Goal: Information Seeking & Learning: Learn about a topic

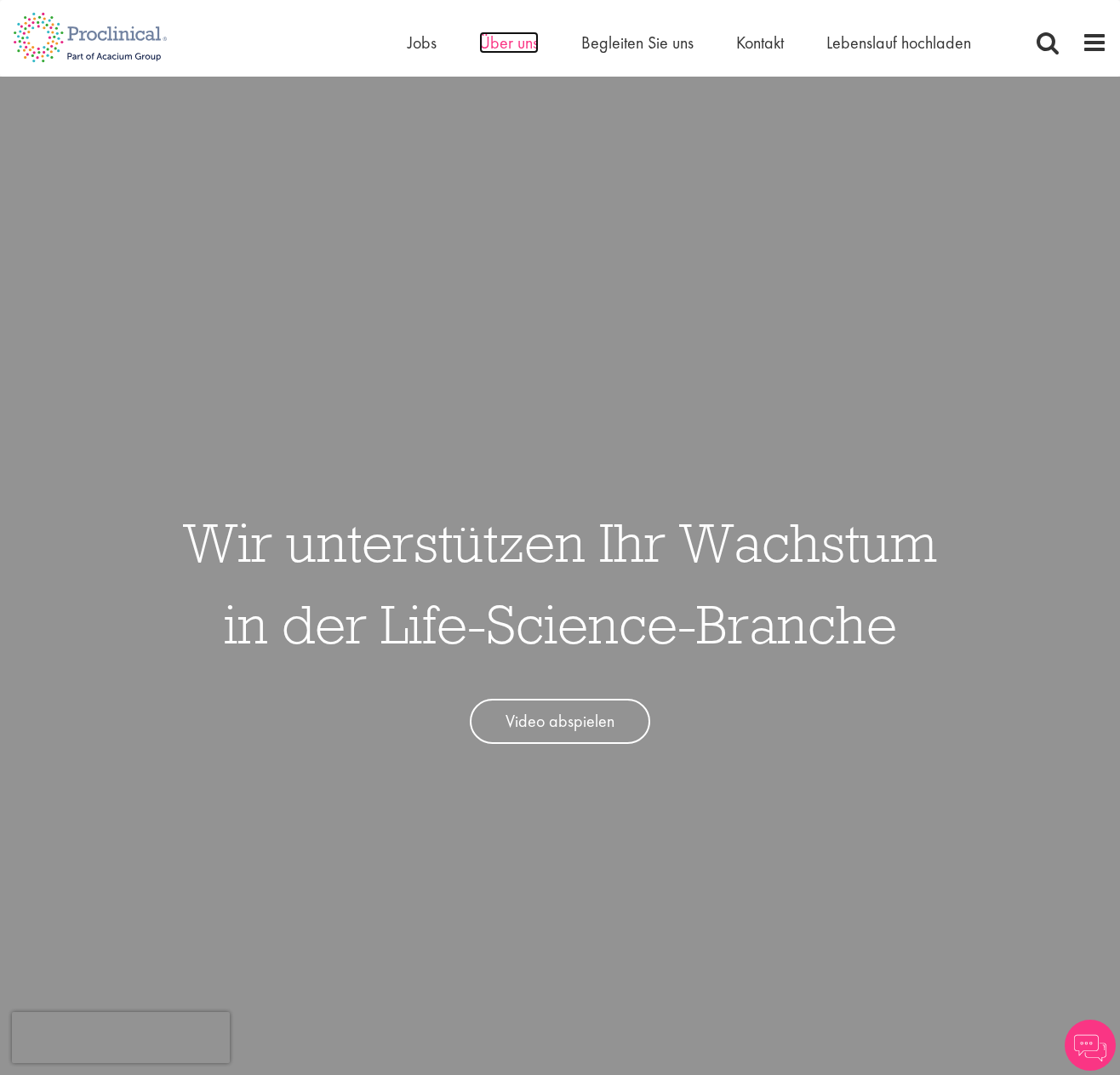
click at [512, 47] on font "Über uns" at bounding box center [508, 42] width 60 height 23
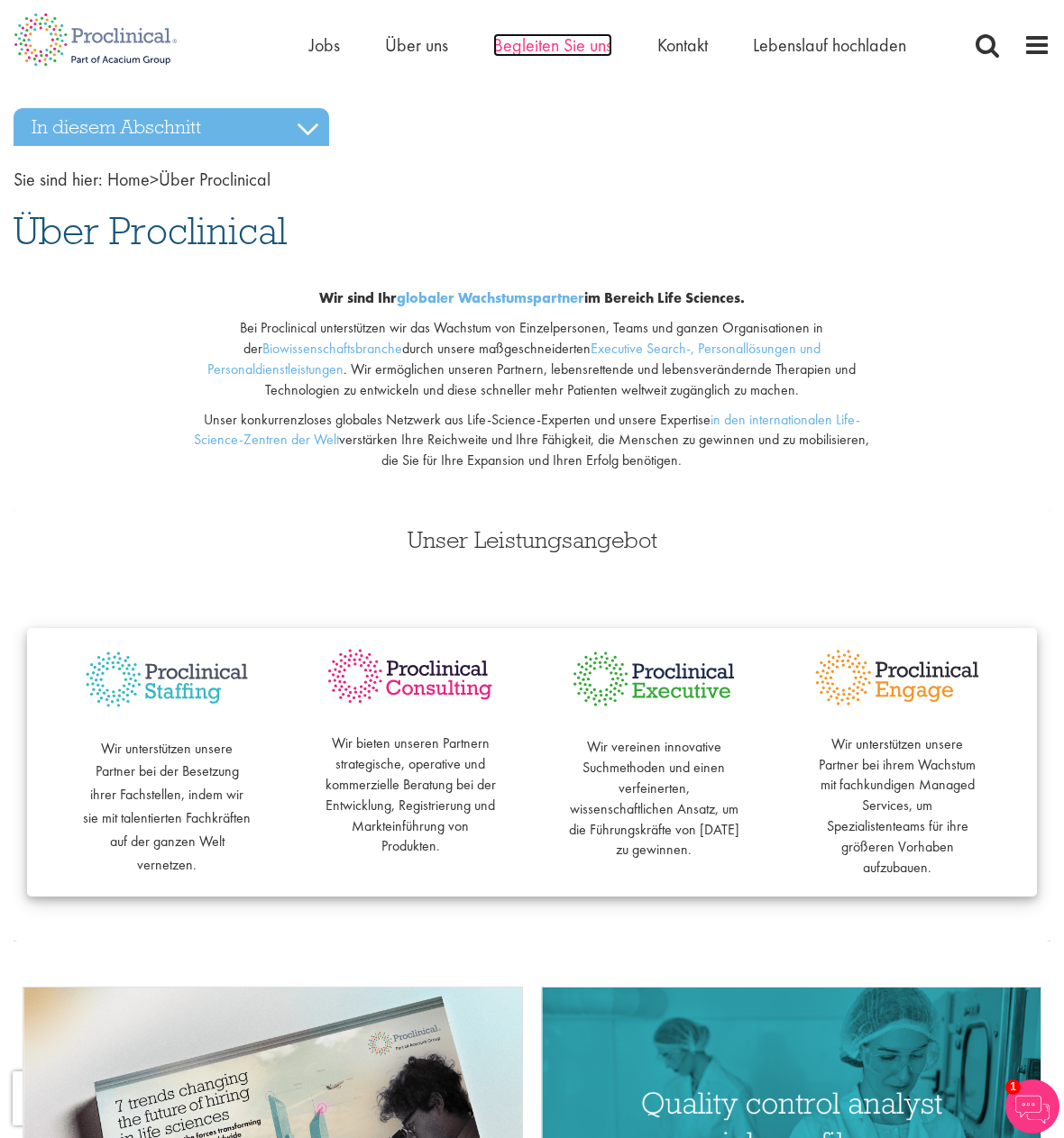
click at [543, 41] on font "Begleiten Sie uns" at bounding box center [553, 45] width 119 height 24
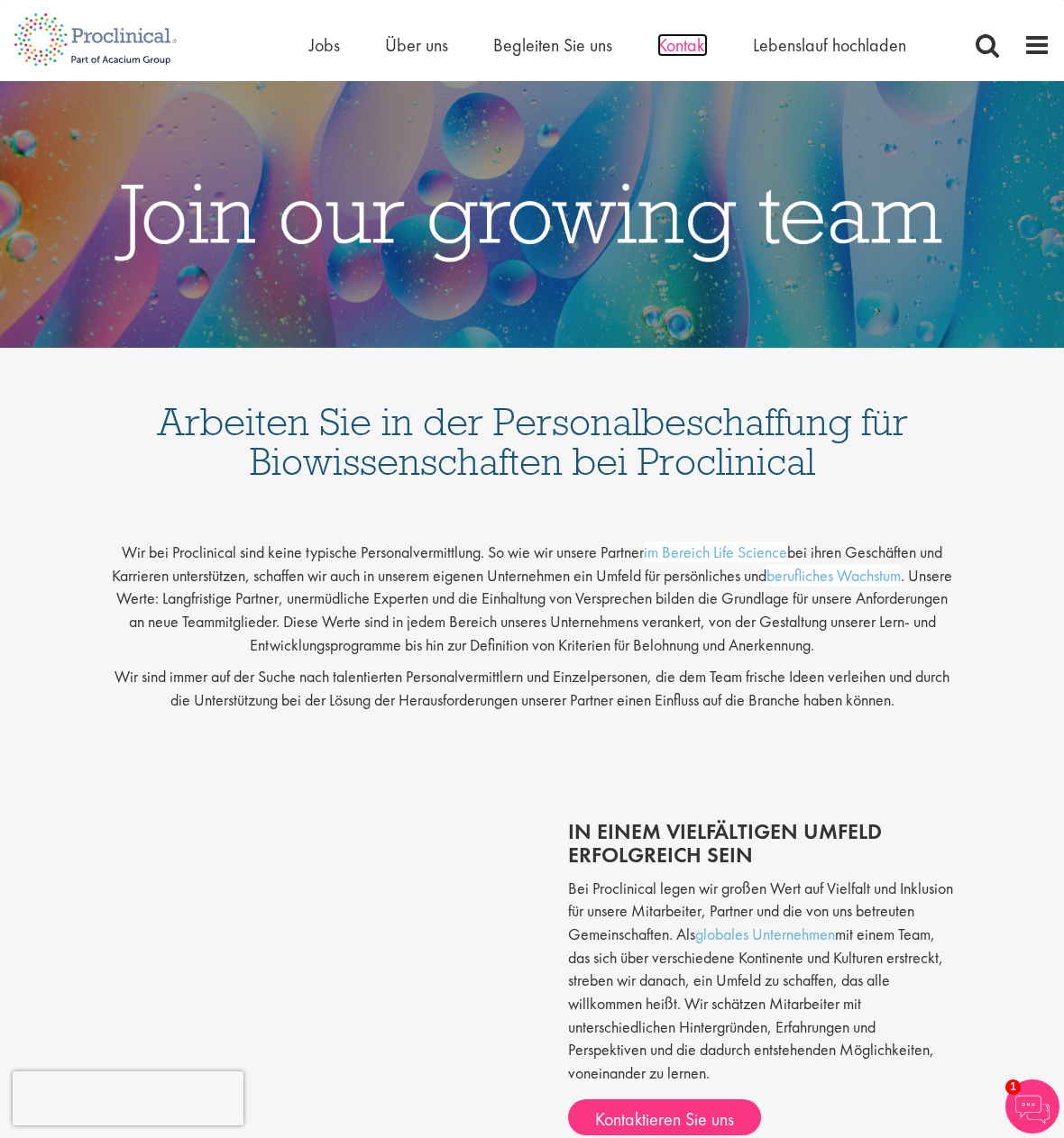
click at [689, 44] on font "Kontakt" at bounding box center [682, 45] width 50 height 24
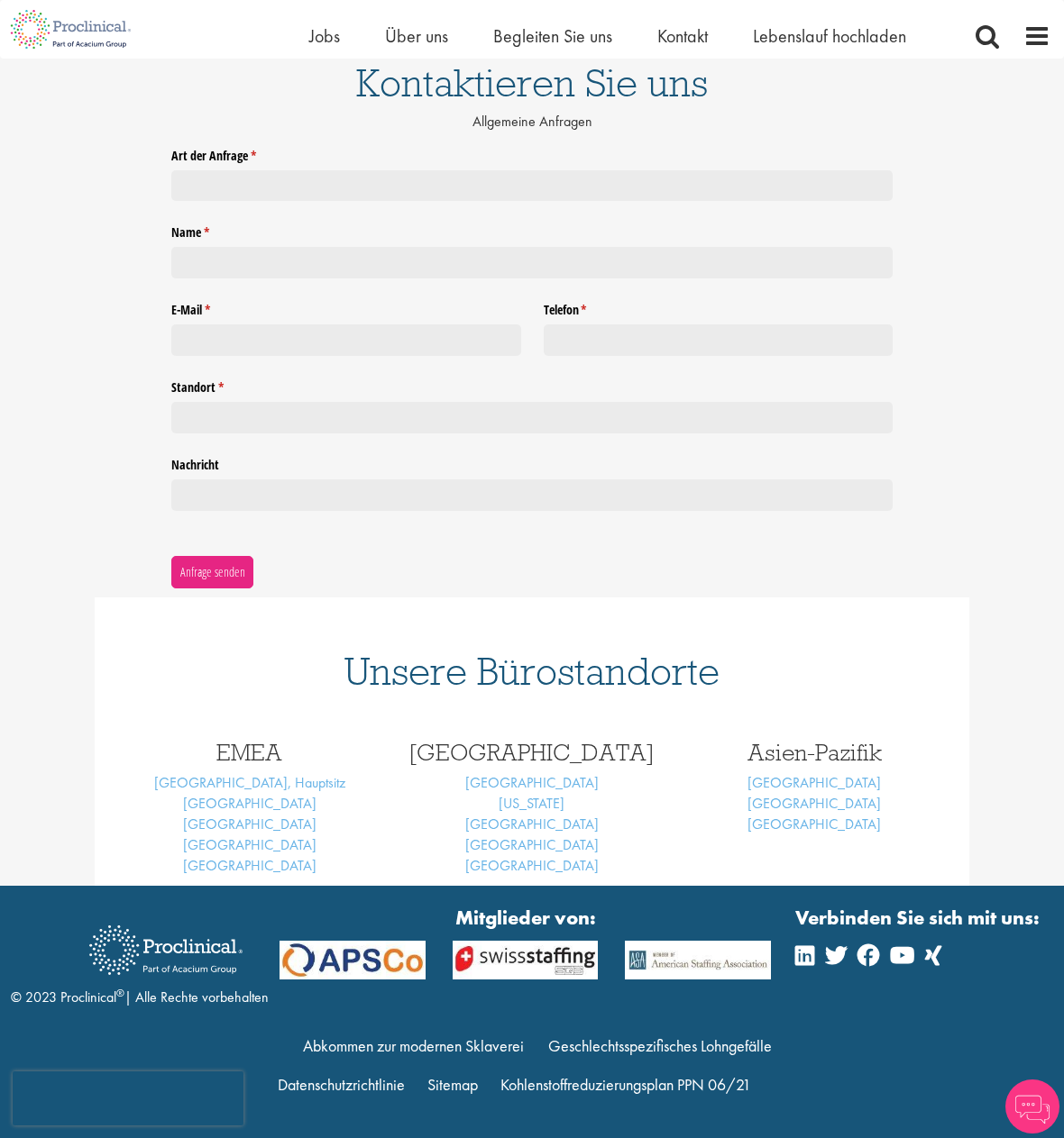
scroll to position [170, 0]
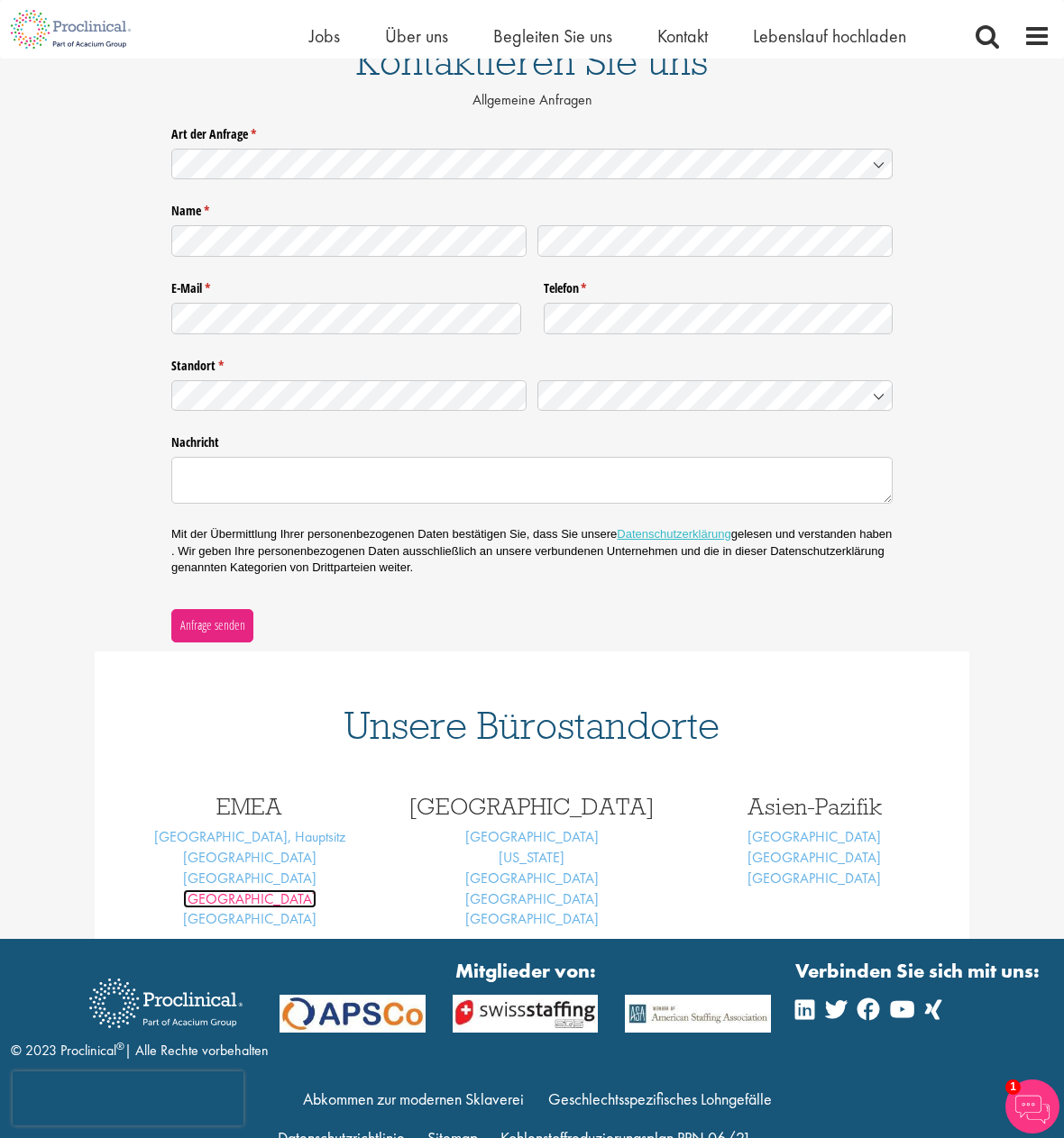
click at [247, 900] on font "Frankfurt" at bounding box center [249, 899] width 133 height 19
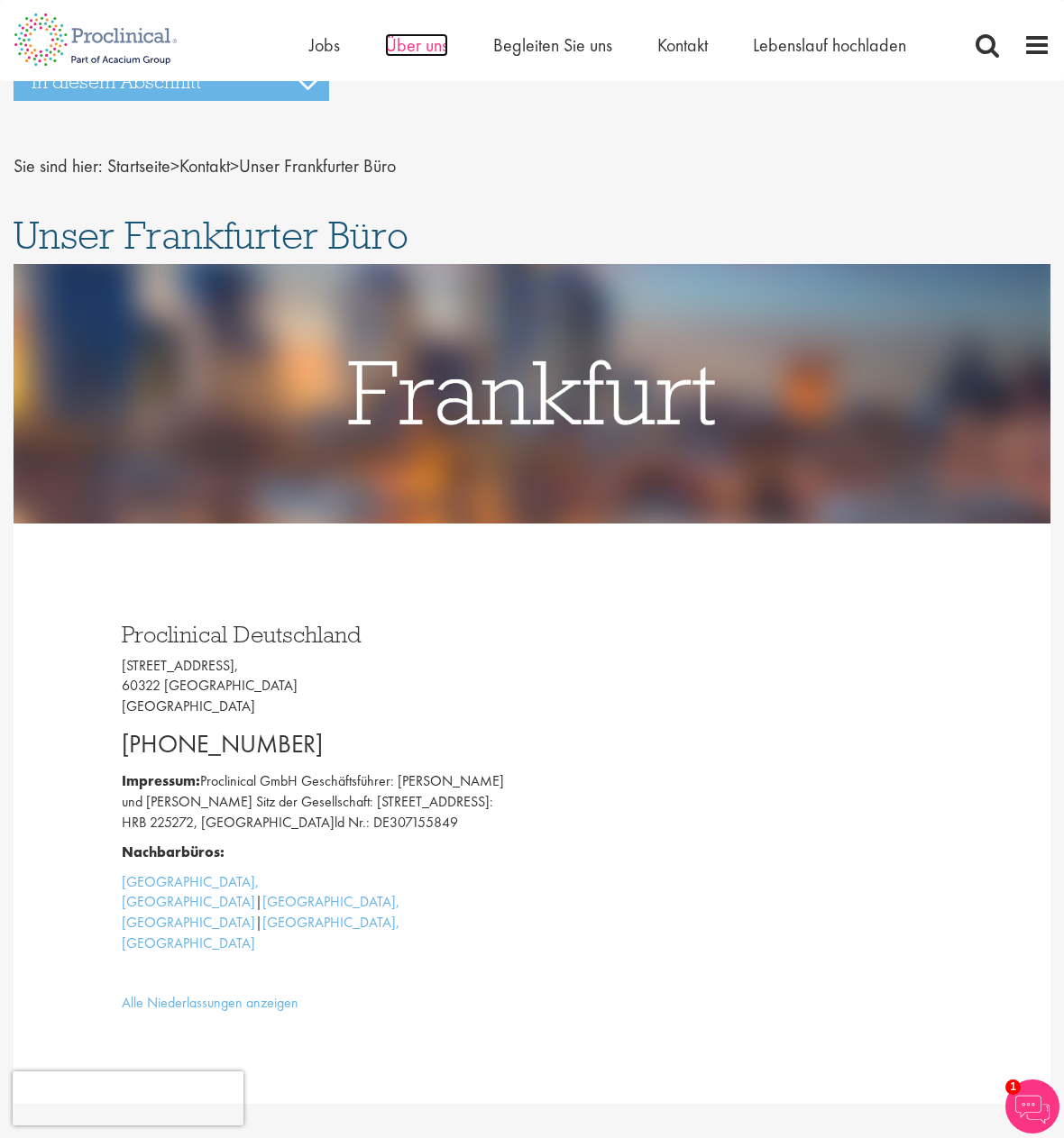
click at [407, 39] on font "Über uns" at bounding box center [416, 45] width 63 height 24
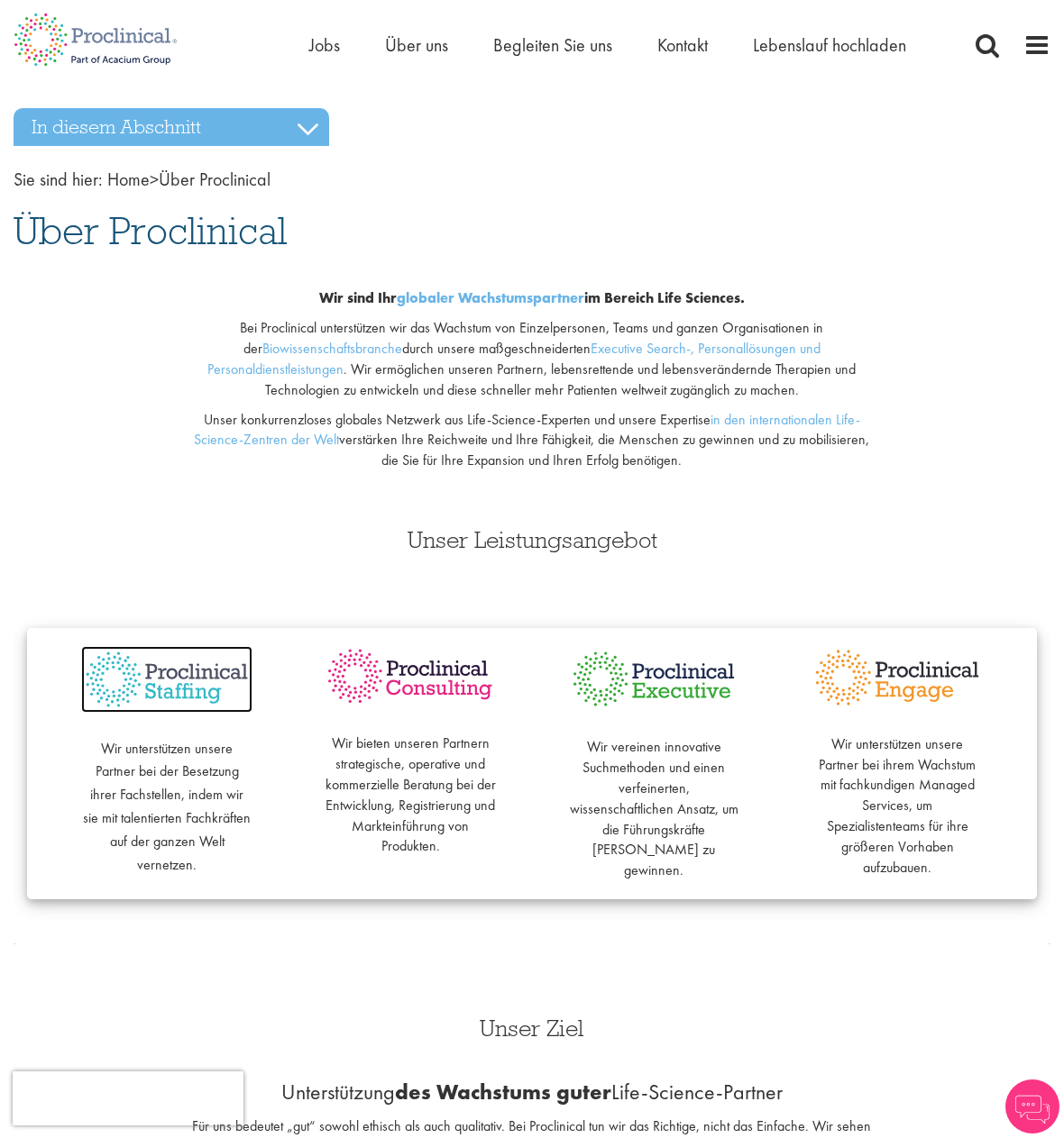
click at [183, 679] on img at bounding box center [166, 679] width 172 height 66
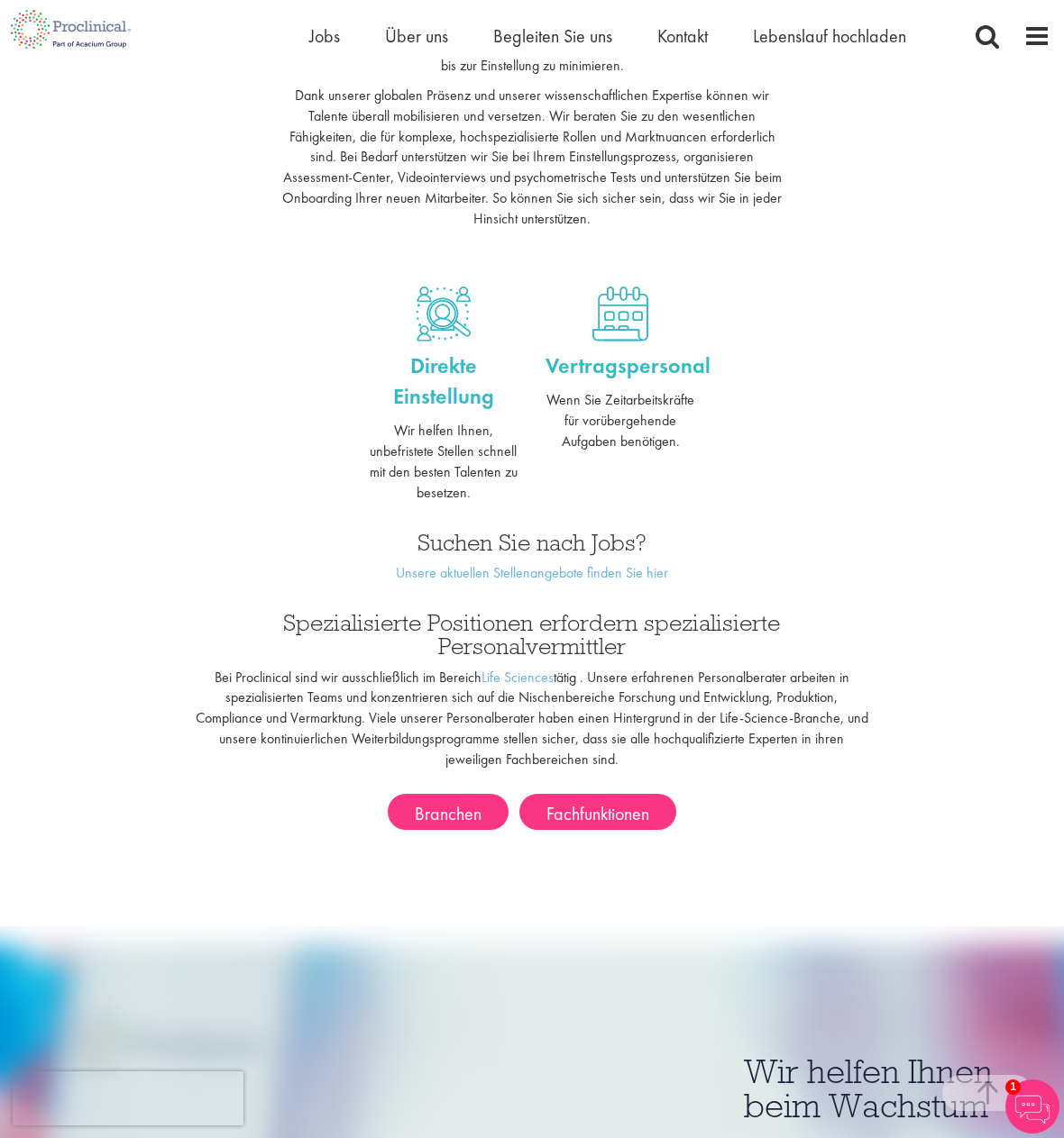
scroll to position [721, 0]
click at [539, 571] on font "Unsere aktuellen Stellenangebote finden Sie hier" at bounding box center [531, 571] width 272 height 19
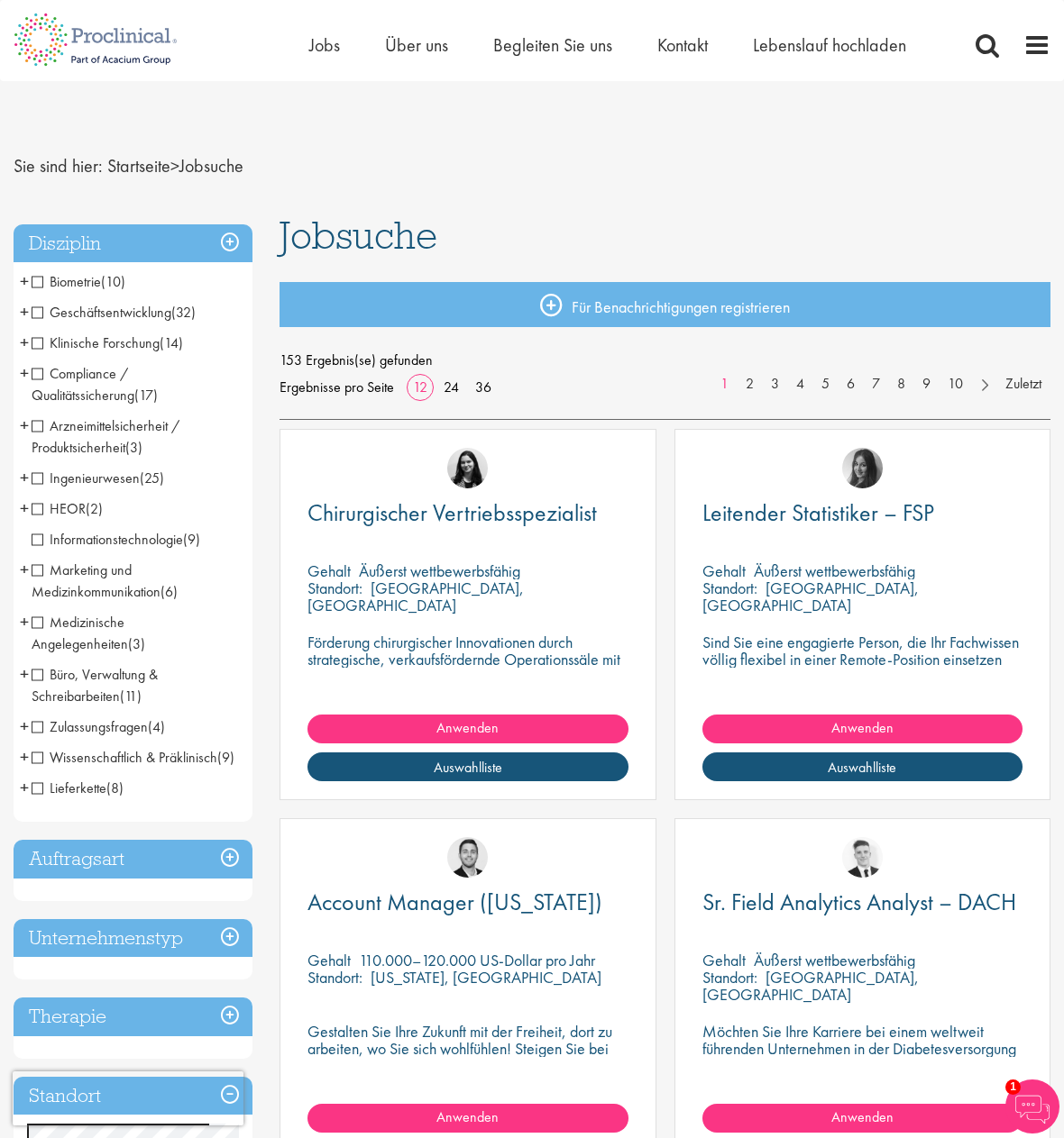
click at [36, 568] on span "Marketing und Medizinkommunikation" at bounding box center [95, 580] width 129 height 40
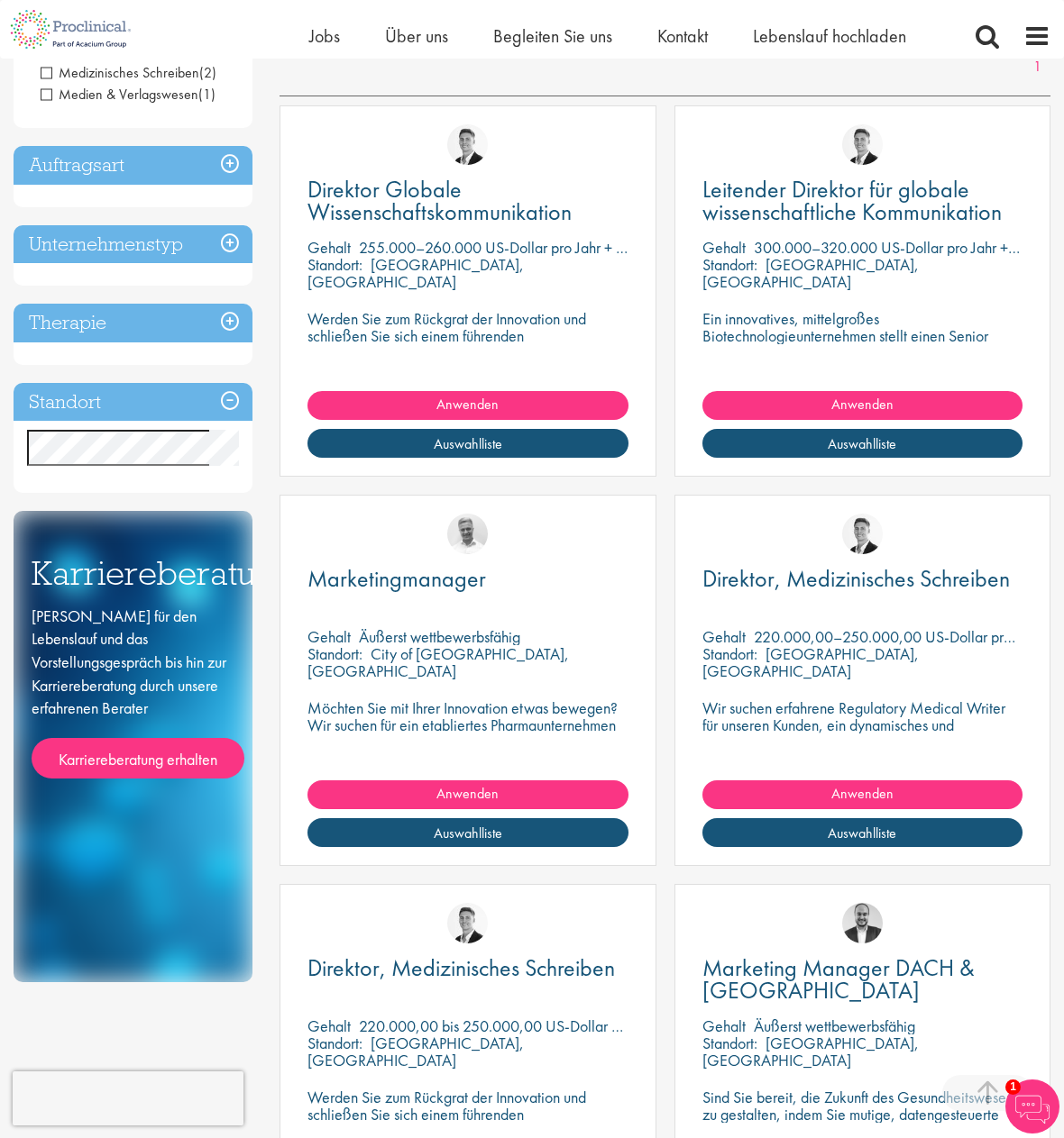
scroll to position [360, 0]
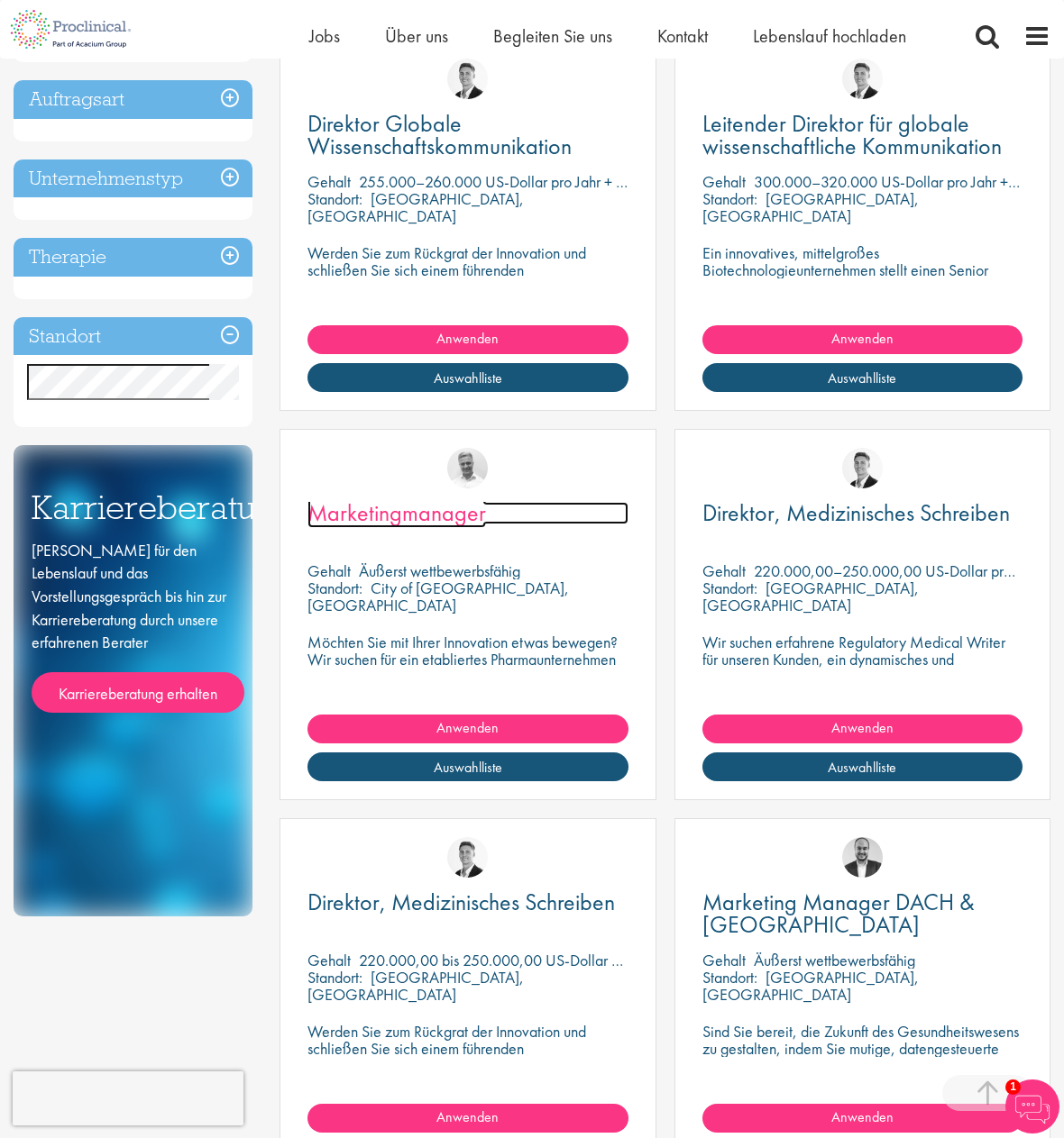
click at [416, 514] on font "Marketingmanager" at bounding box center [396, 512] width 179 height 30
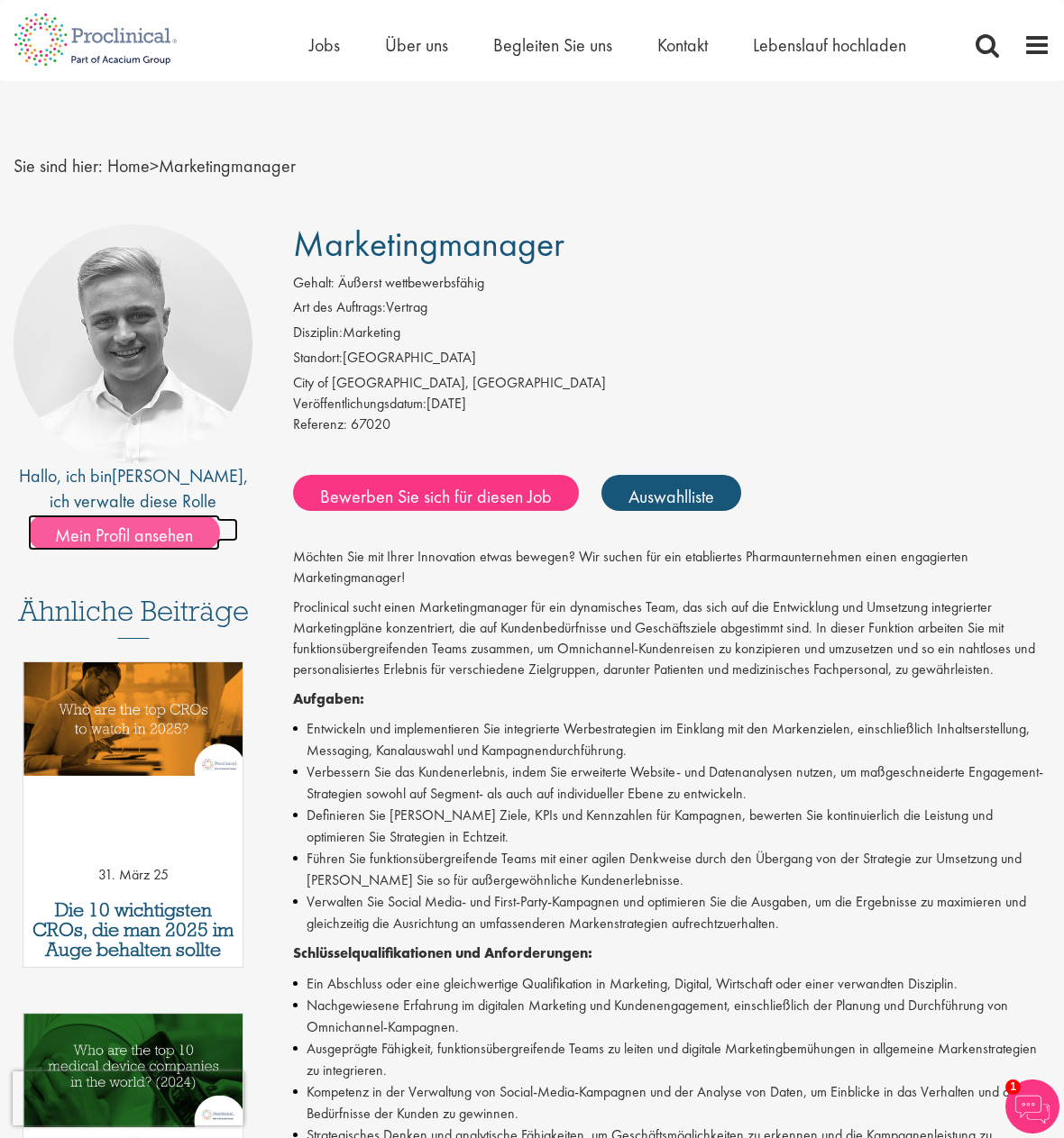
click at [138, 536] on font "Mein Profil ansehen" at bounding box center [124, 536] width 138 height 24
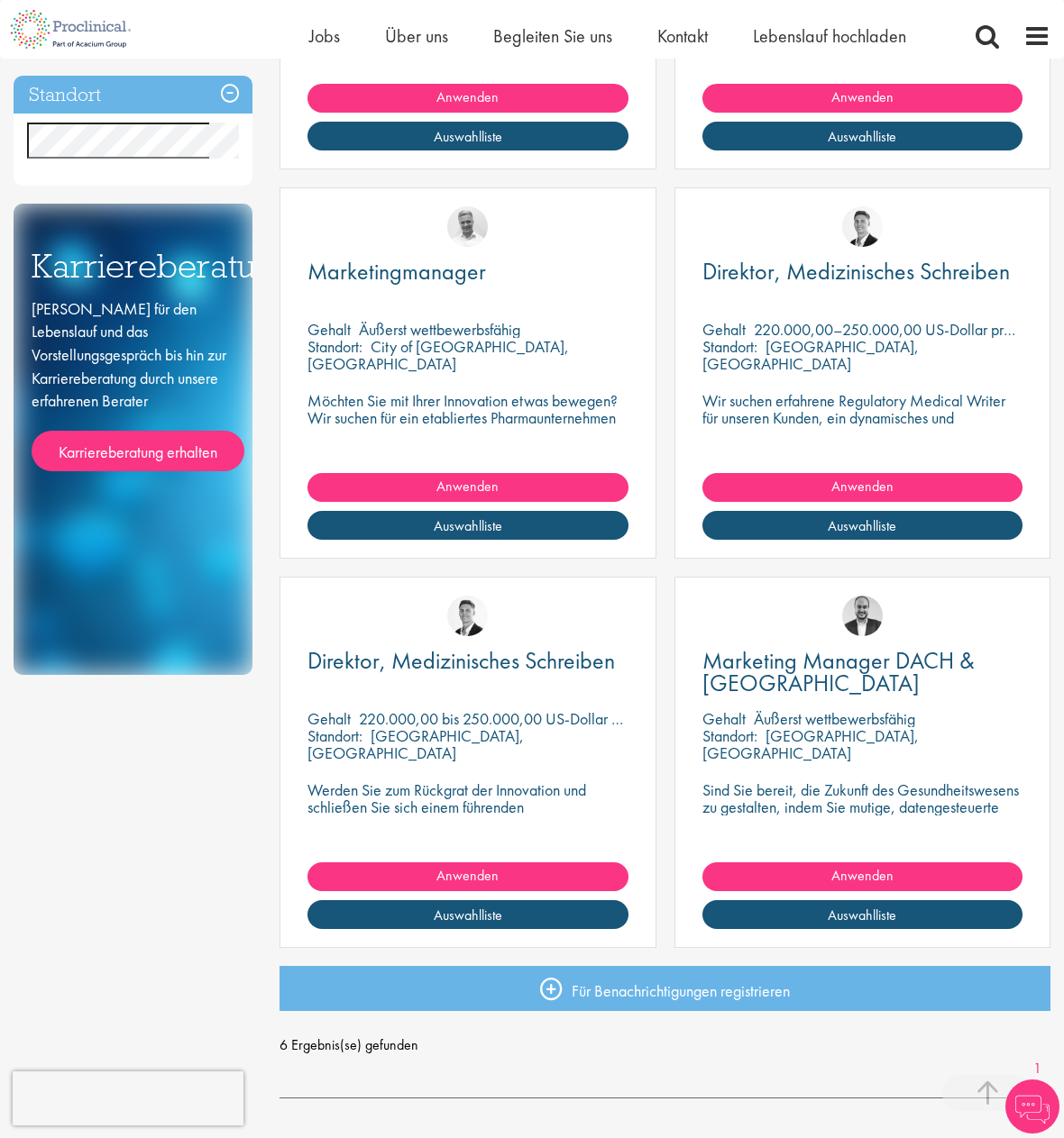
scroll to position [700, 0]
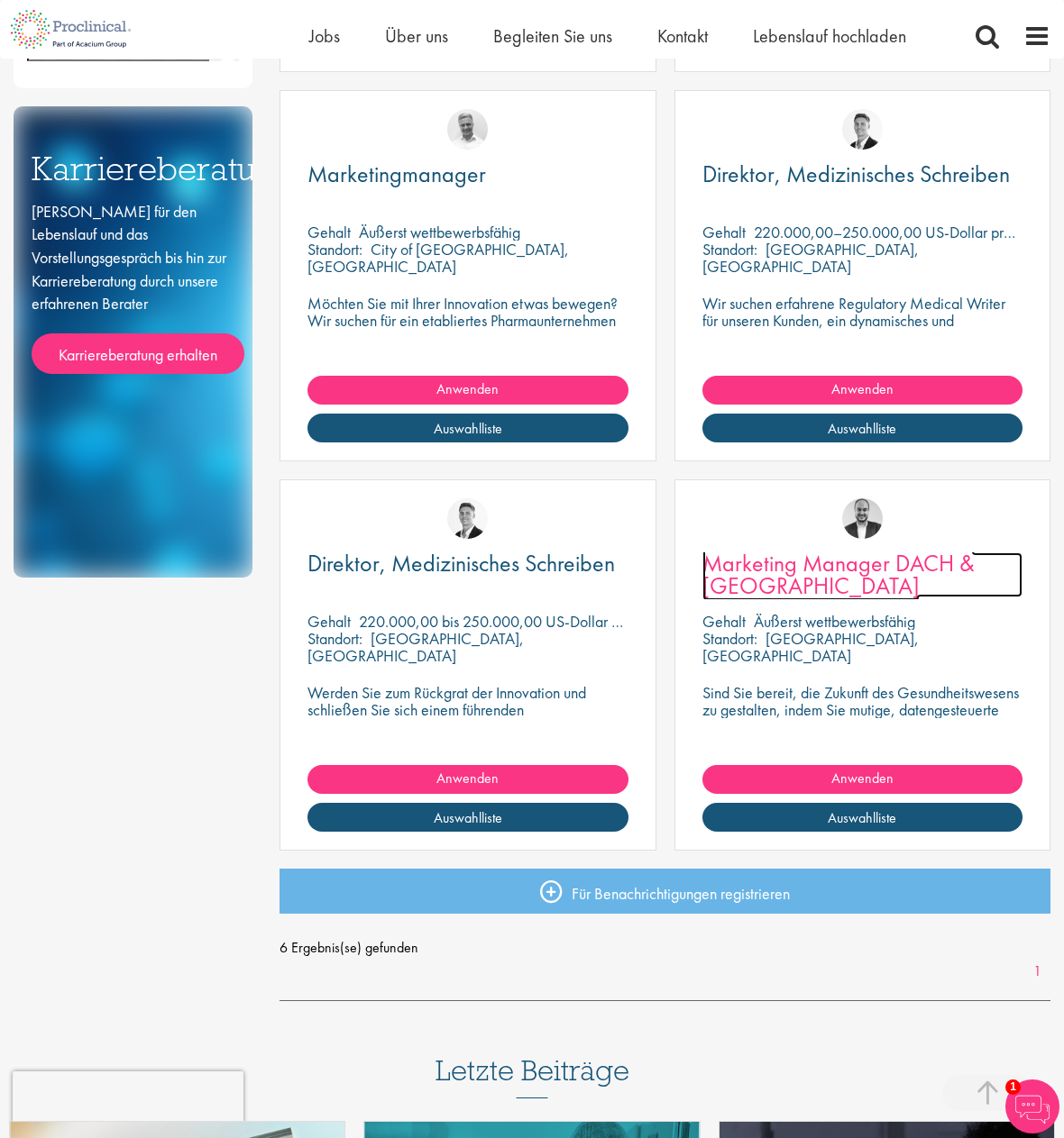
click at [833, 558] on font "Marketing Manager DACH & [GEOGRAPHIC_DATA]" at bounding box center [837, 574] width 272 height 53
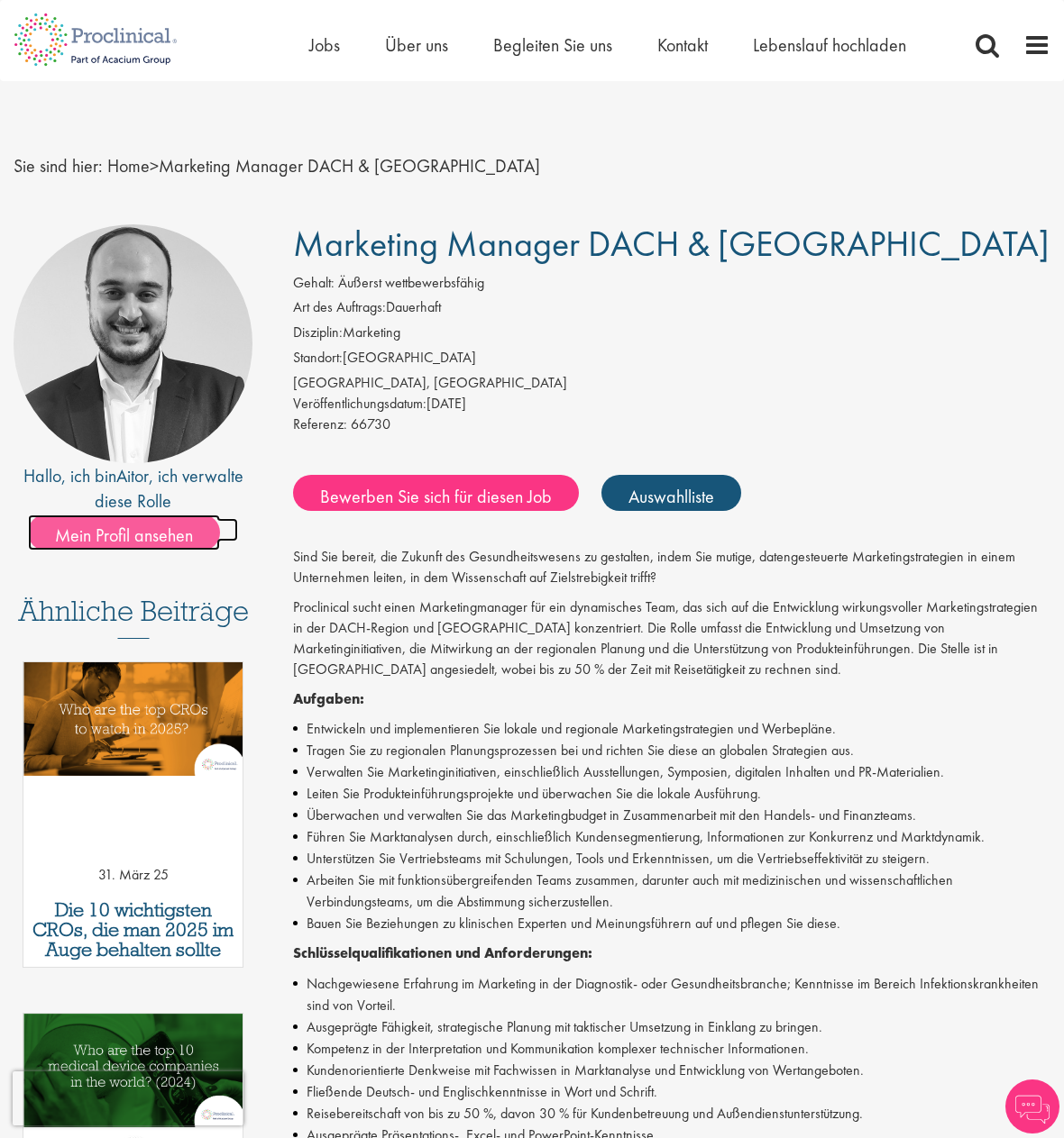
click at [137, 522] on font "Mein Profil ansehen" at bounding box center [124, 533] width 138 height 24
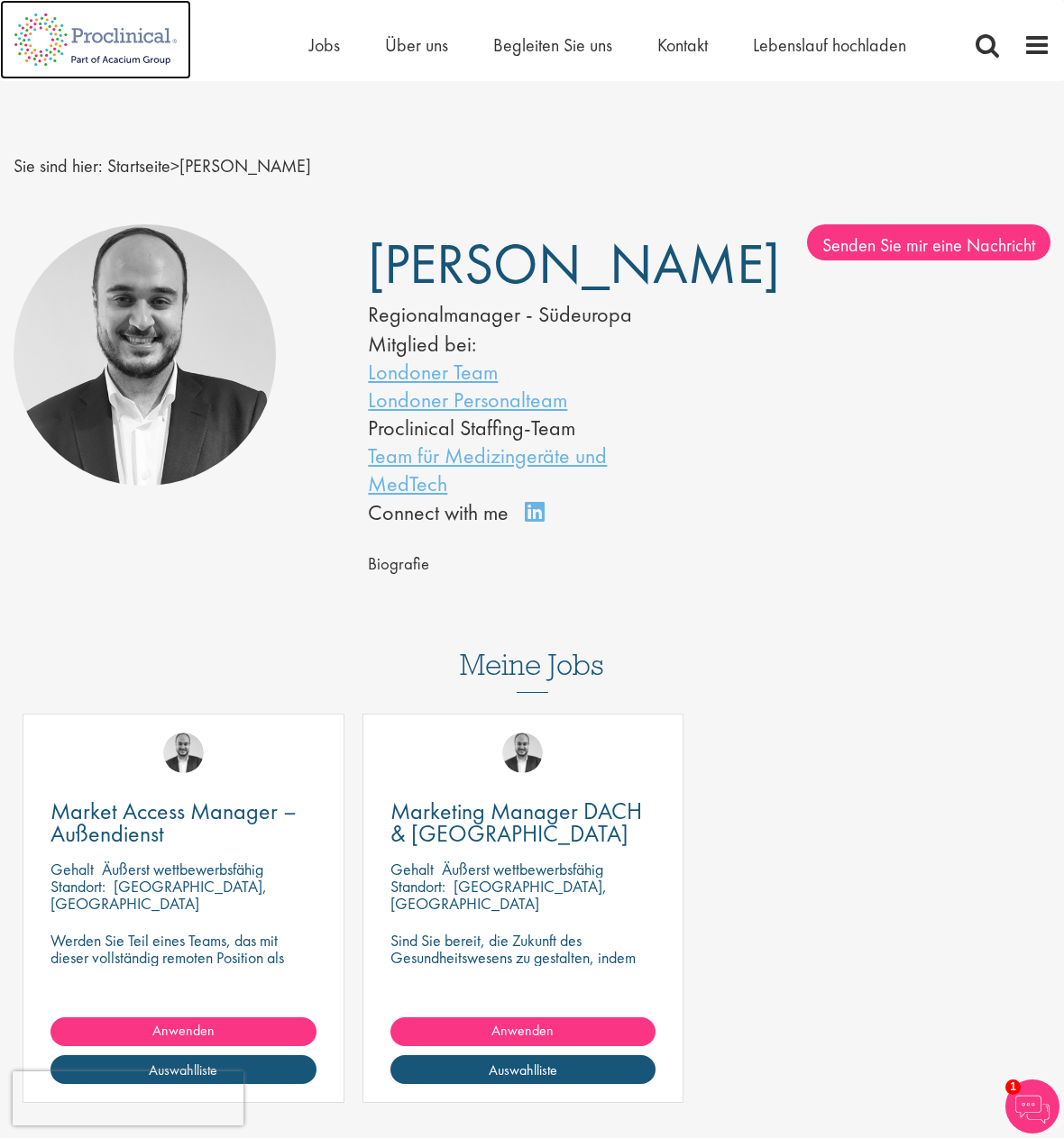
click at [124, 41] on img at bounding box center [95, 39] width 191 height 79
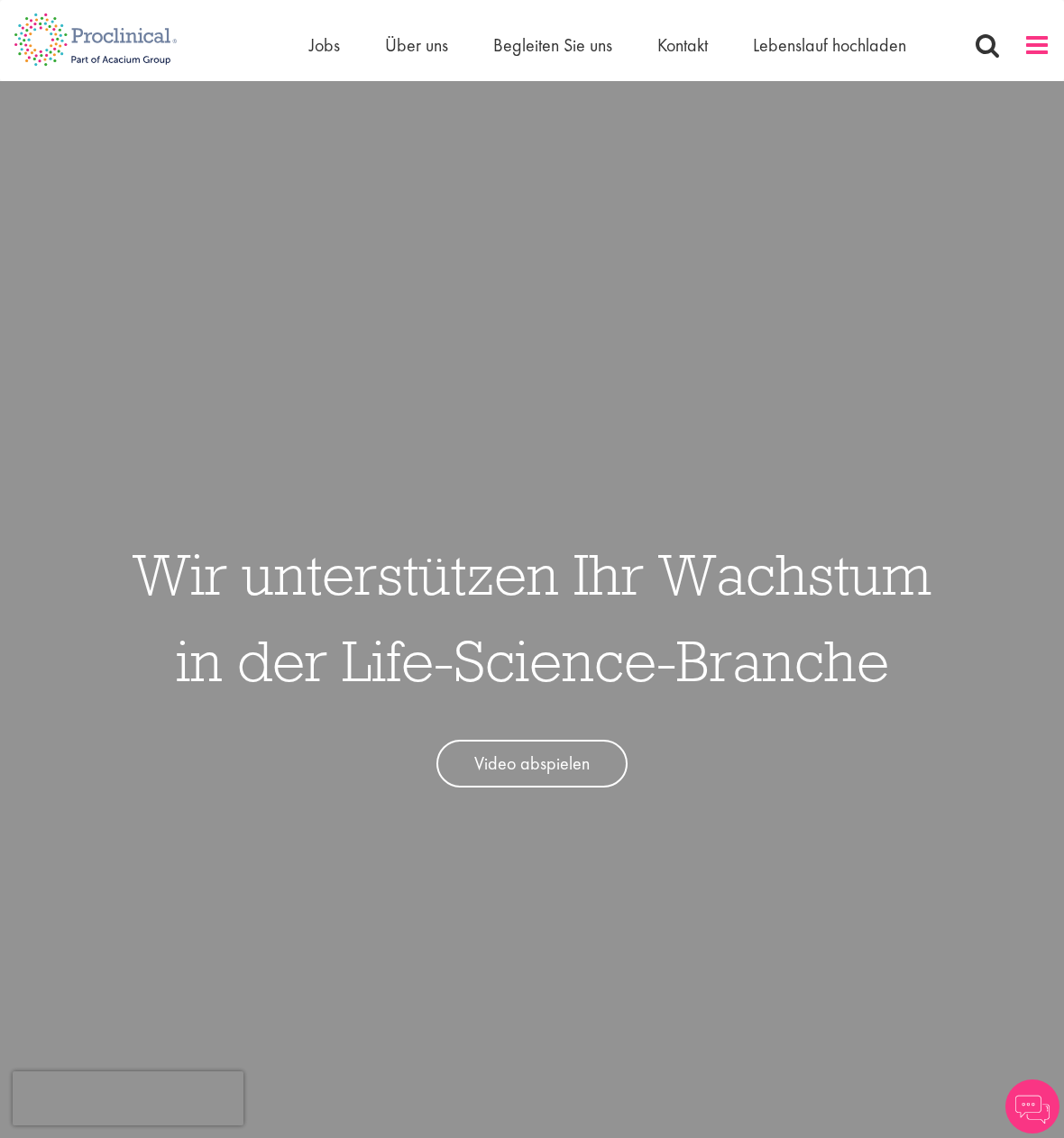
click at [1040, 41] on span at bounding box center [1036, 44] width 27 height 27
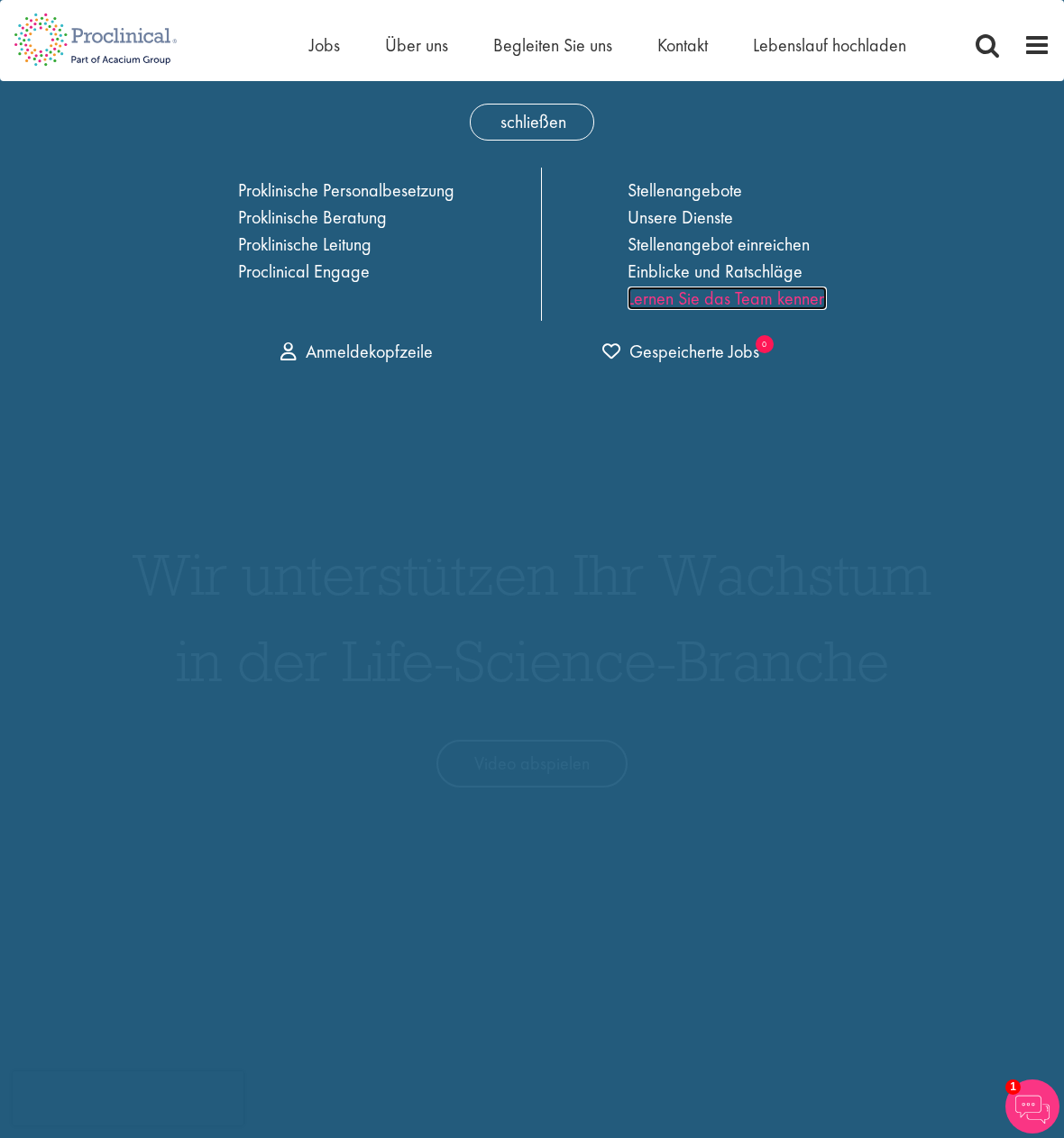
click at [716, 293] on font "Lernen Sie das Team kennen" at bounding box center [726, 298] width 199 height 24
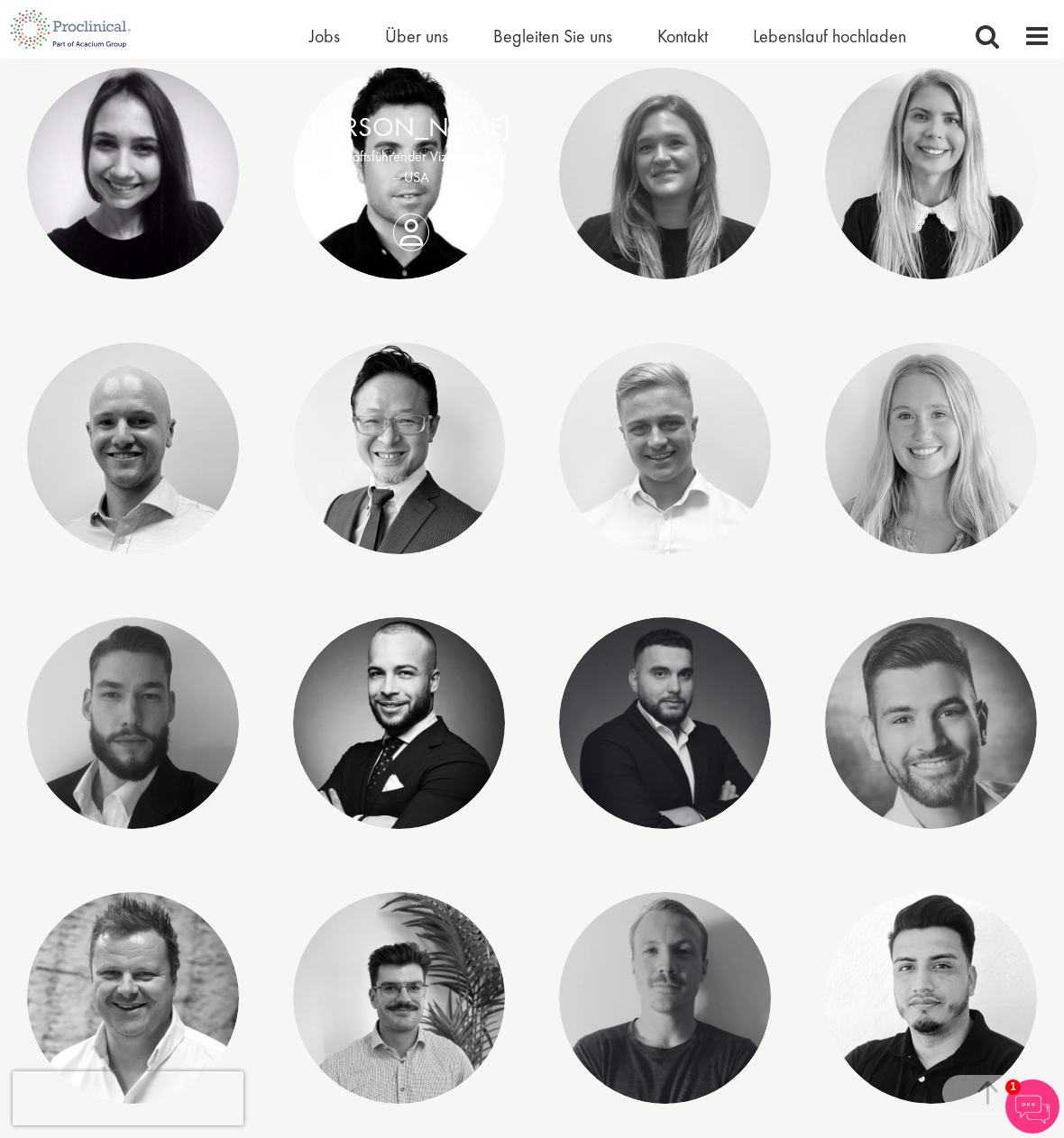
scroll to position [631, 0]
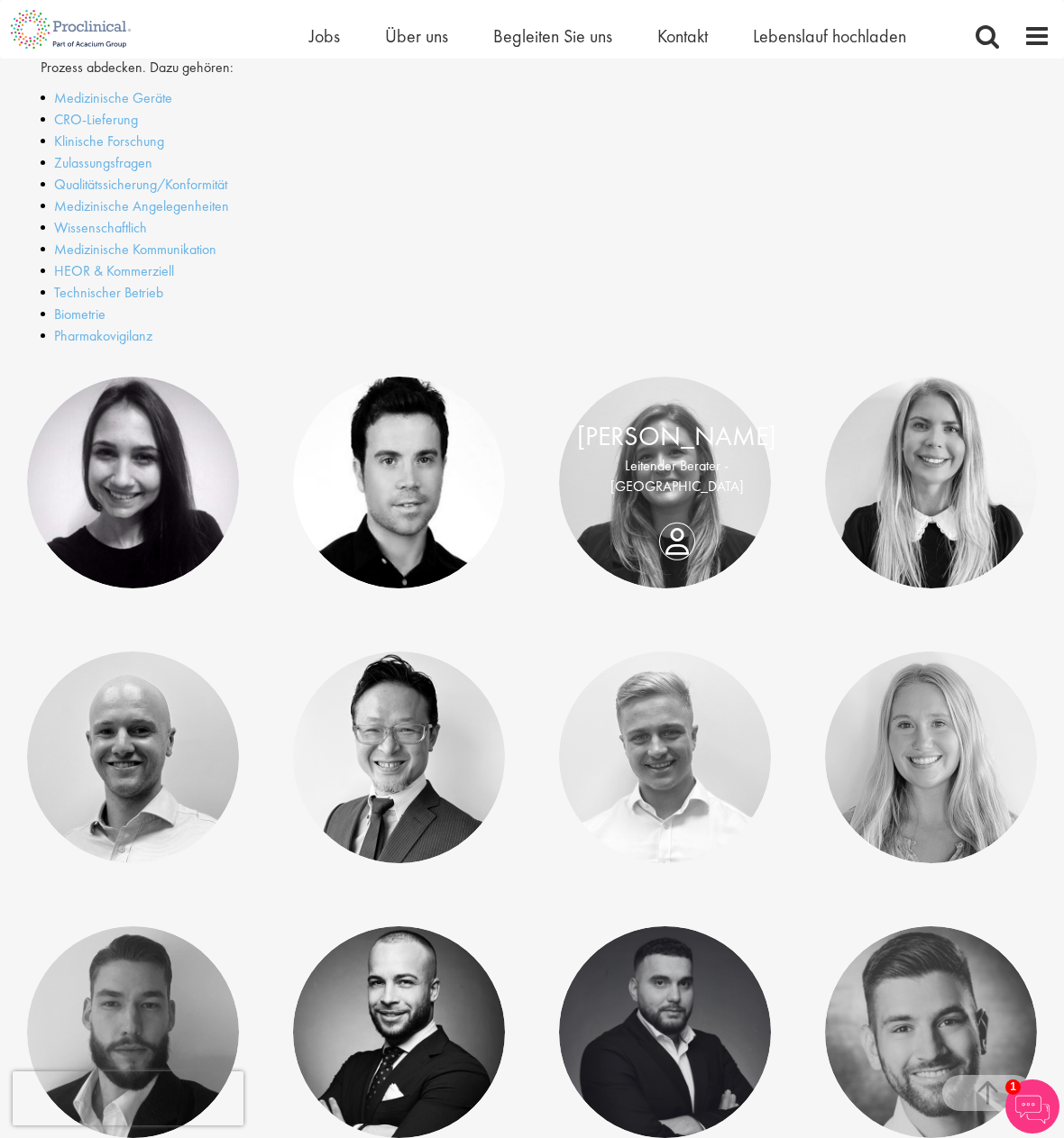
click at [664, 506] on div "Kate Dorsey Leitender Berater - Europa" at bounding box center [676, 461] width 235 height 89
click at [664, 493] on div "Kate Dorsey Leitender Berater - Europa" at bounding box center [676, 461] width 235 height 89
click at [664, 506] on div "Kate Dorsey Leitender Berater - Europa" at bounding box center [676, 461] width 235 height 89
click at [662, 551] on link at bounding box center [664, 482] width 212 height 212
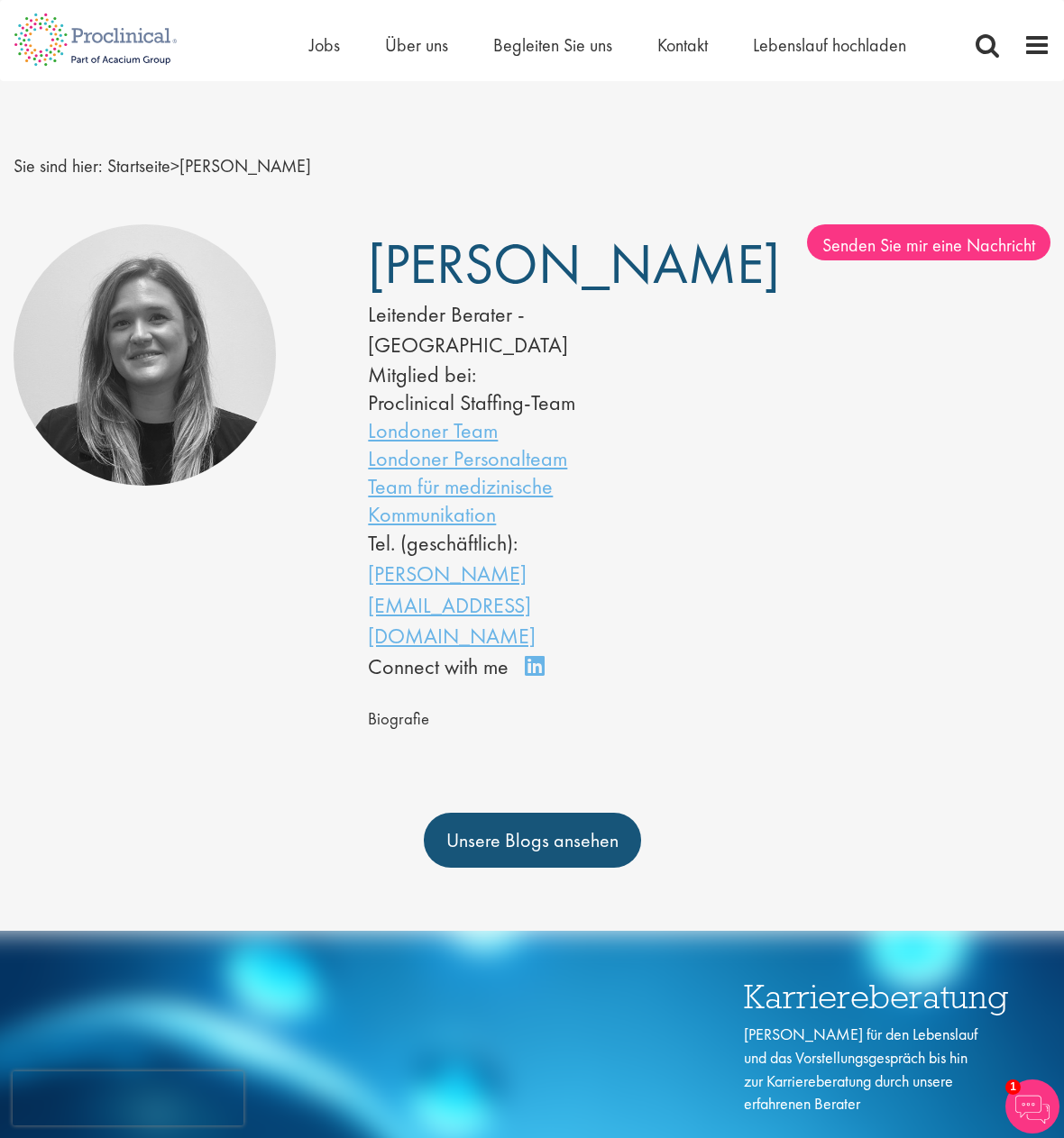
click at [548, 528] on div "Tel. (geschäftlich): k.dorsey@proclinical.com" at bounding box center [511, 590] width 286 height 124
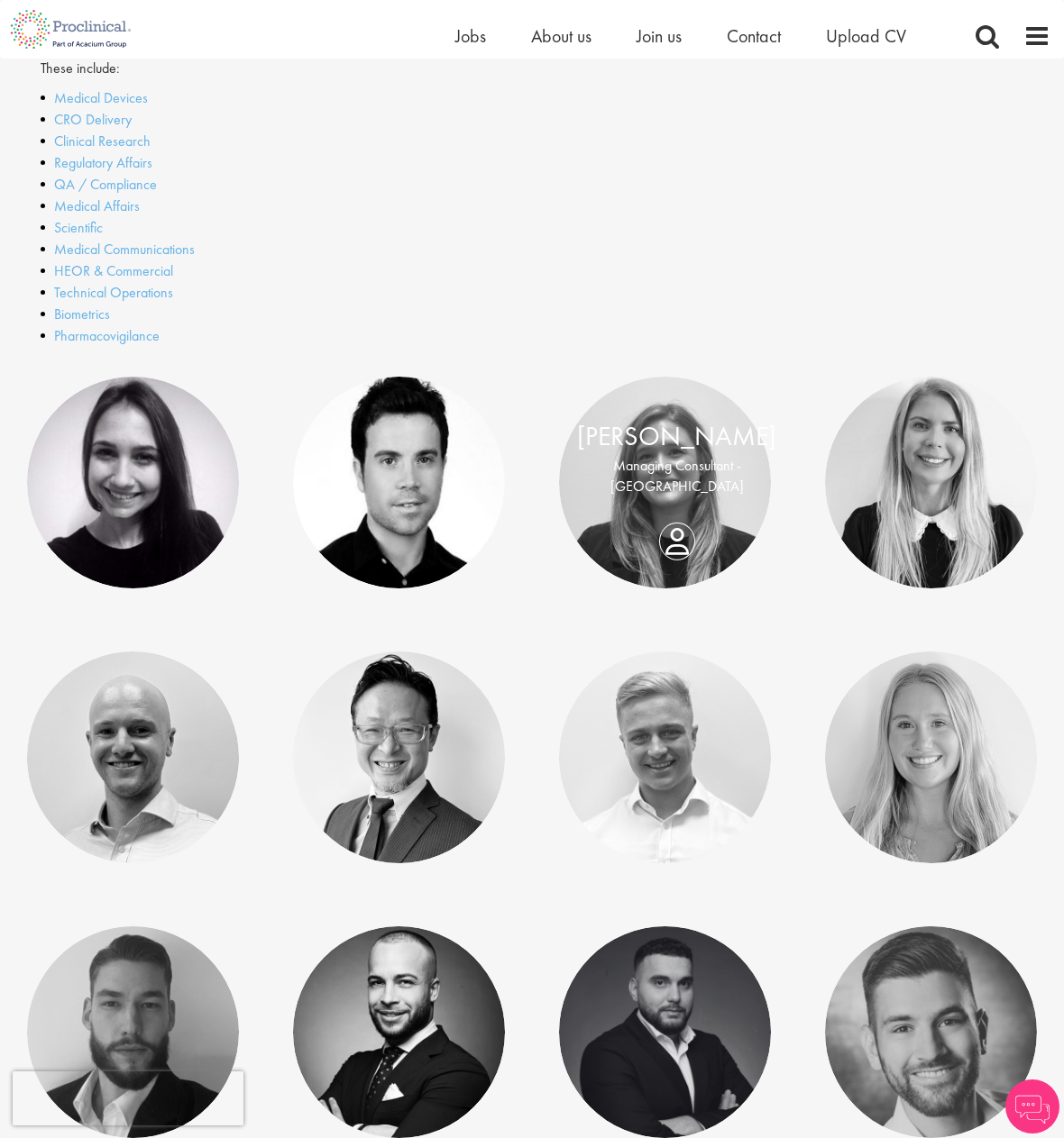
scroll to position [631, 0]
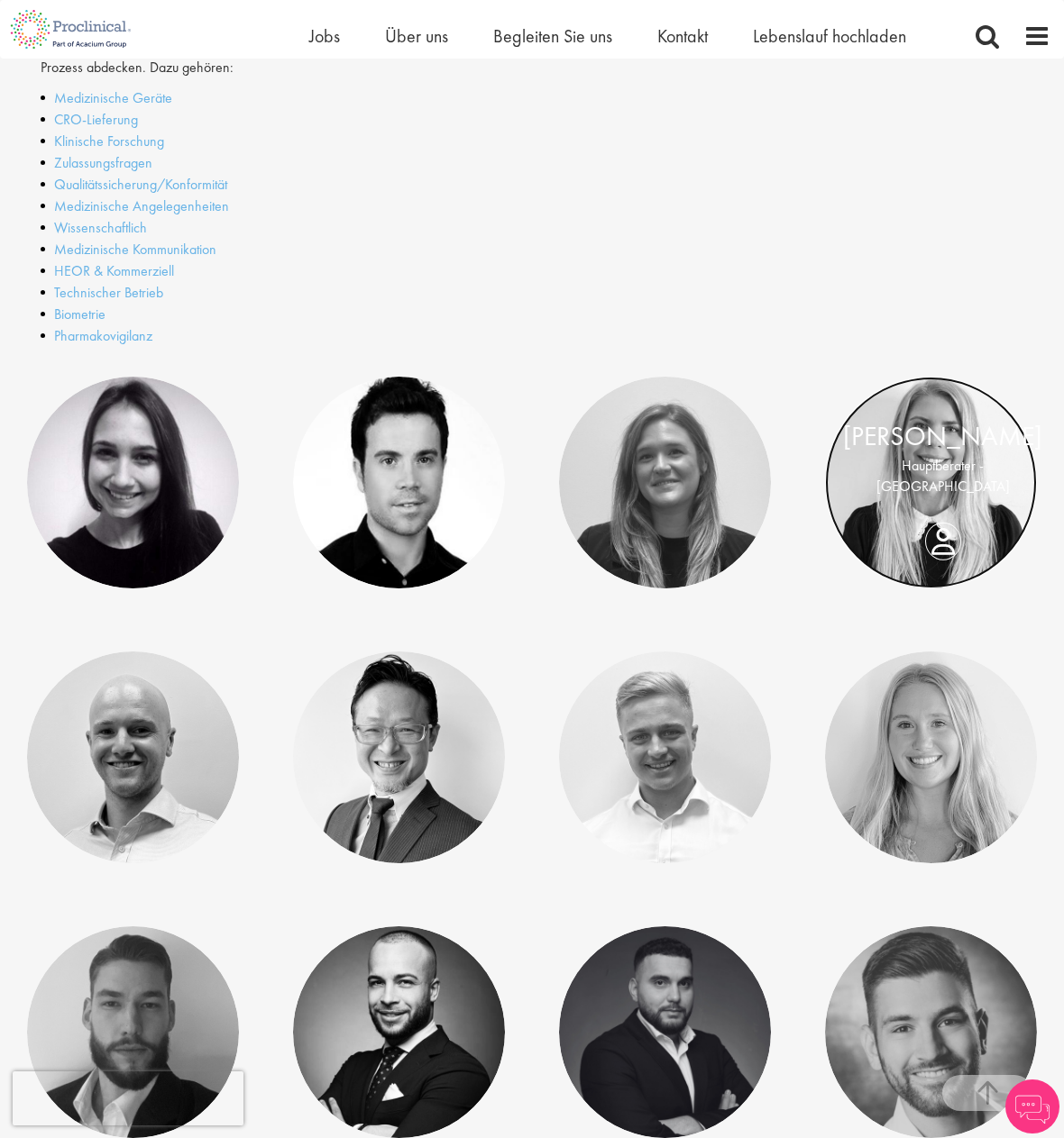
click at [895, 530] on link at bounding box center [930, 482] width 212 height 212
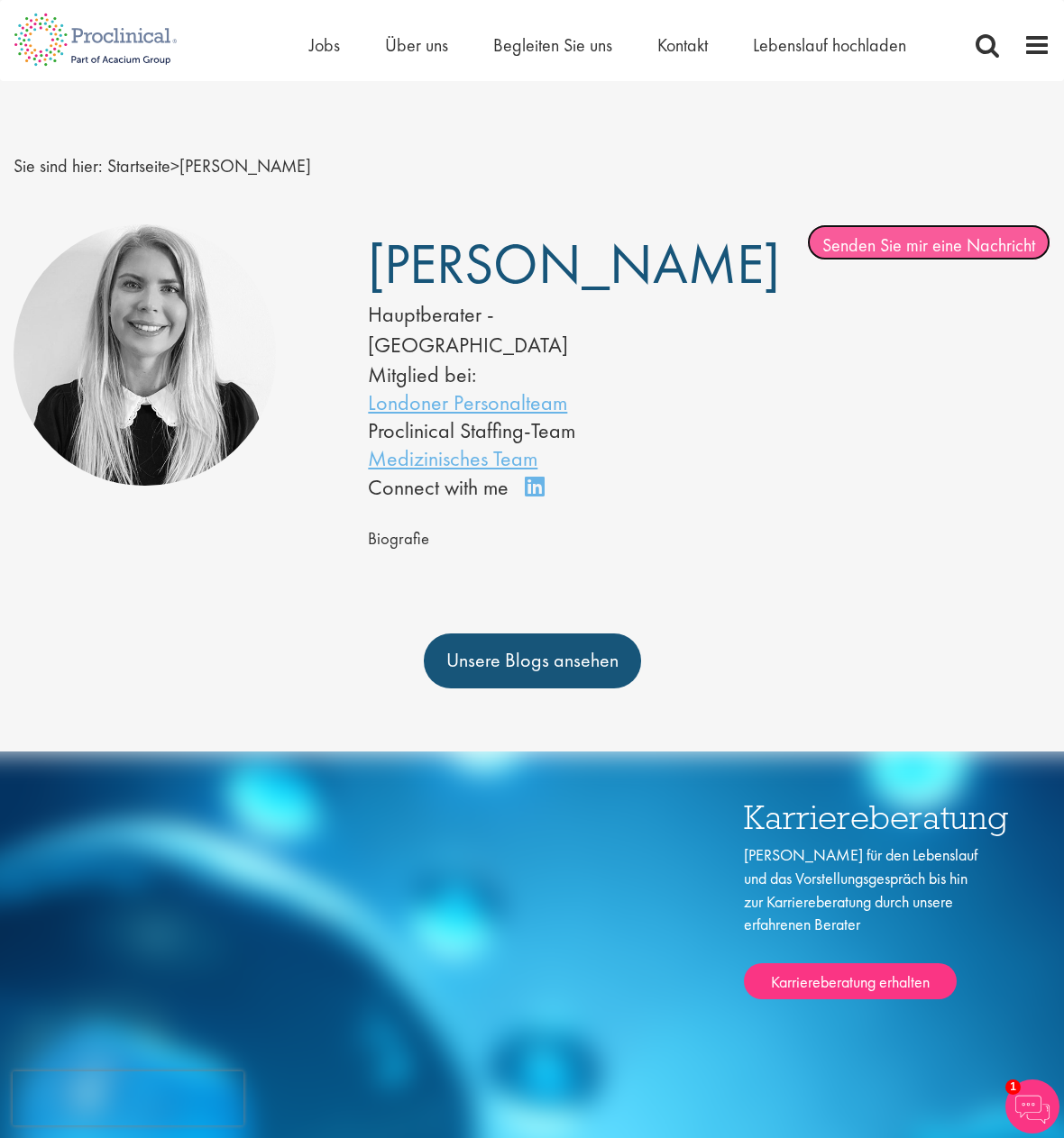
click at [942, 239] on font "Senden Sie mir eine Nachricht" at bounding box center [928, 245] width 213 height 24
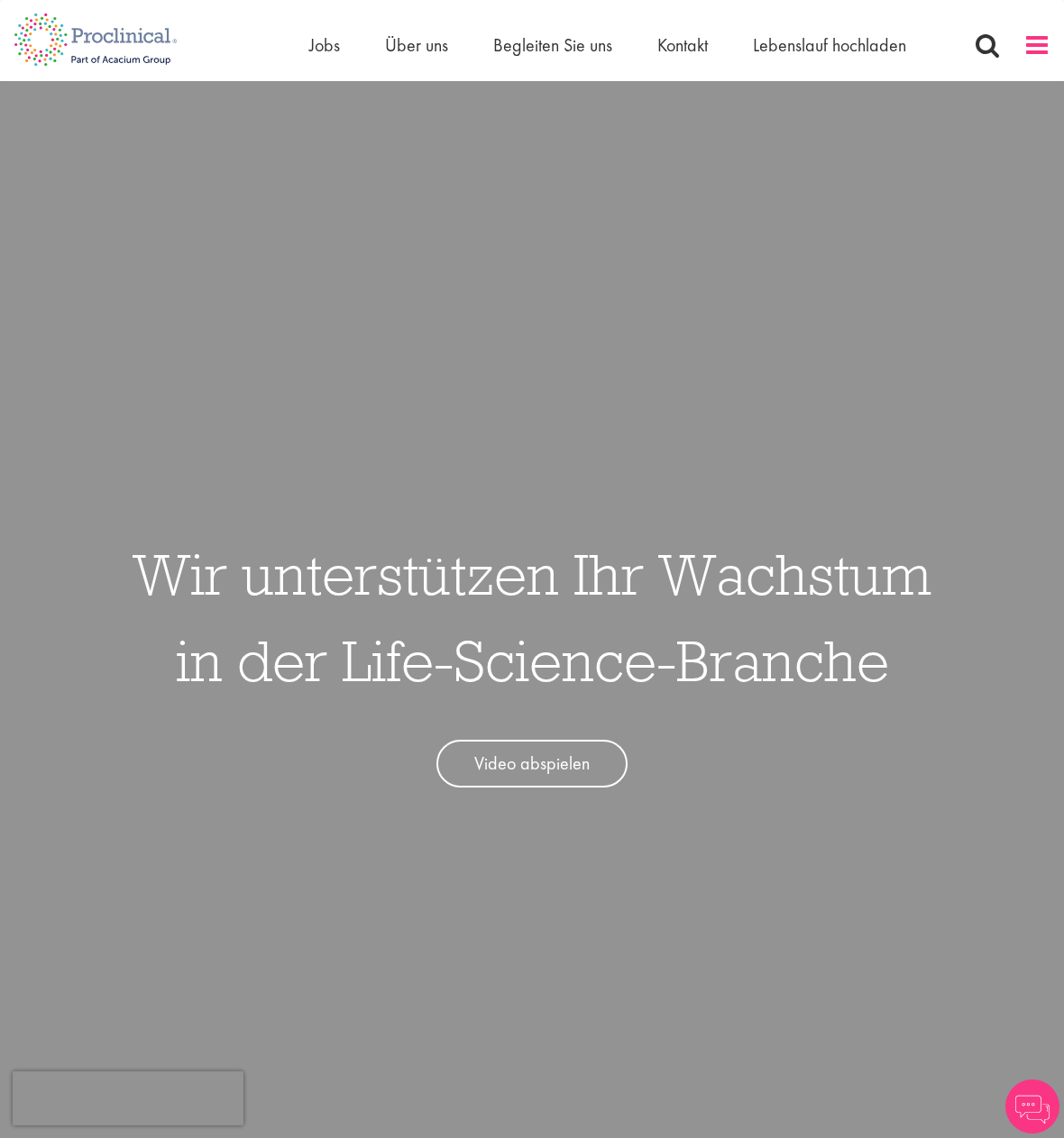
click at [1045, 41] on span at bounding box center [1036, 44] width 27 height 27
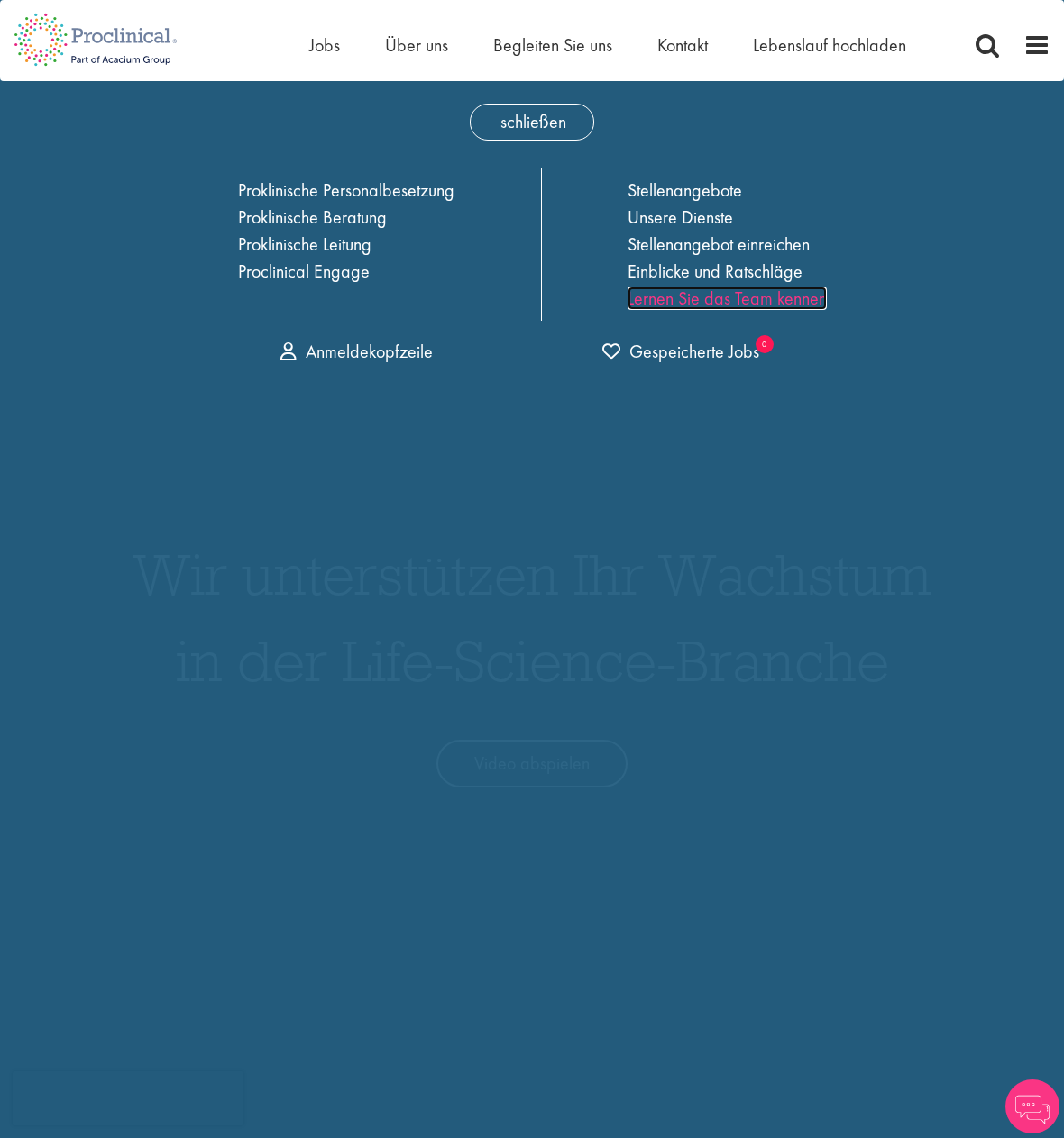
click at [743, 296] on font "Lernen Sie das Team kennen" at bounding box center [726, 298] width 199 height 24
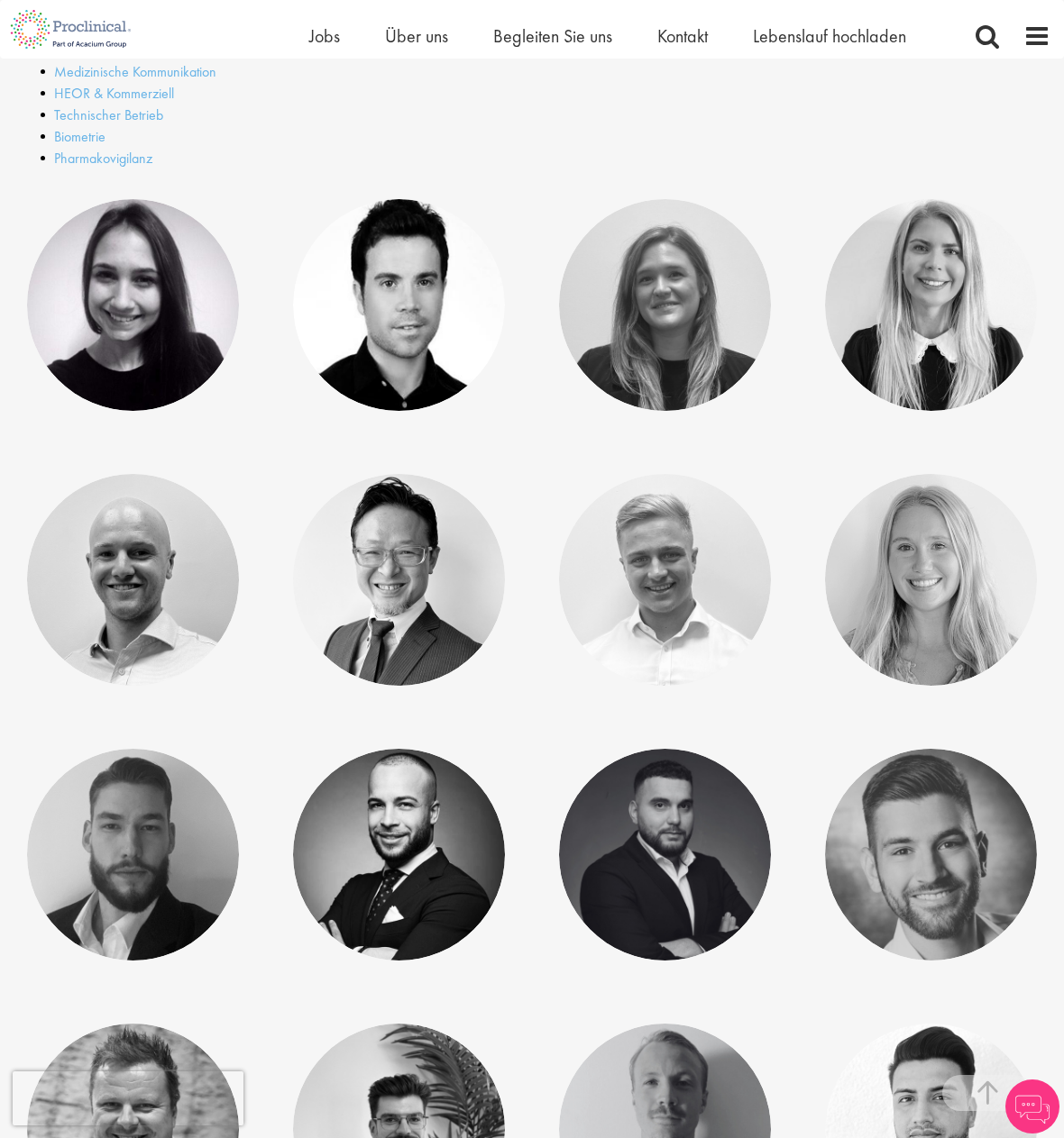
scroll to position [901, 0]
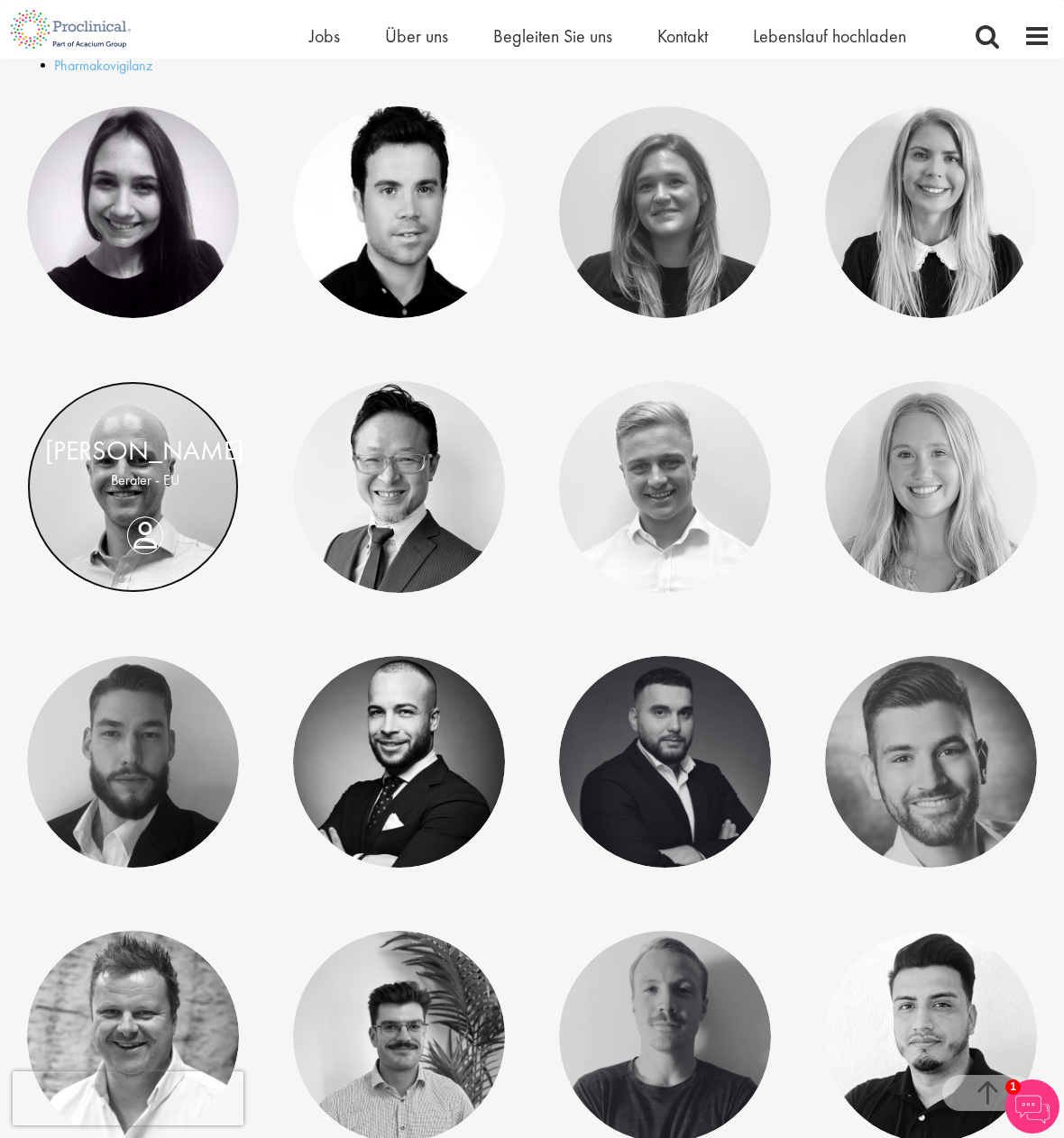
click at [104, 536] on link at bounding box center [132, 487] width 212 height 212
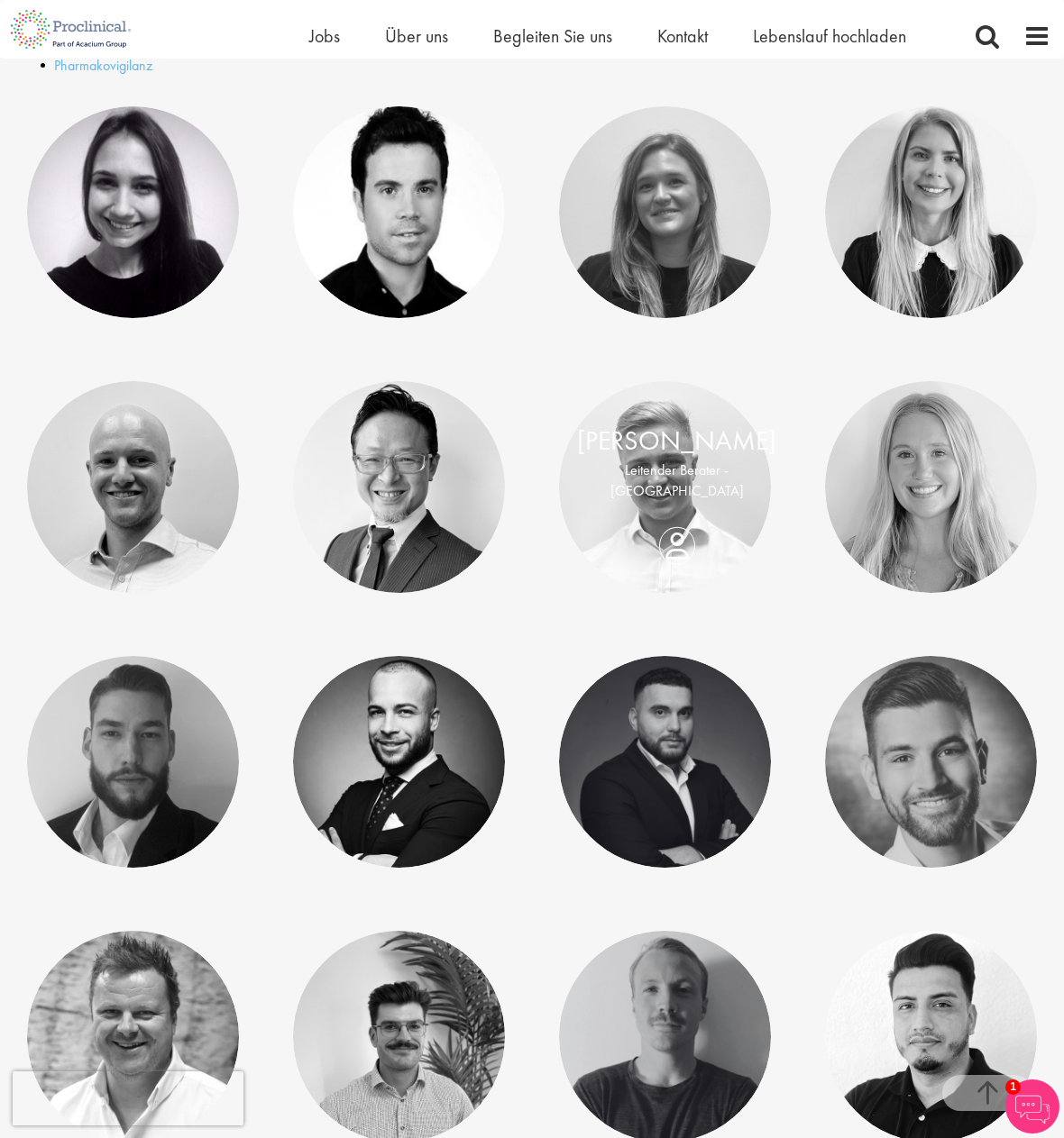
click at [652, 511] on div "Joshua Bye Leitender Berater - Europa" at bounding box center [676, 466] width 235 height 89
click at [665, 557] on link at bounding box center [664, 487] width 212 height 212
click at [668, 831] on link at bounding box center [664, 761] width 212 height 212
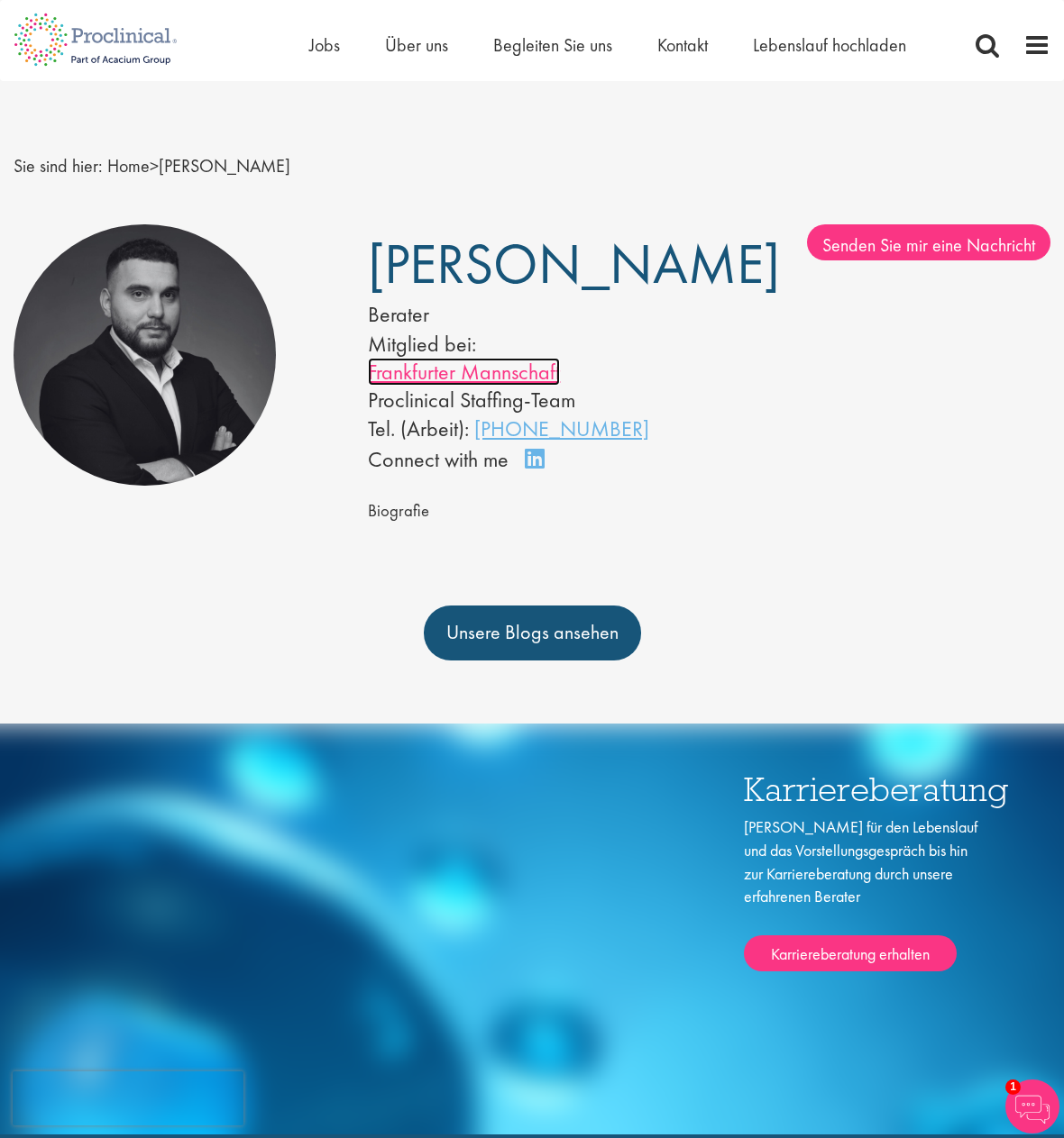
click at [464, 386] on font "Frankfurter Mannschaft" at bounding box center [463, 371] width 192 height 28
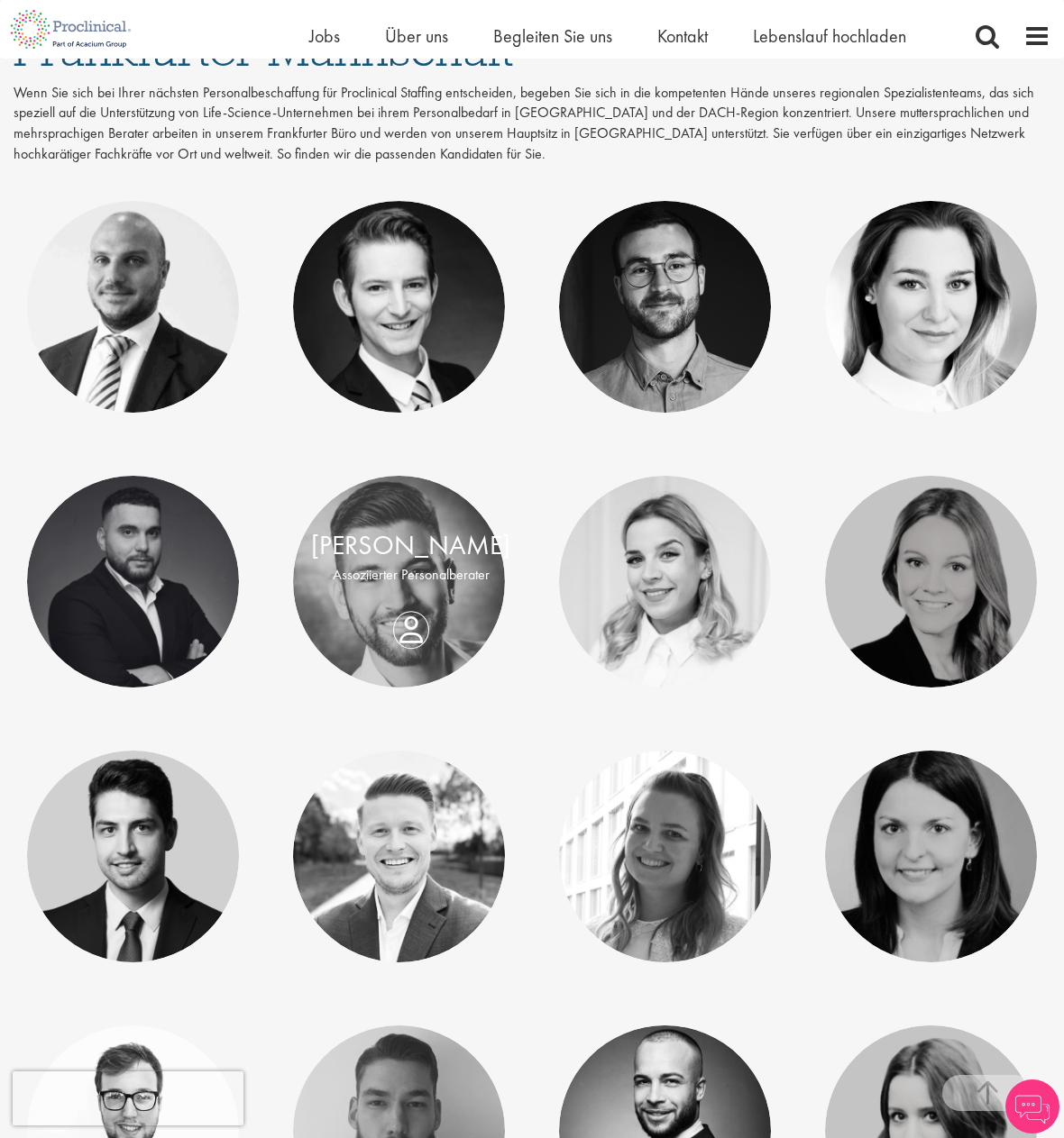
scroll to position [271, 0]
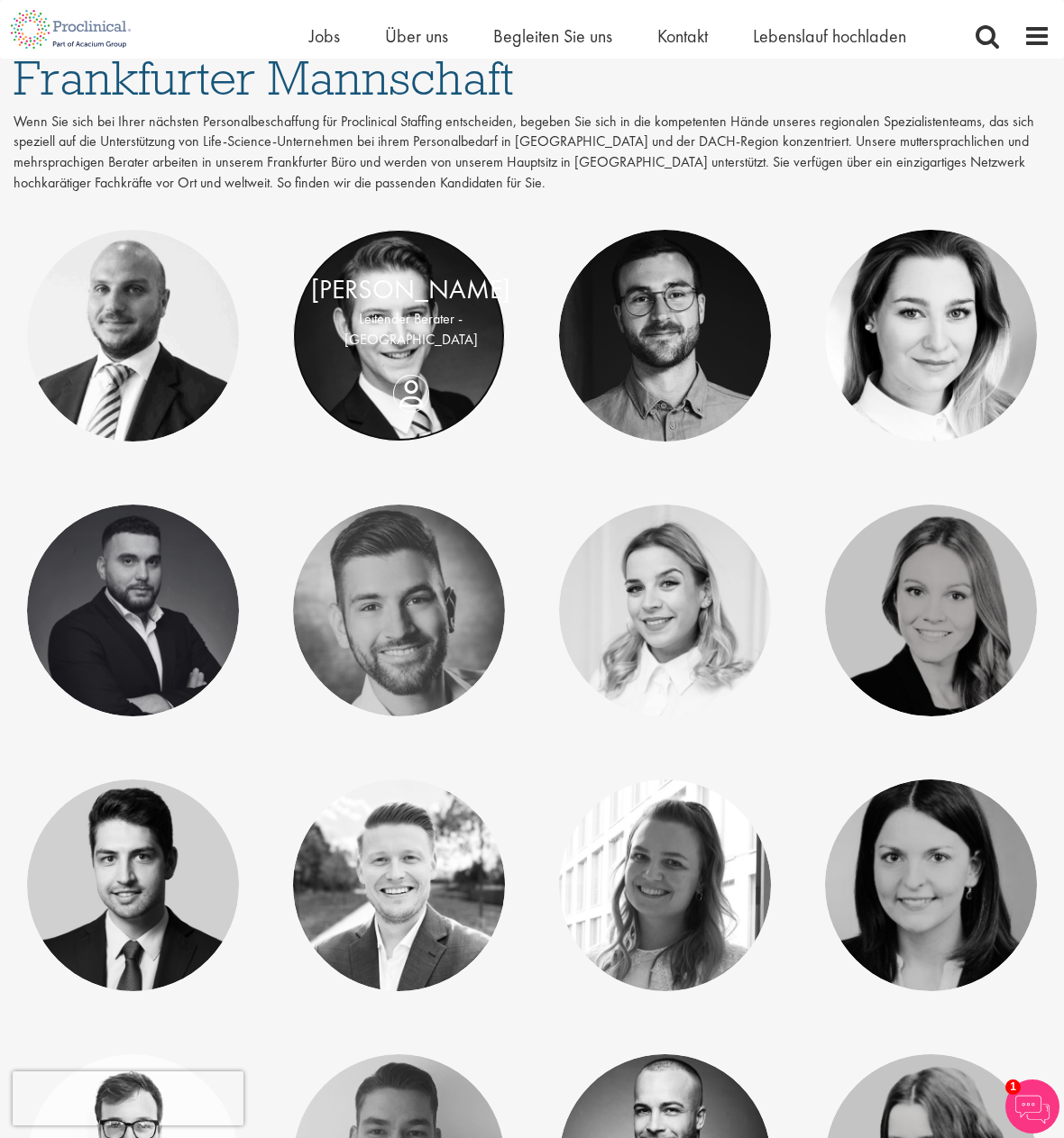
click at [396, 409] on link at bounding box center [398, 336] width 212 height 212
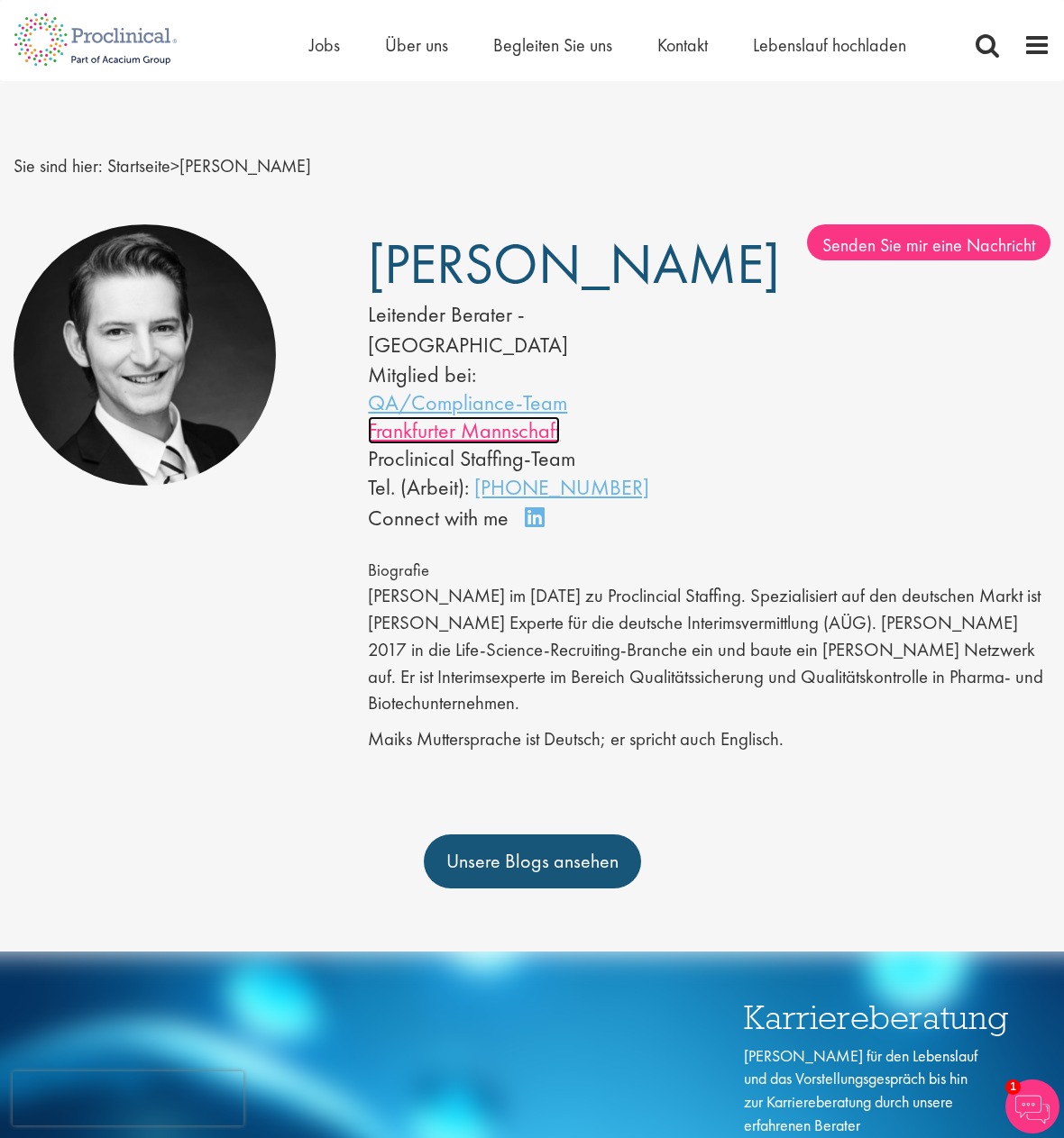
click at [485, 416] on font "Frankfurter Mannschaft" at bounding box center [463, 430] width 192 height 28
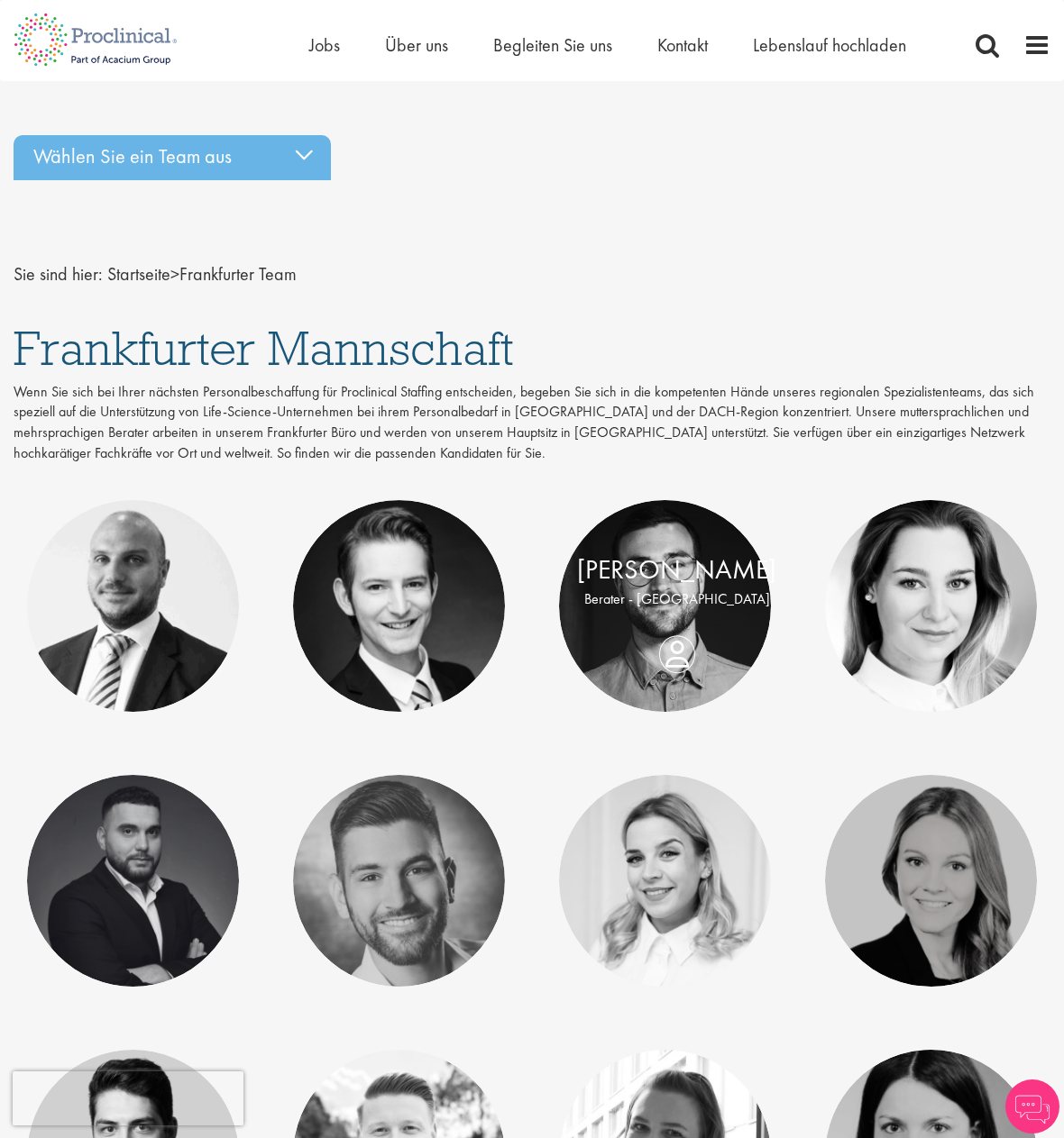
click at [677, 619] on div "Marius Busch Berater - Europa" at bounding box center [676, 584] width 235 height 69
click at [666, 673] on link at bounding box center [664, 605] width 212 height 212
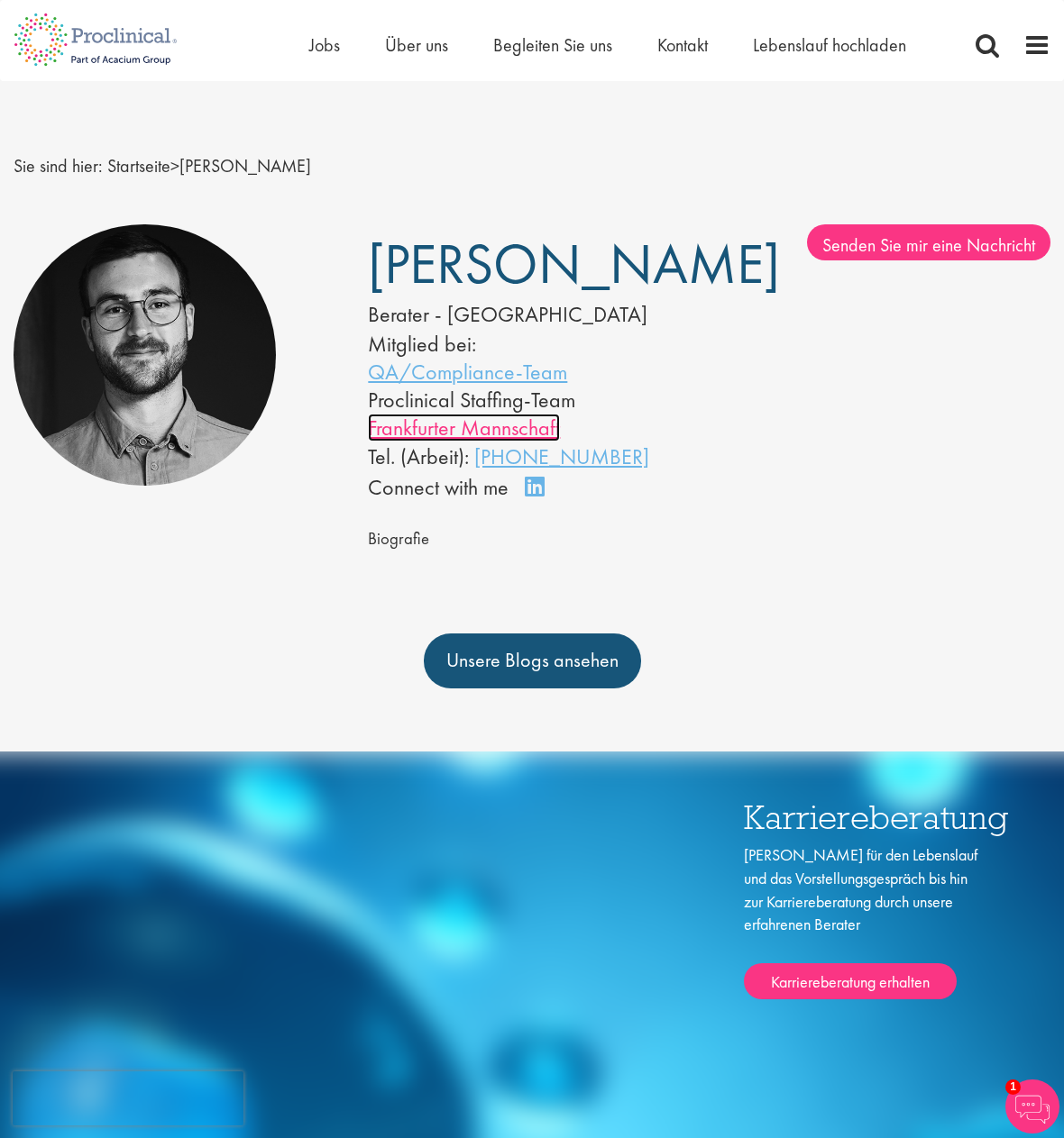
click at [476, 441] on font "Frankfurter Mannschaft" at bounding box center [463, 427] width 192 height 28
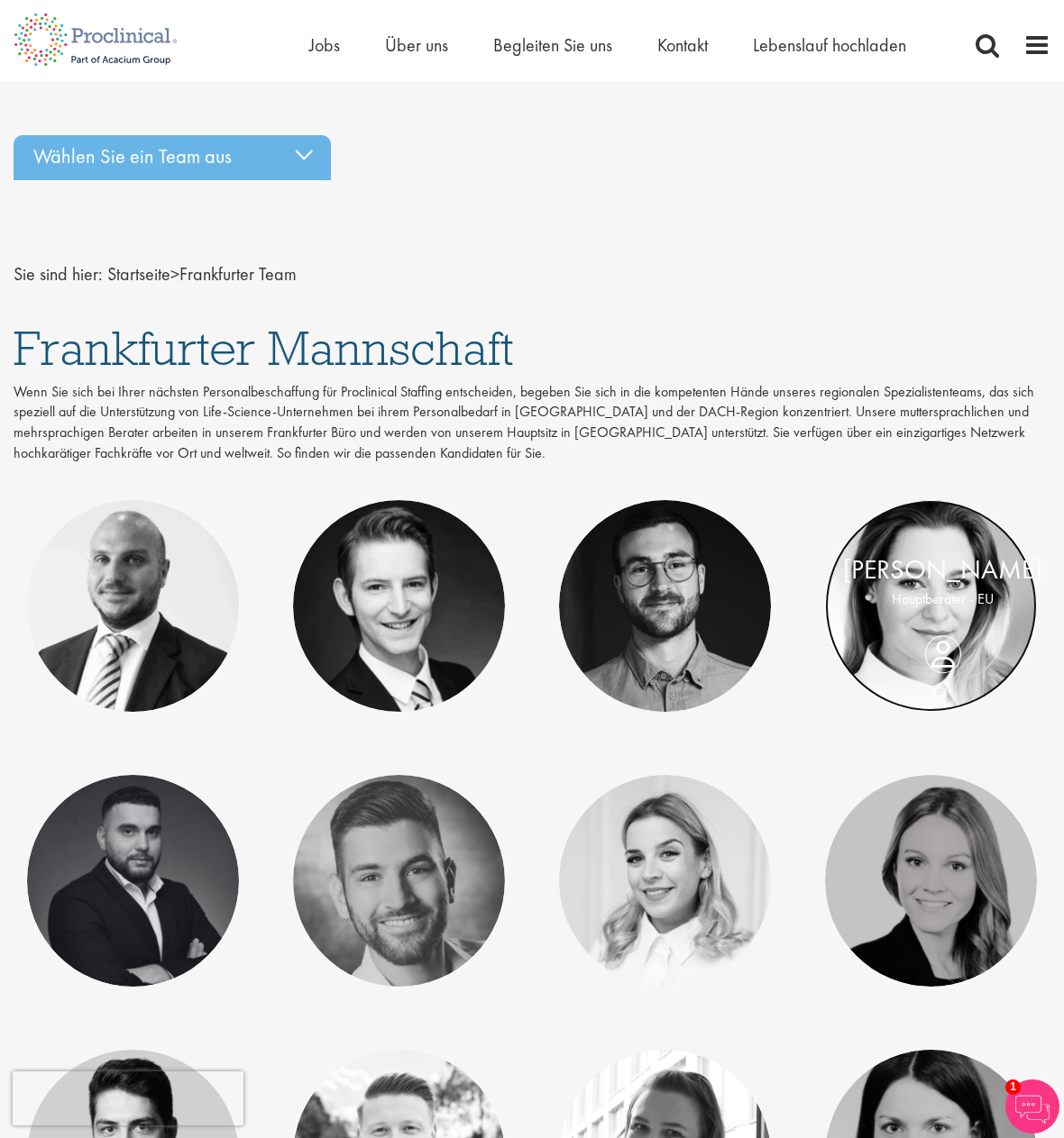
click at [931, 676] on link at bounding box center [930, 605] width 212 height 212
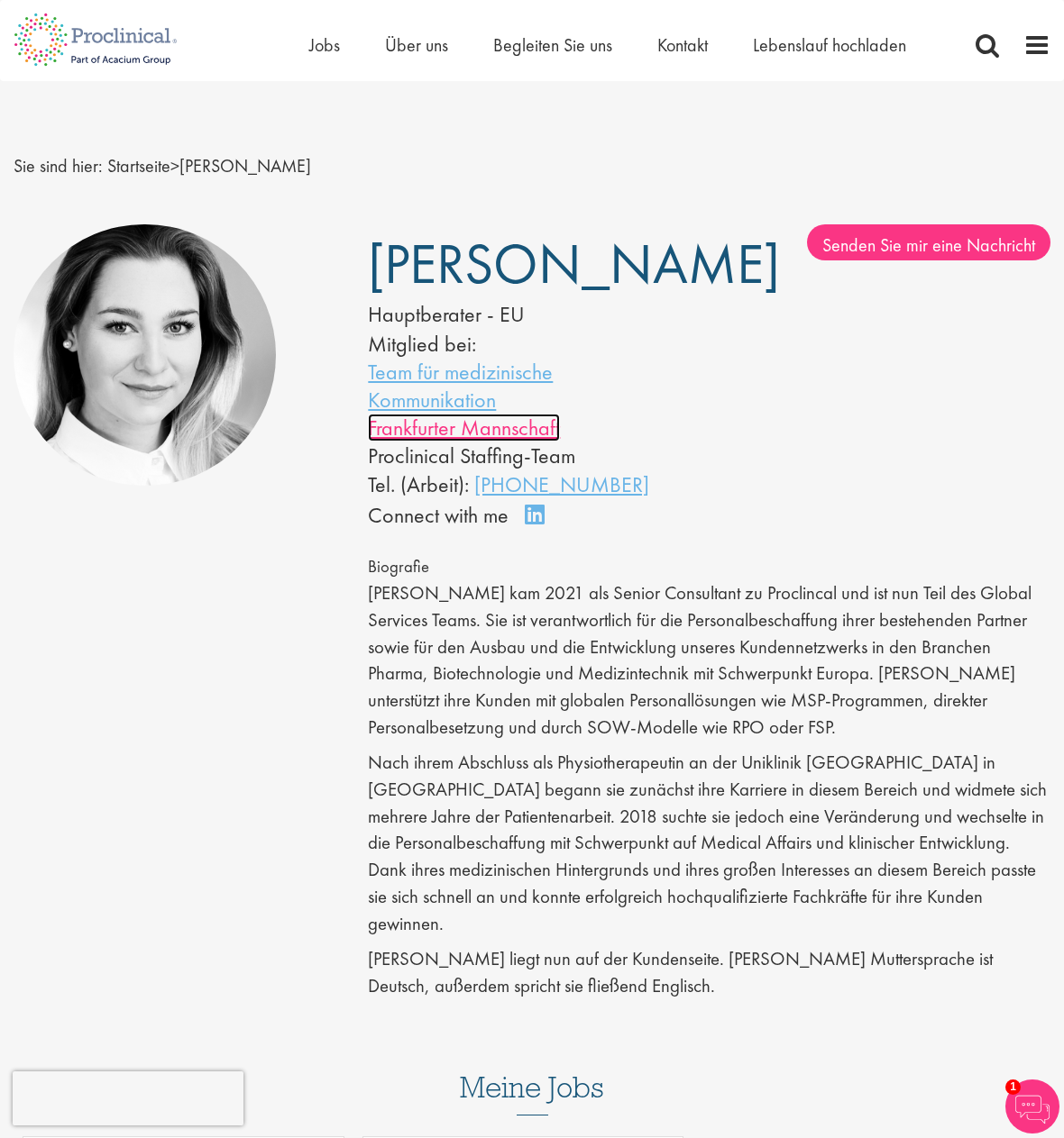
click at [426, 430] on font "Frankfurter Mannschaft" at bounding box center [463, 427] width 192 height 28
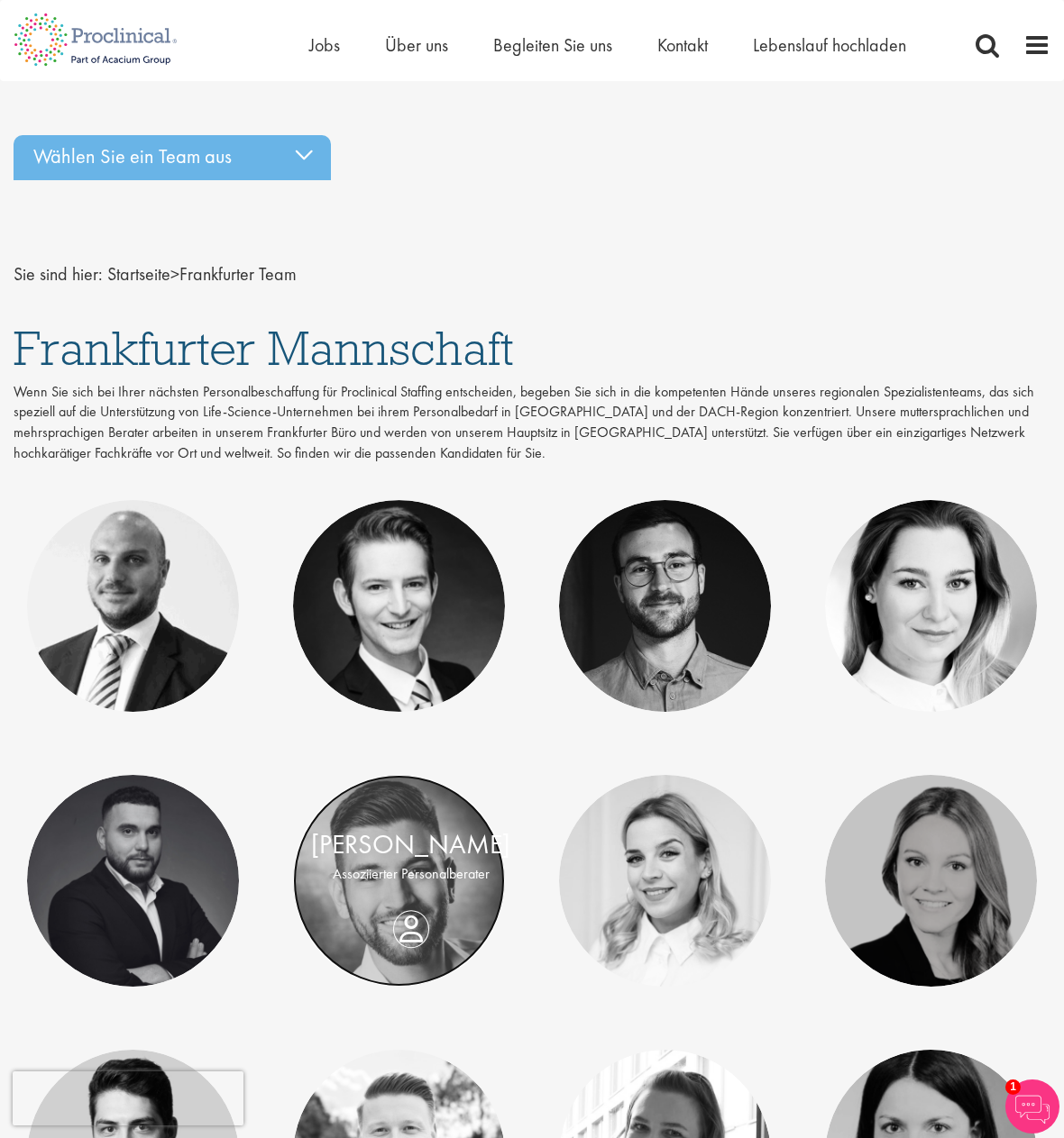
click at [400, 953] on link at bounding box center [398, 880] width 212 height 212
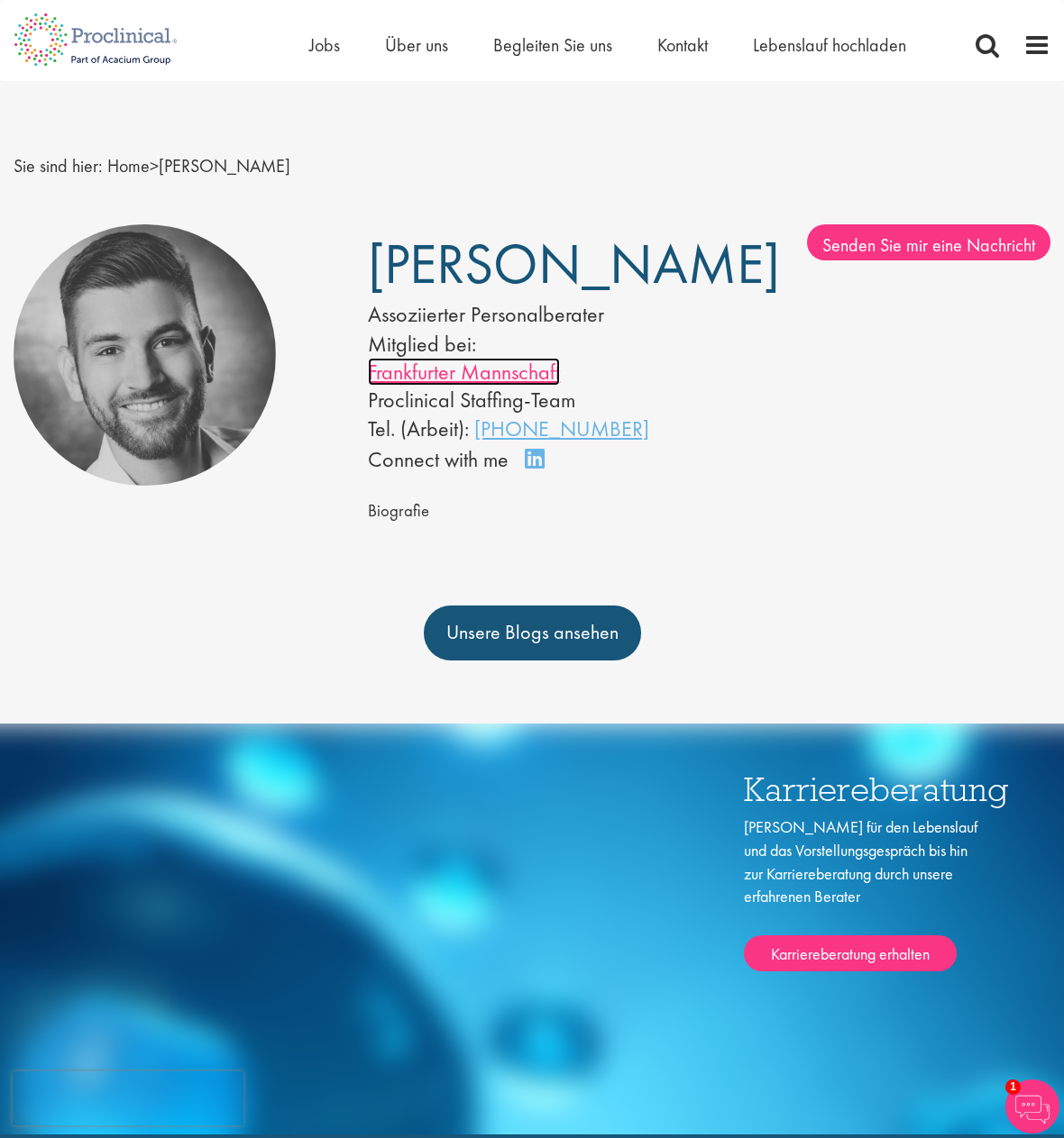
click at [523, 376] on font "Frankfurter Mannschaft" at bounding box center [463, 371] width 192 height 28
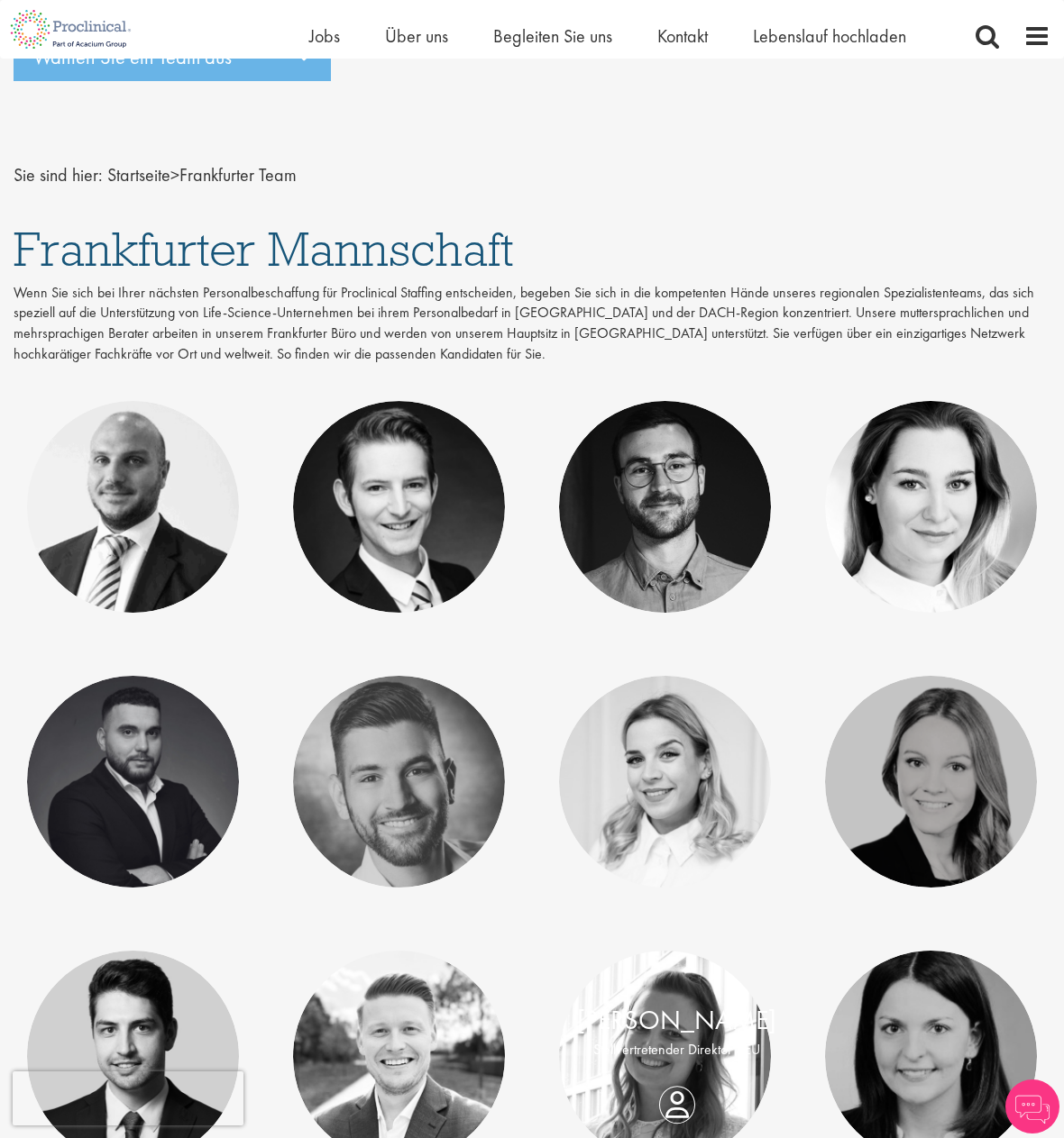
scroll to position [360, 0]
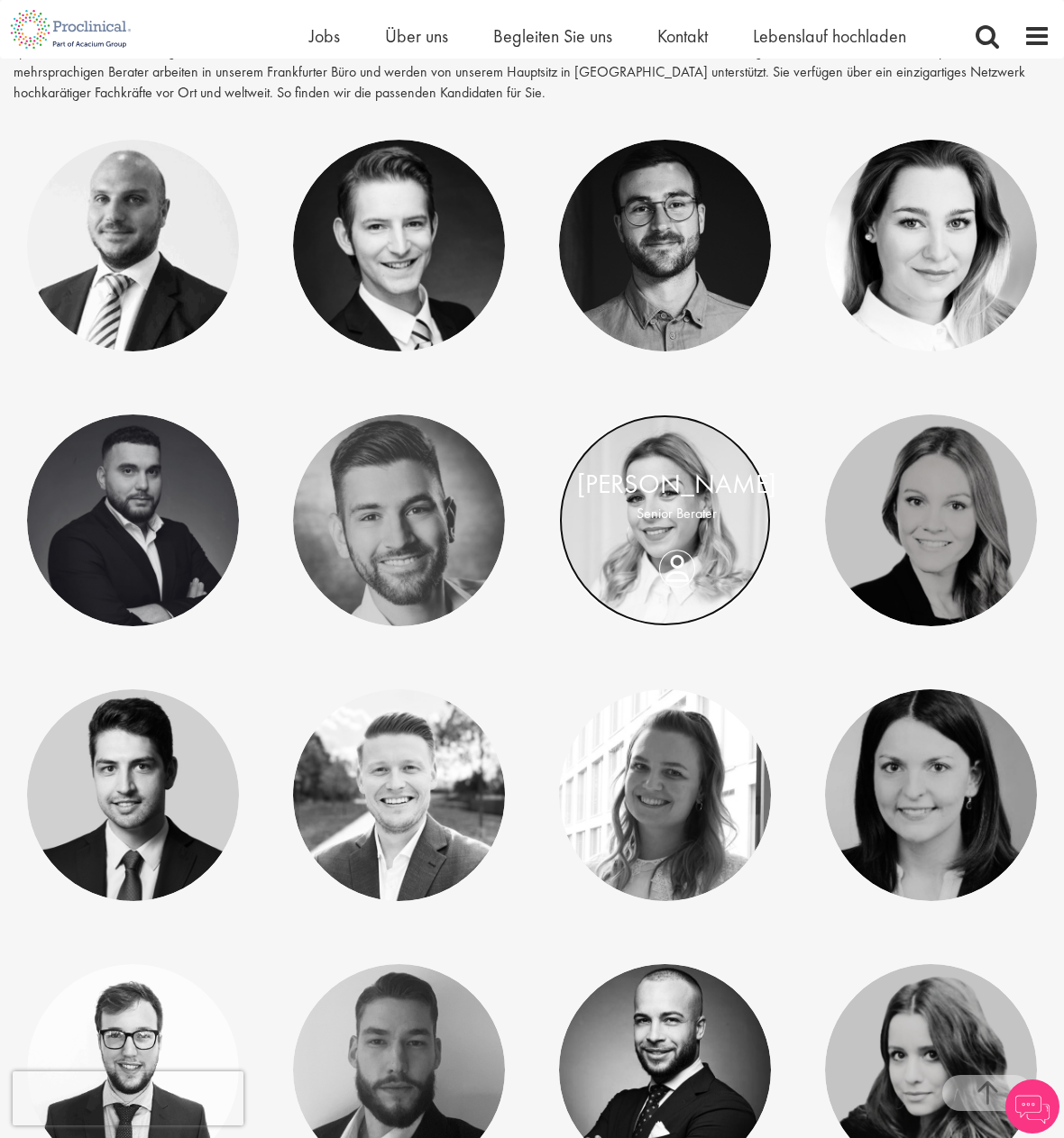
click at [664, 595] on link at bounding box center [664, 520] width 212 height 212
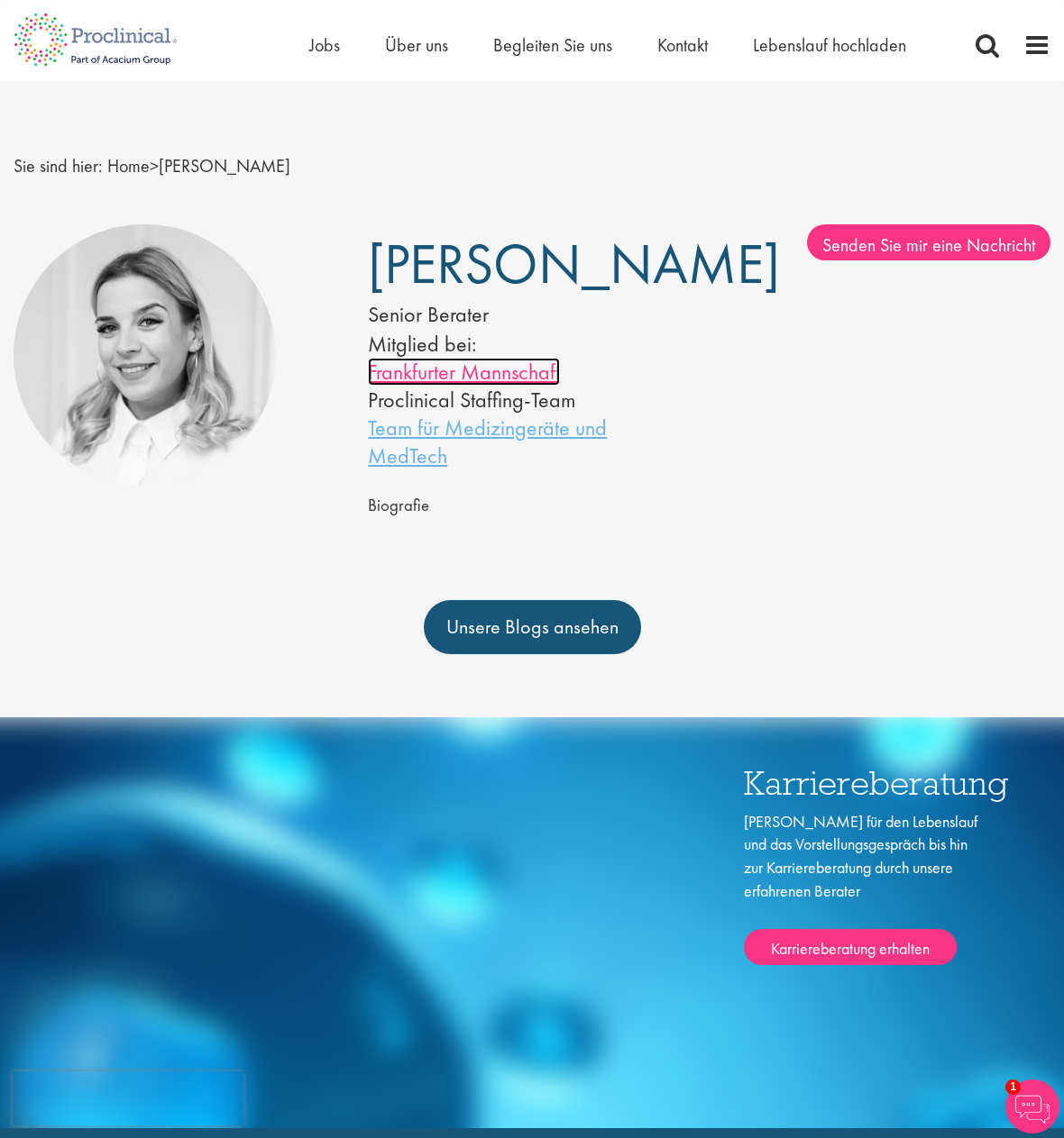
click at [457, 386] on font "Frankfurter Mannschaft" at bounding box center [463, 371] width 192 height 28
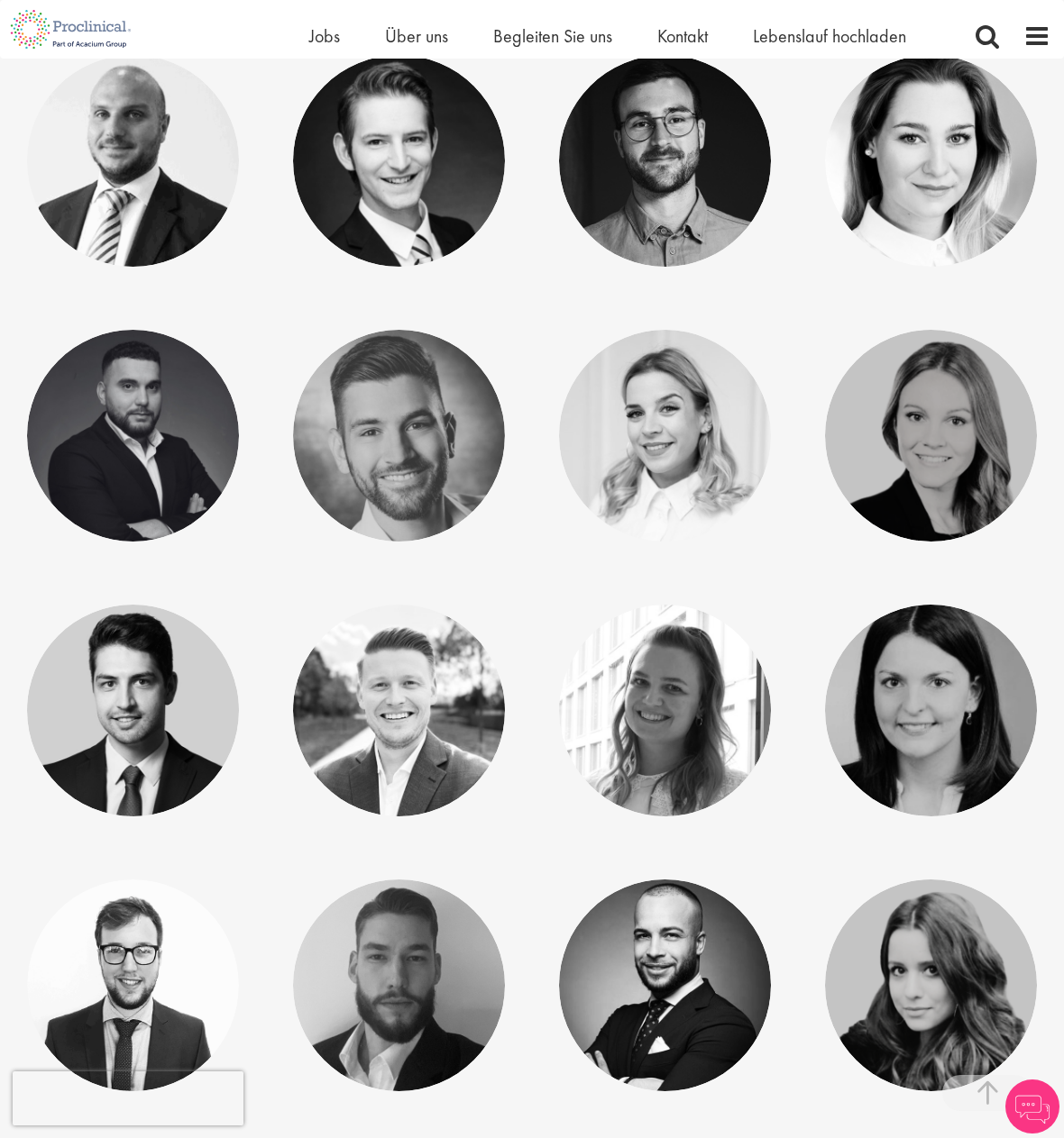
scroll to position [450, 0]
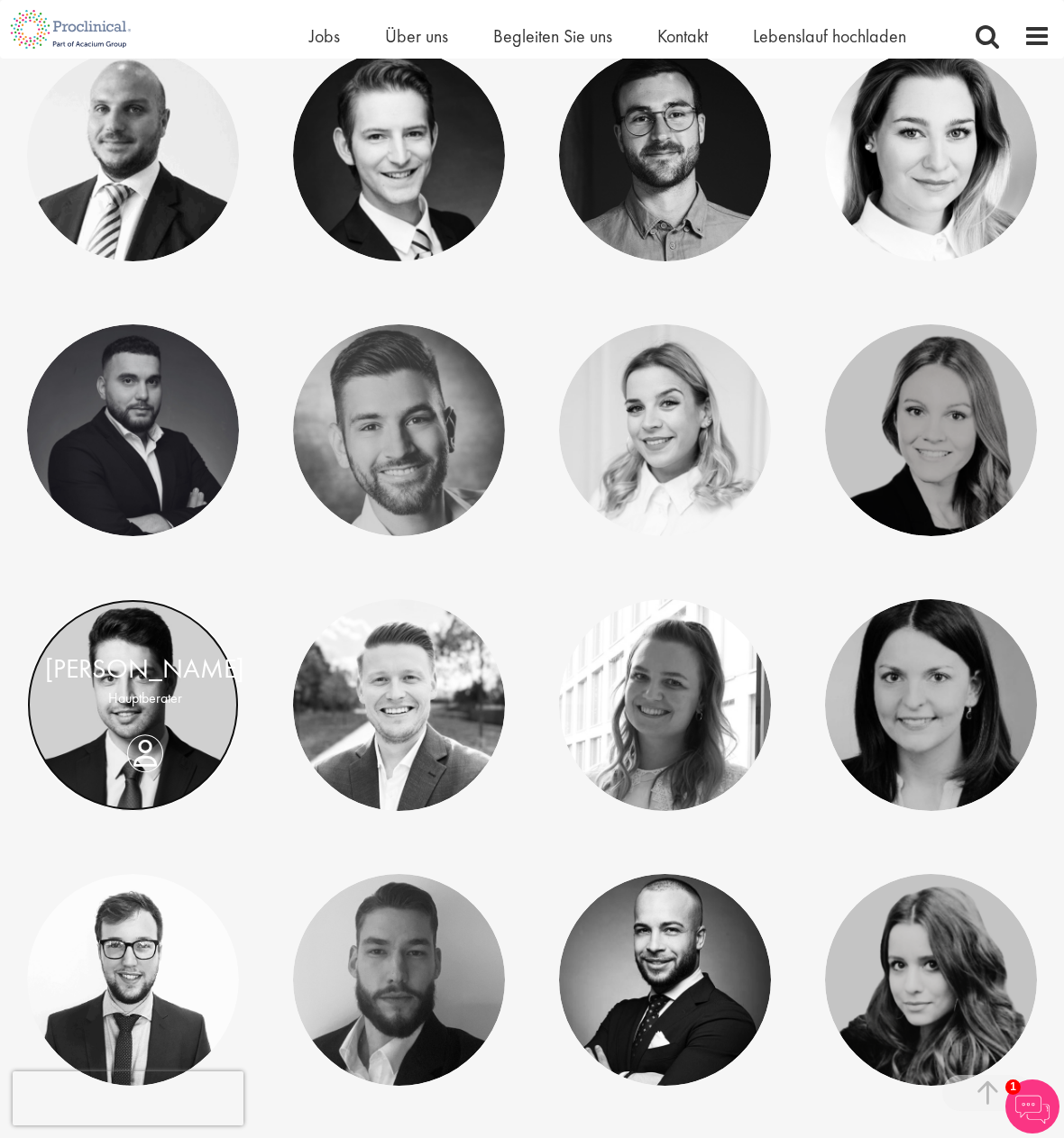
click at [132, 776] on link at bounding box center [132, 704] width 212 height 212
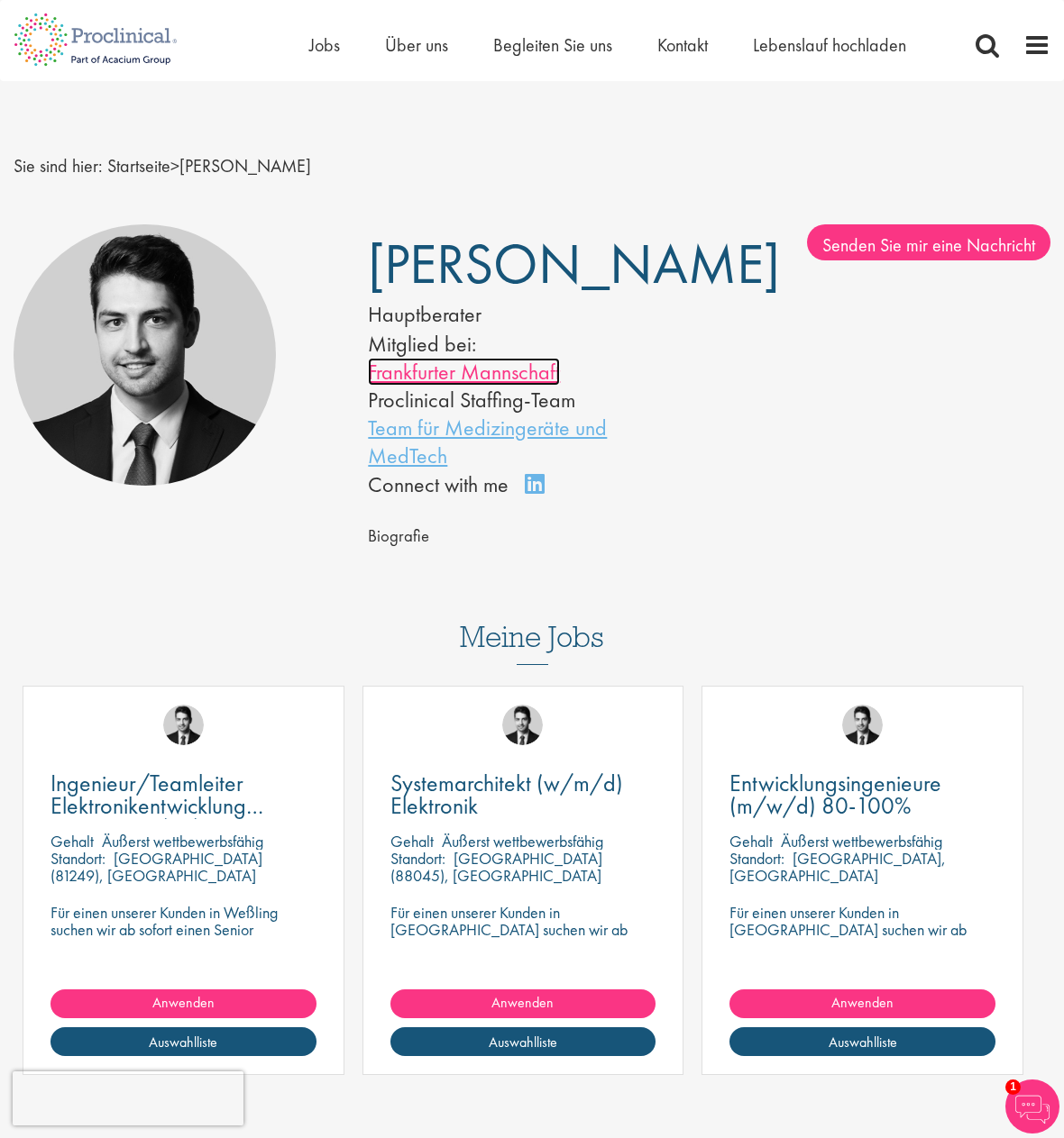
click at [458, 386] on font "Frankfurter Mannschaft" at bounding box center [463, 371] width 192 height 28
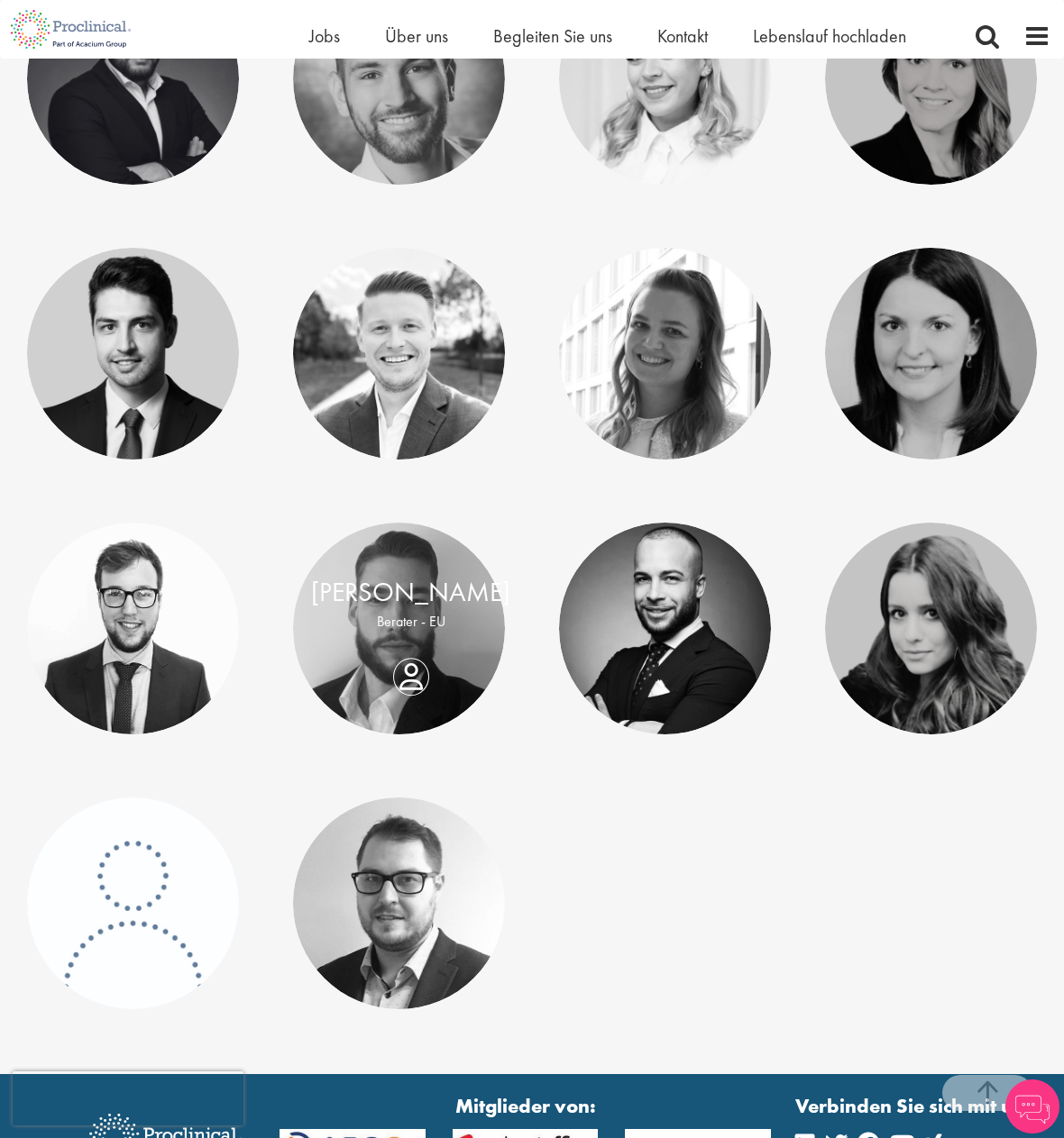
scroll to position [811, 0]
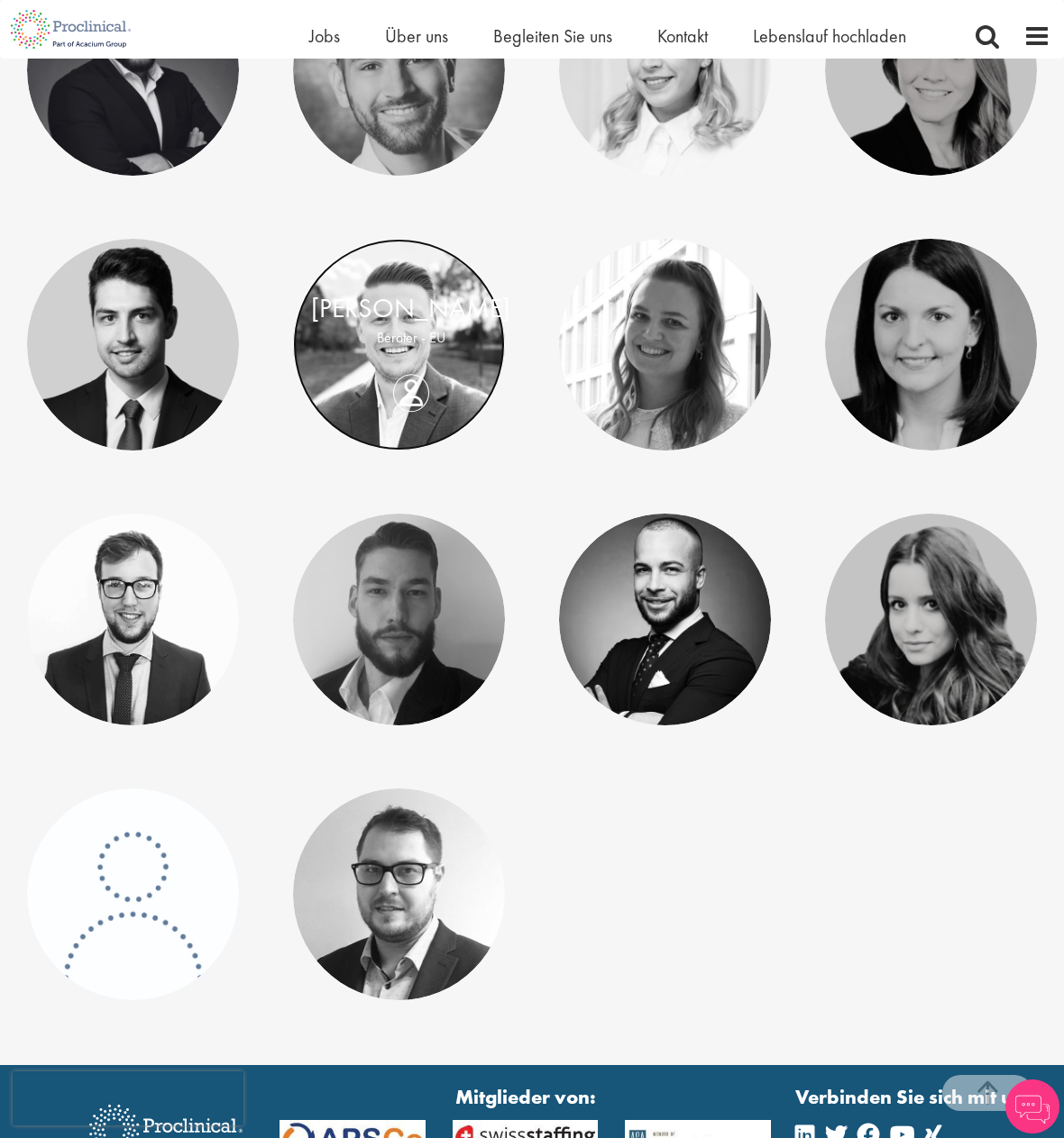
click at [402, 418] on link at bounding box center [398, 344] width 212 height 212
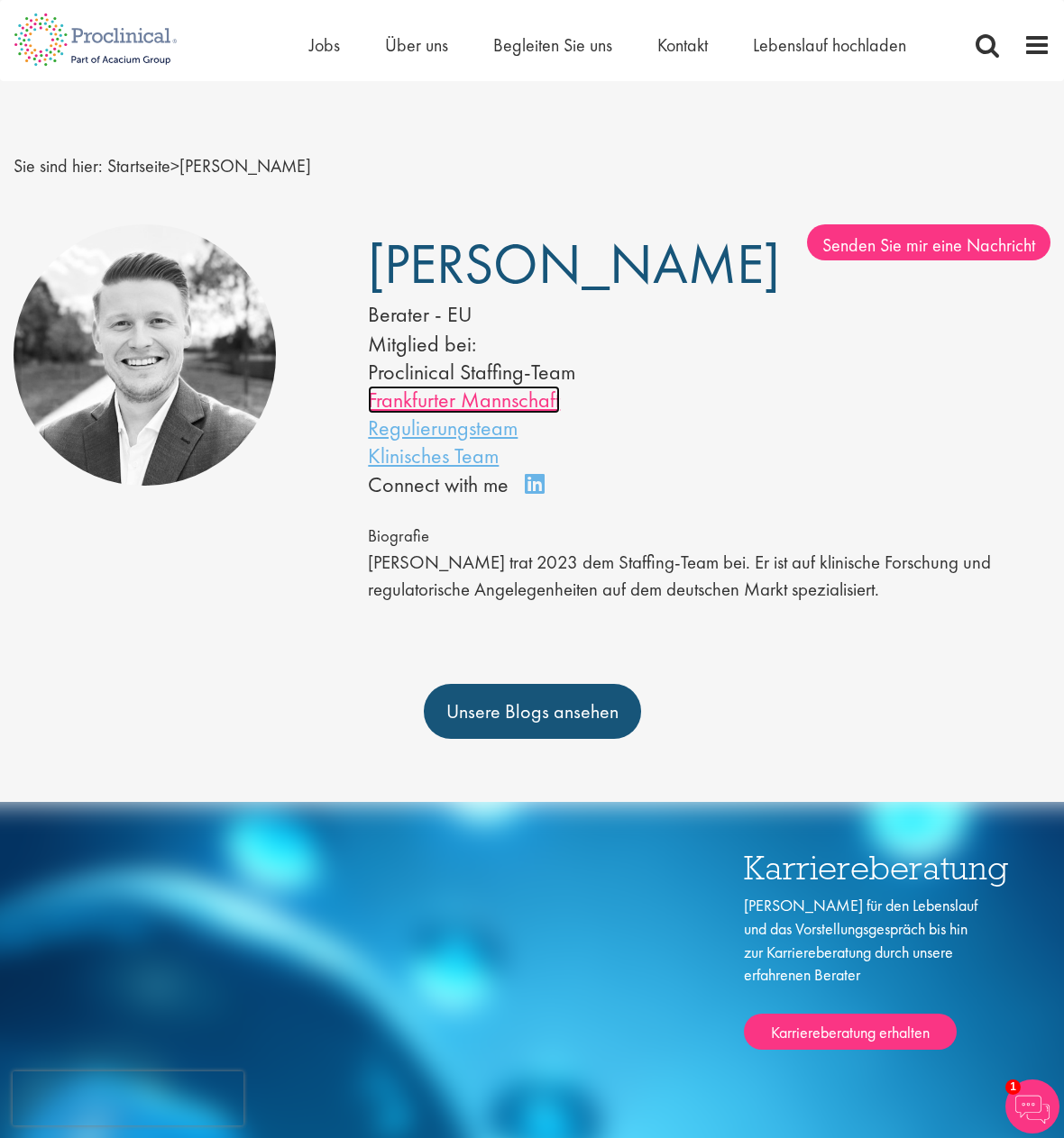
click at [435, 403] on font "Frankfurter Mannschaft" at bounding box center [463, 400] width 192 height 28
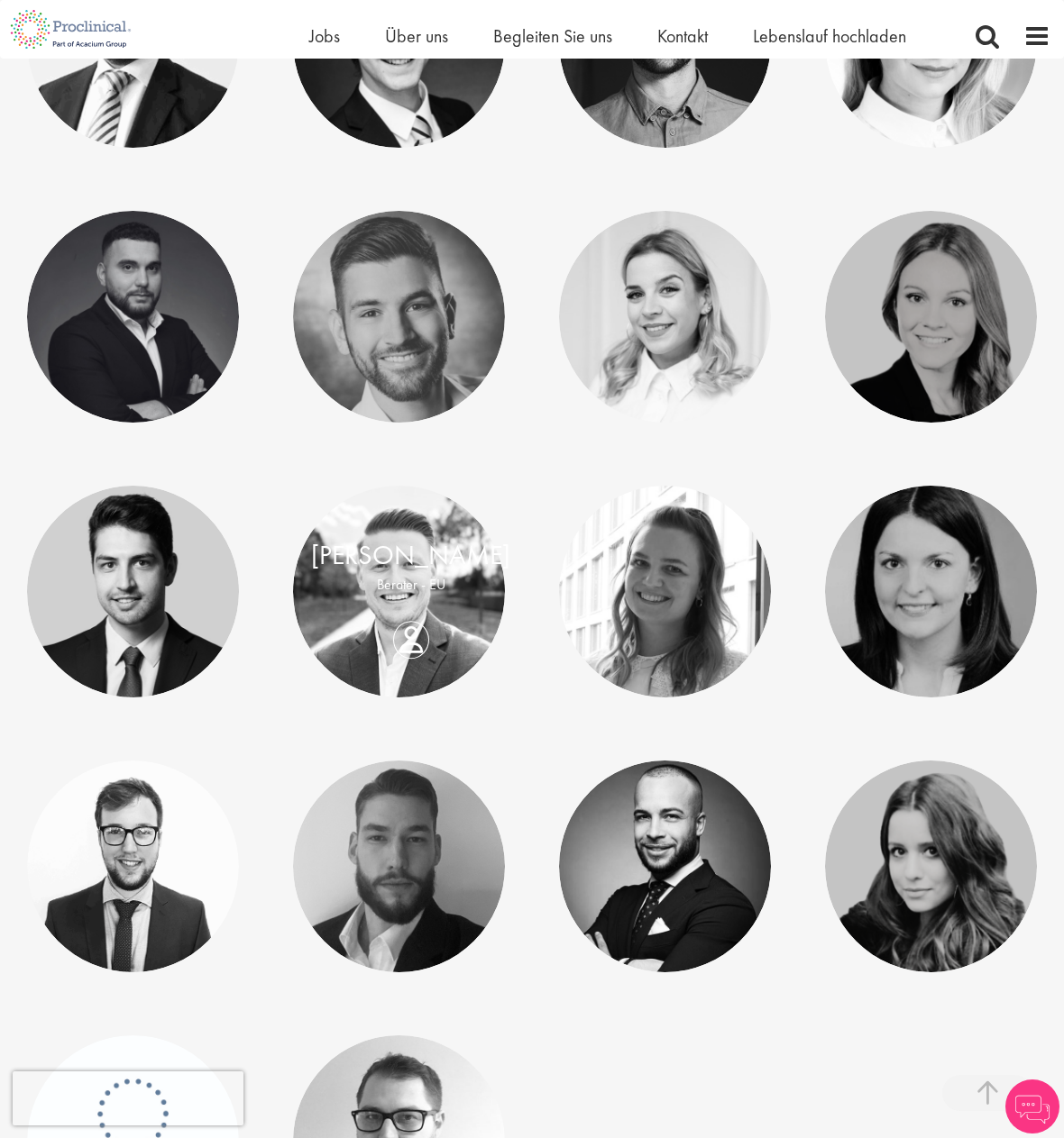
scroll to position [631, 0]
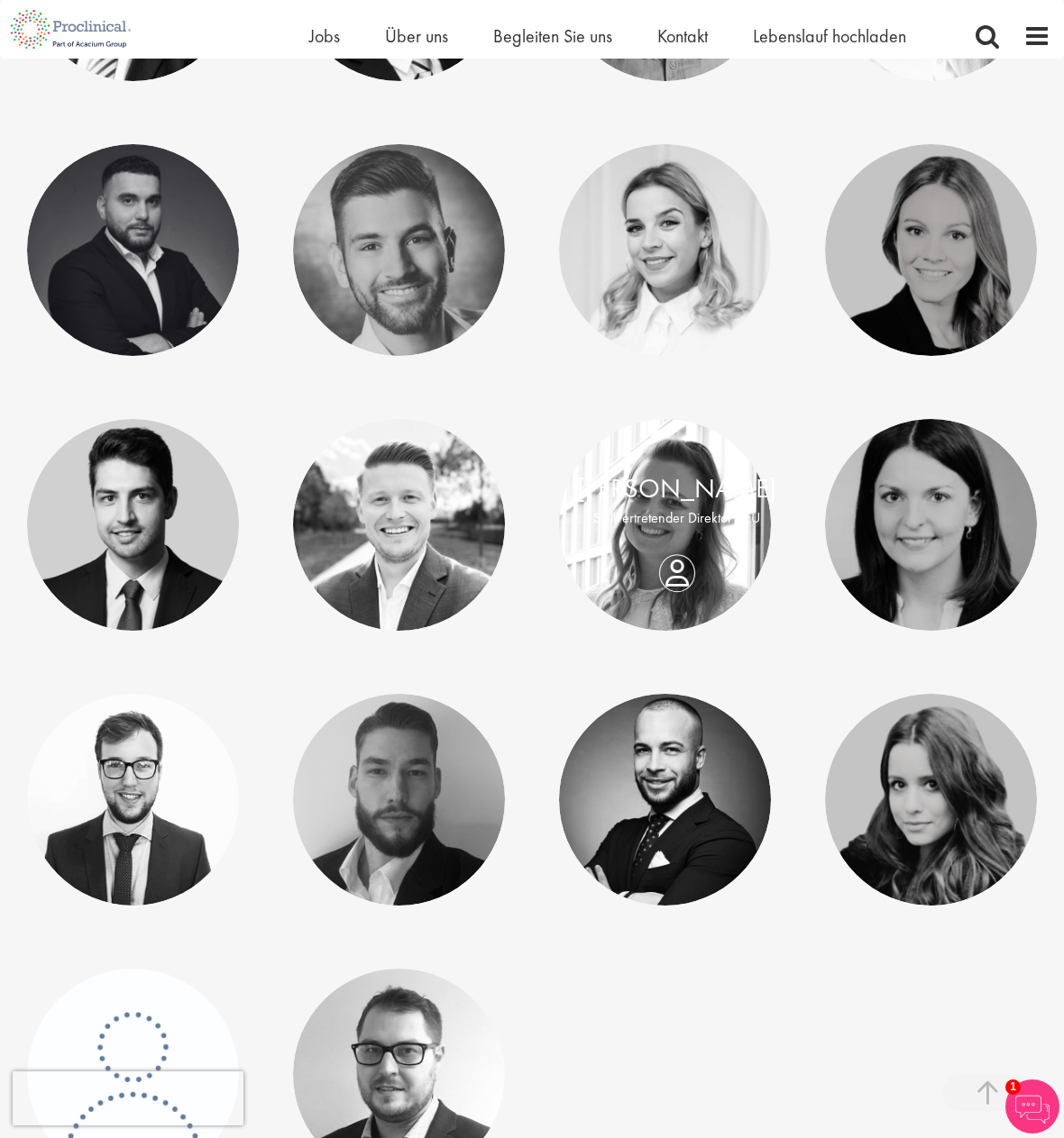
click at [668, 538] on div "Jana Birli Stellvertretender Direktor - EU" at bounding box center [676, 503] width 235 height 69
click at [664, 596] on link at bounding box center [664, 525] width 212 height 212
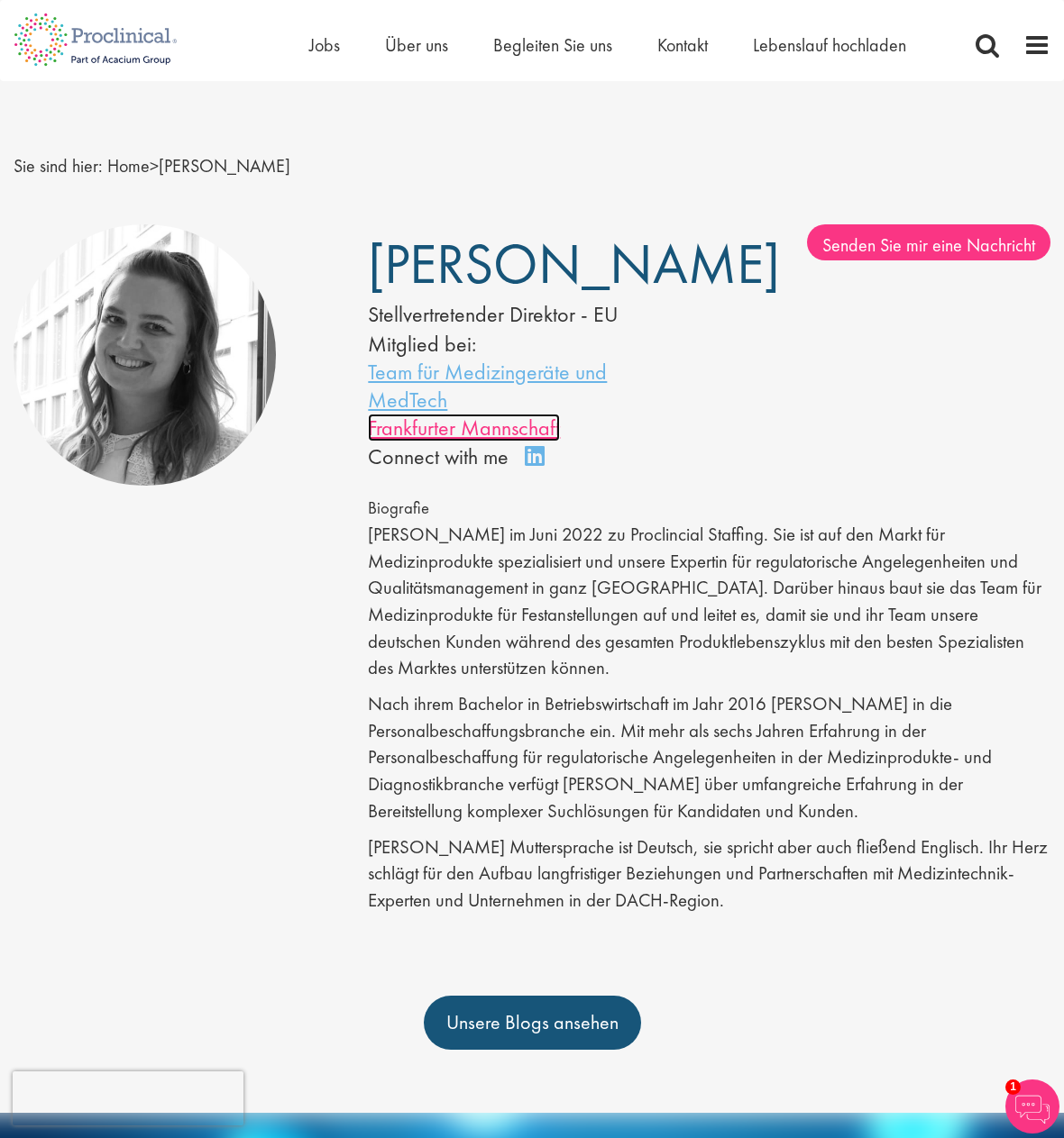
click at [449, 429] on font "Frankfurter Mannschaft" at bounding box center [463, 427] width 192 height 28
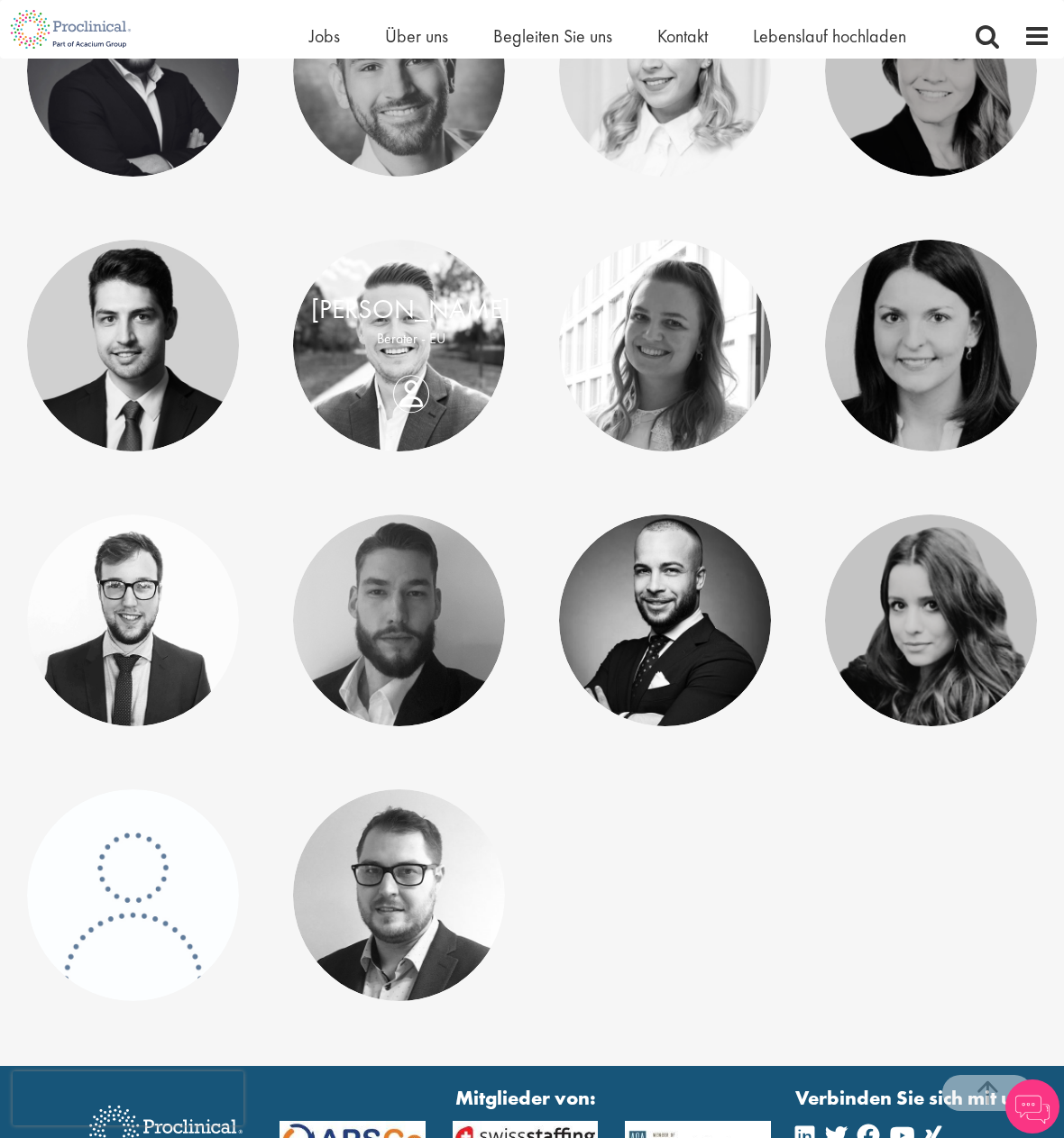
scroll to position [811, 0]
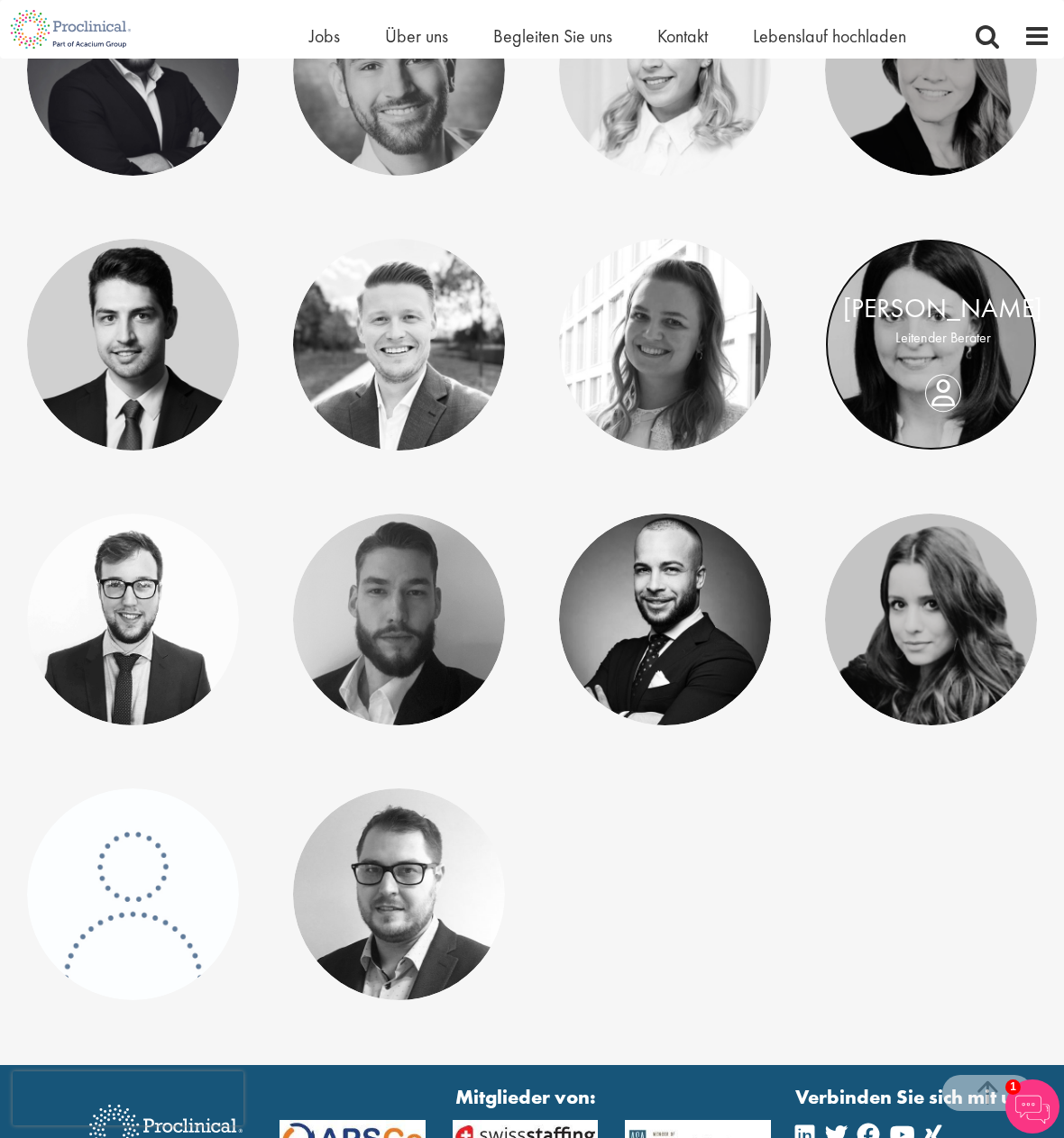
click at [921, 414] on link at bounding box center [930, 344] width 212 height 212
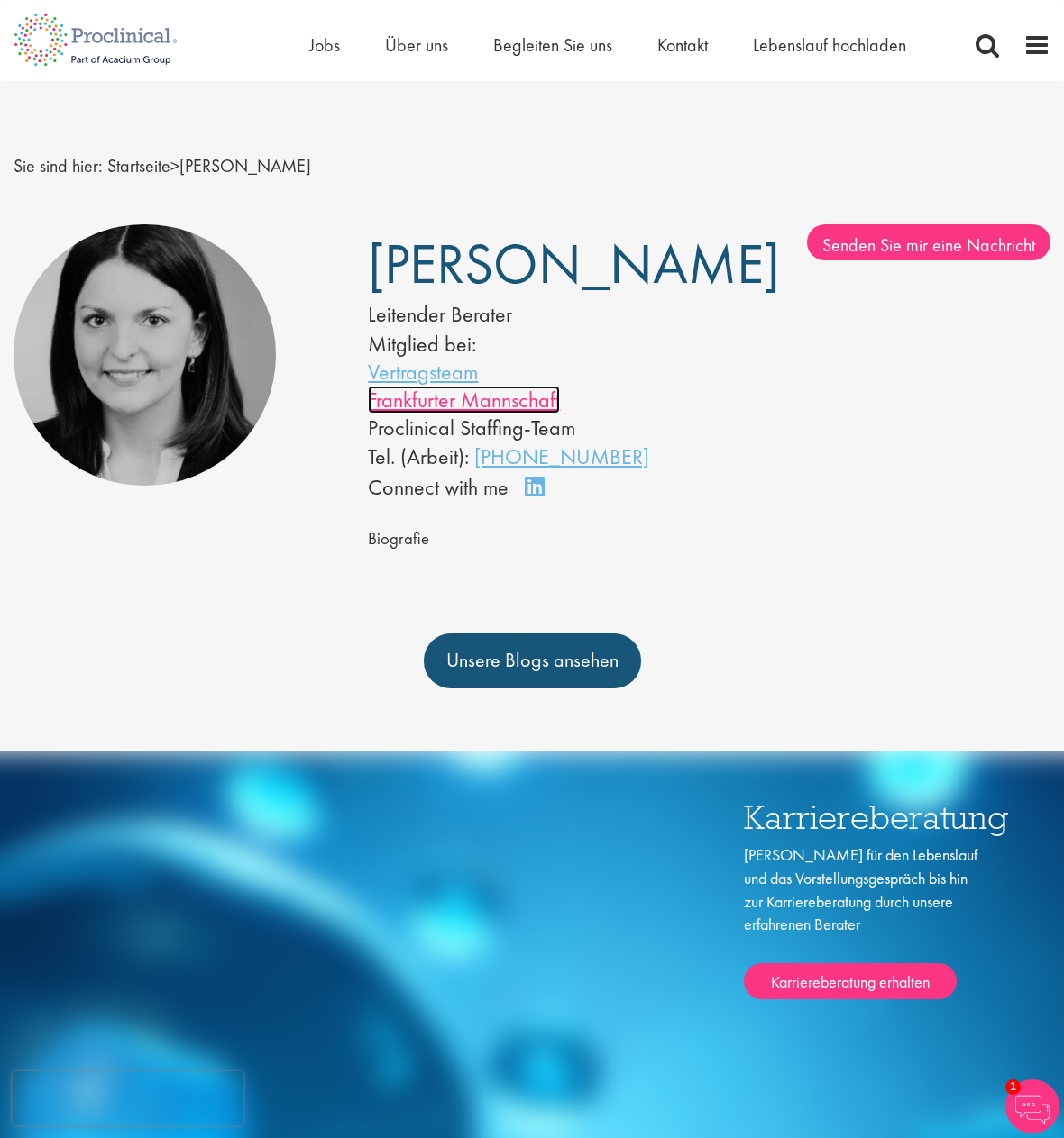
click at [520, 414] on font "Frankfurter Mannschaft" at bounding box center [463, 400] width 192 height 28
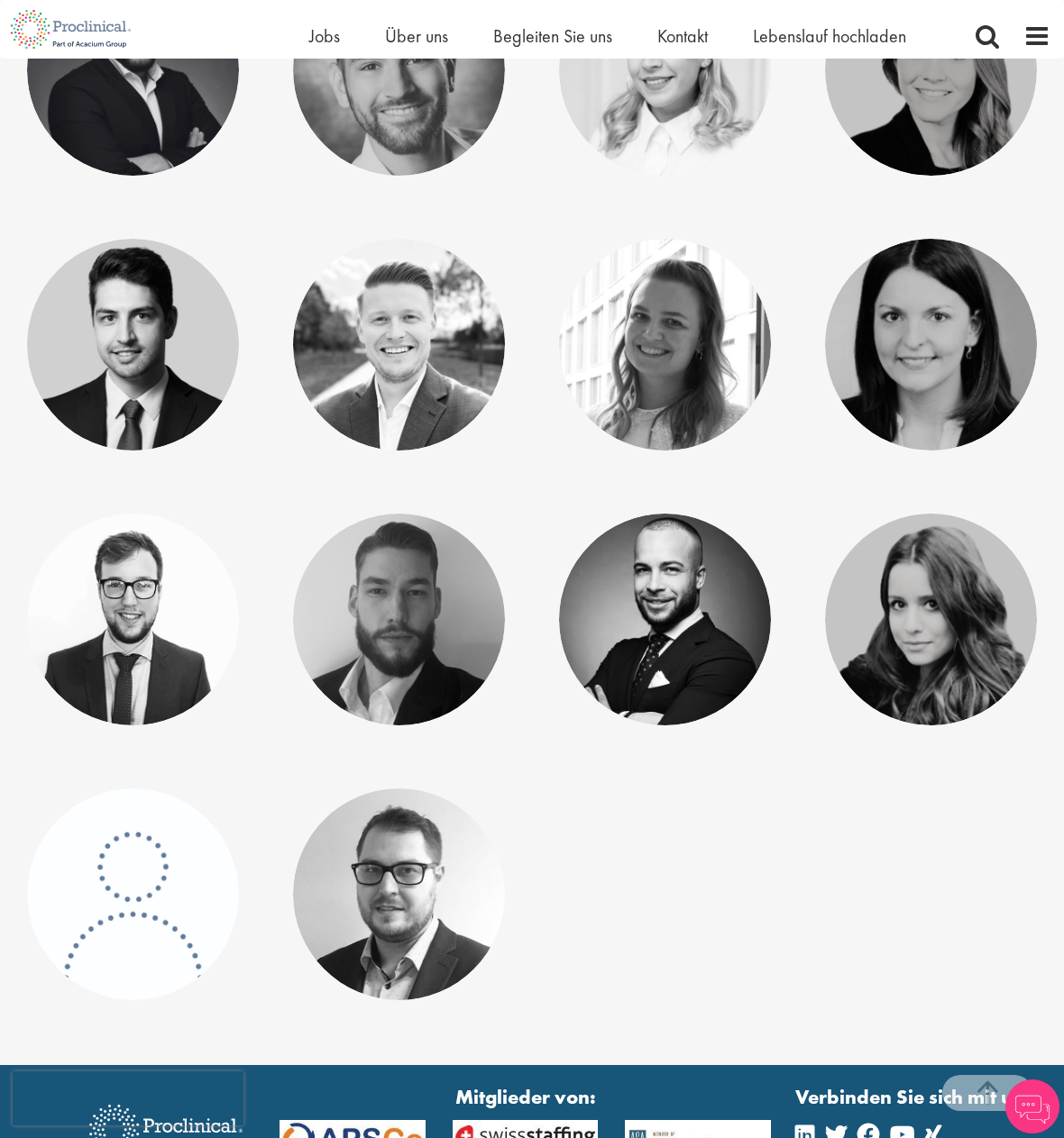
scroll to position [807, 0]
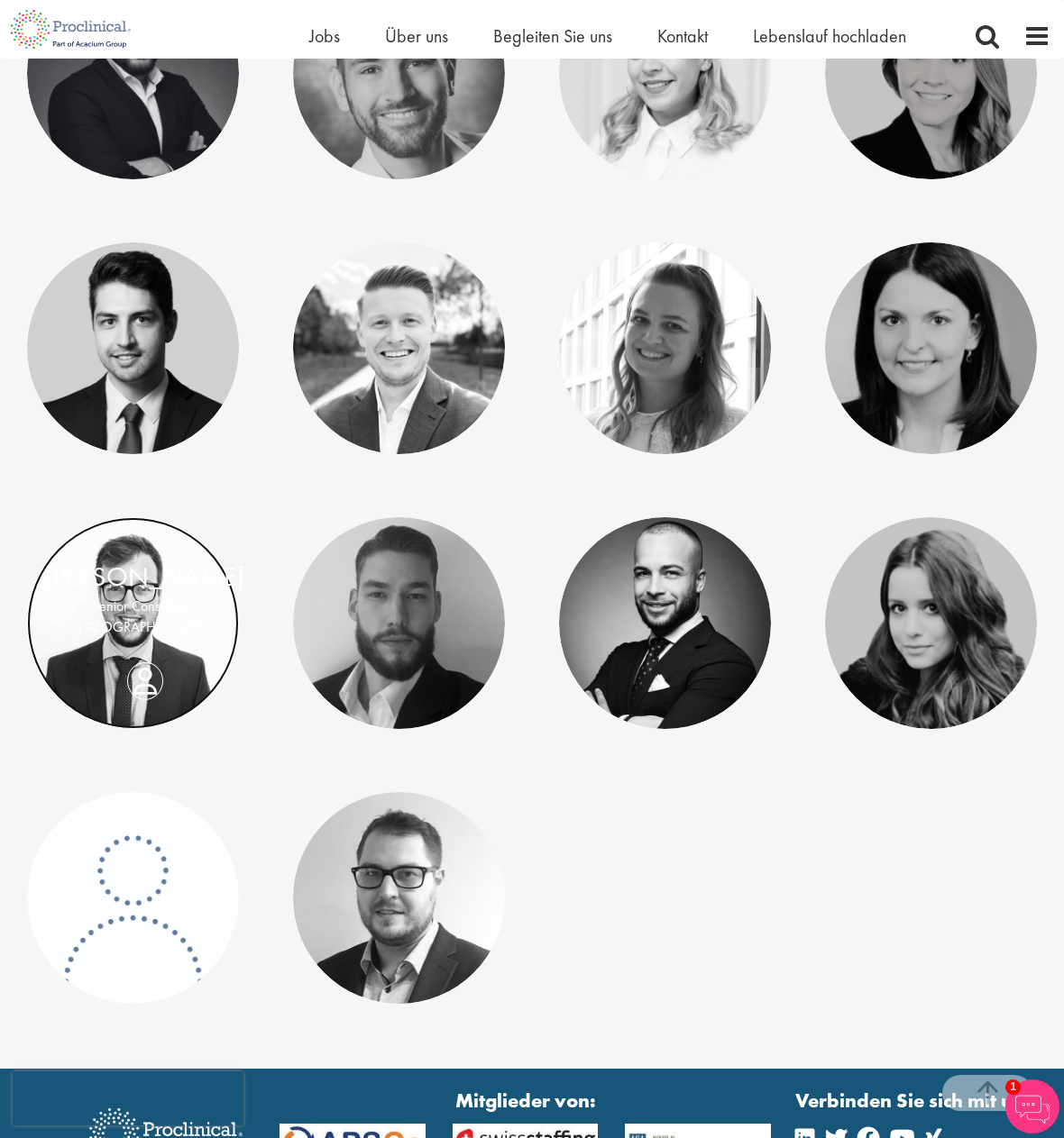
click at [129, 668] on link at bounding box center [132, 623] width 212 height 212
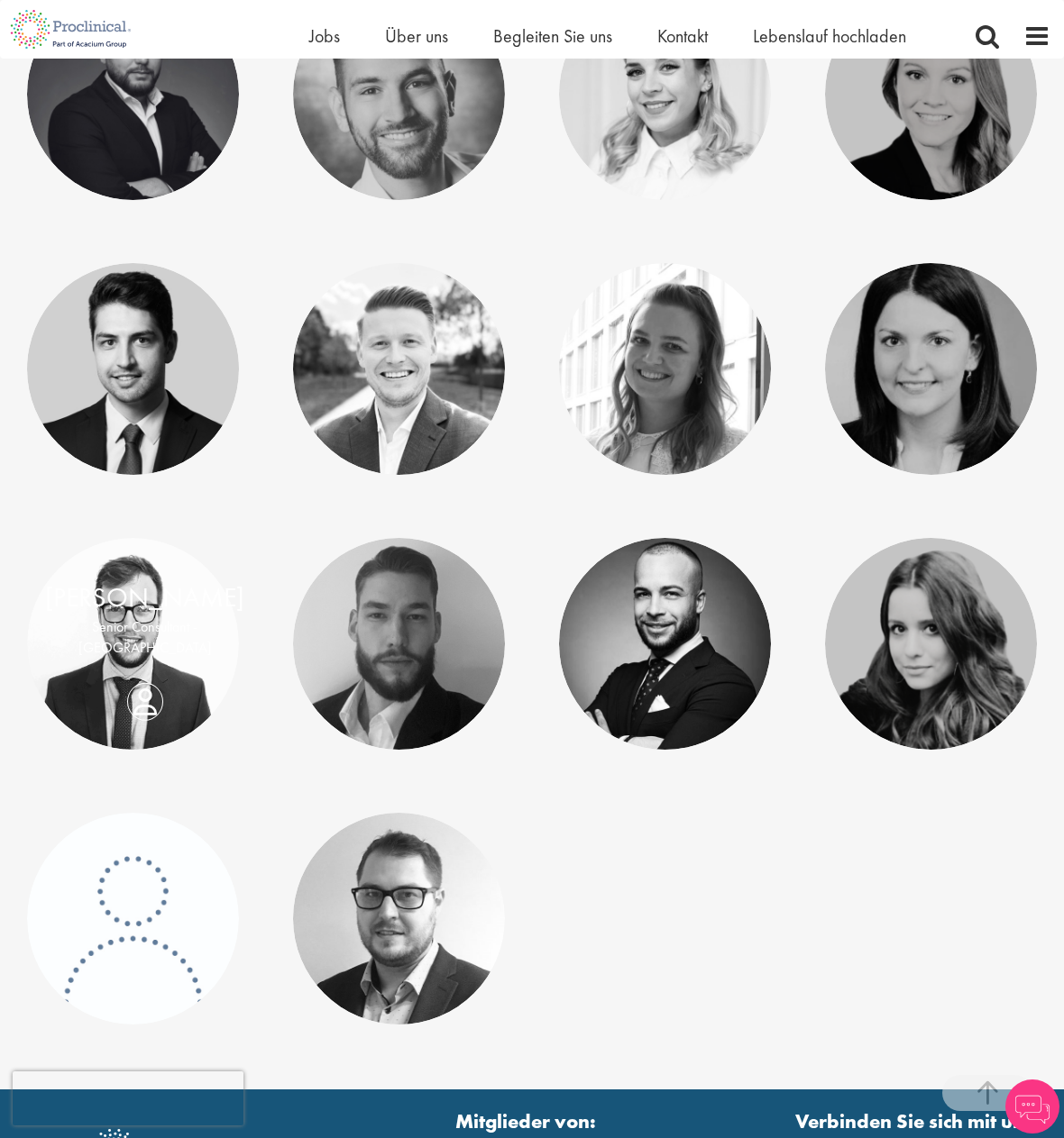
scroll to position [807, 0]
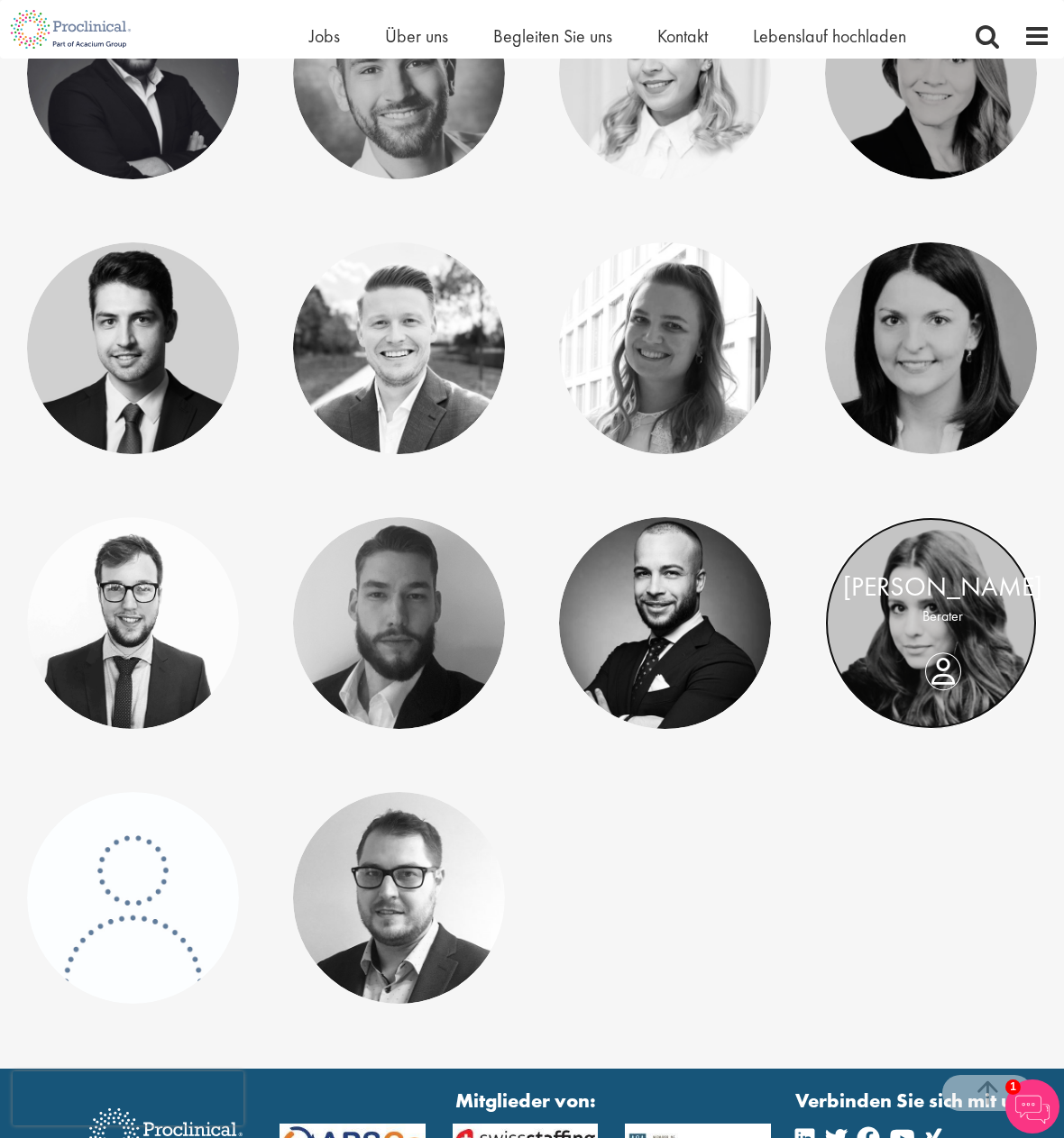
click at [931, 696] on link at bounding box center [930, 623] width 212 height 212
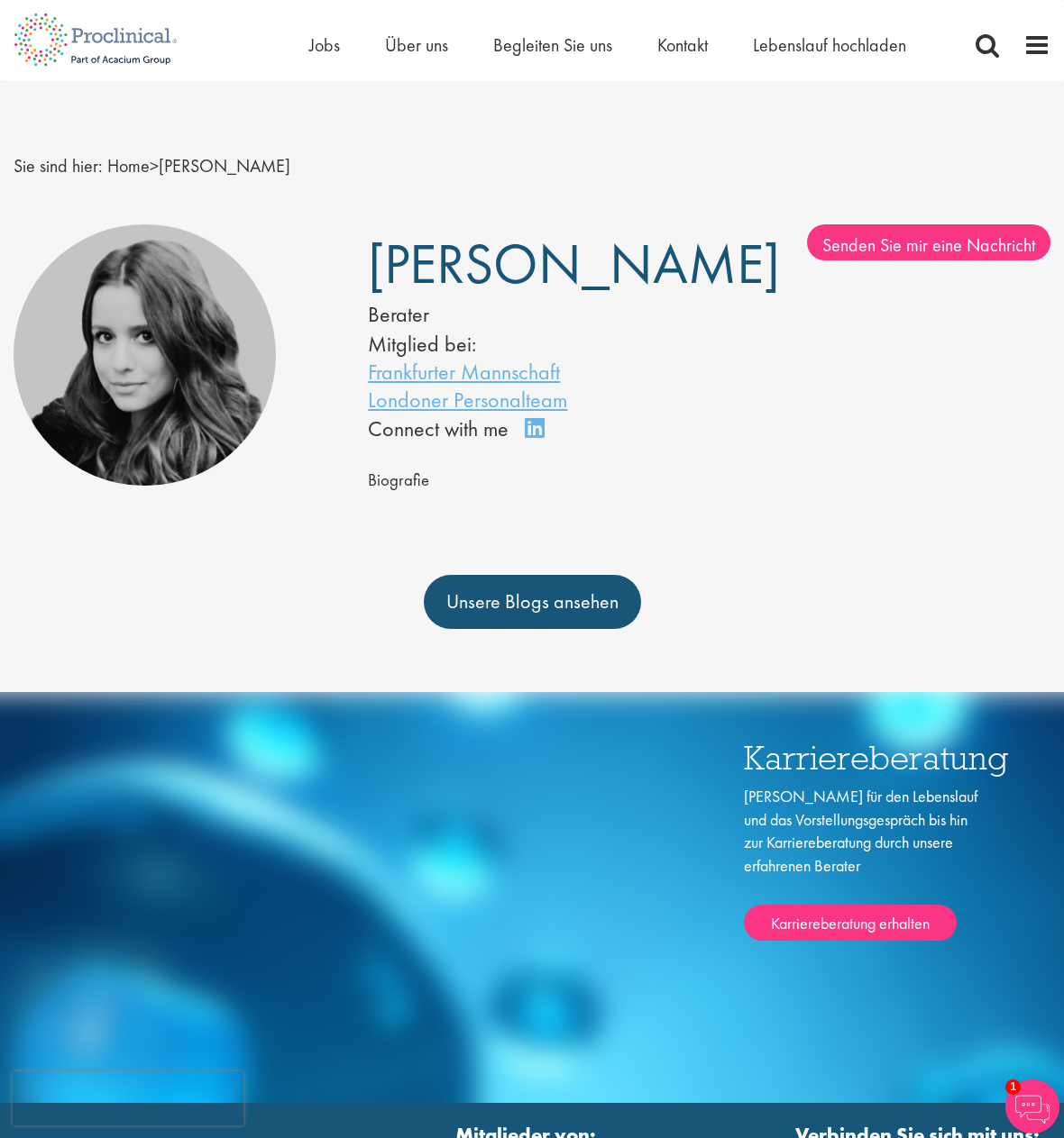
drag, startPoint x: 460, startPoint y: 1083, endPoint x: 469, endPoint y: 1077, distance: 10.8
click at [461, 1083] on div "Karriereberatung [PERSON_NAME] für den Lebenslauf und das Vorstellungsgespräch …" at bounding box center [532, 898] width 1064 height 411
click at [480, 386] on font "Frankfurter Mannschaft" at bounding box center [463, 371] width 192 height 28
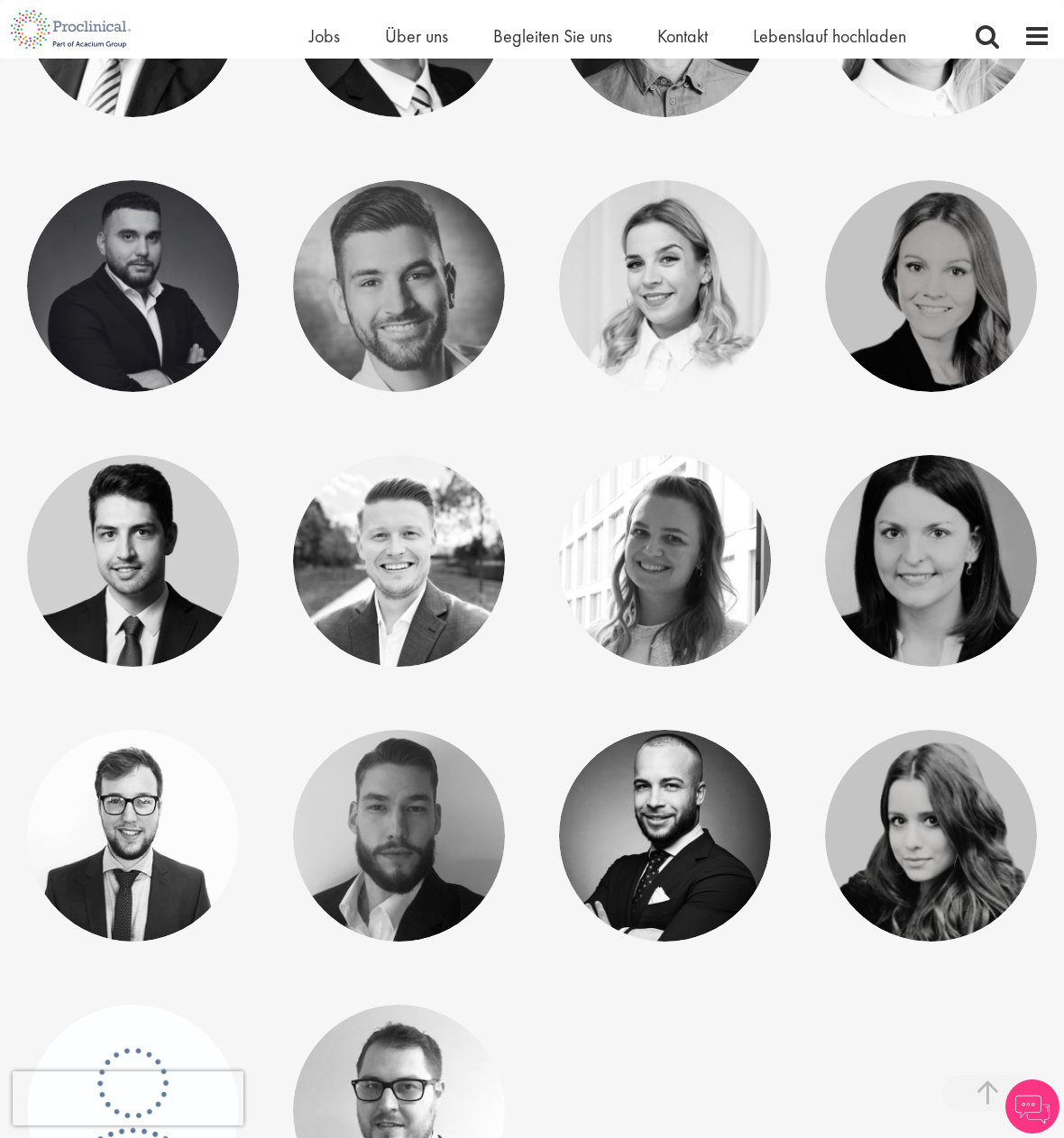
scroll to position [990, 0]
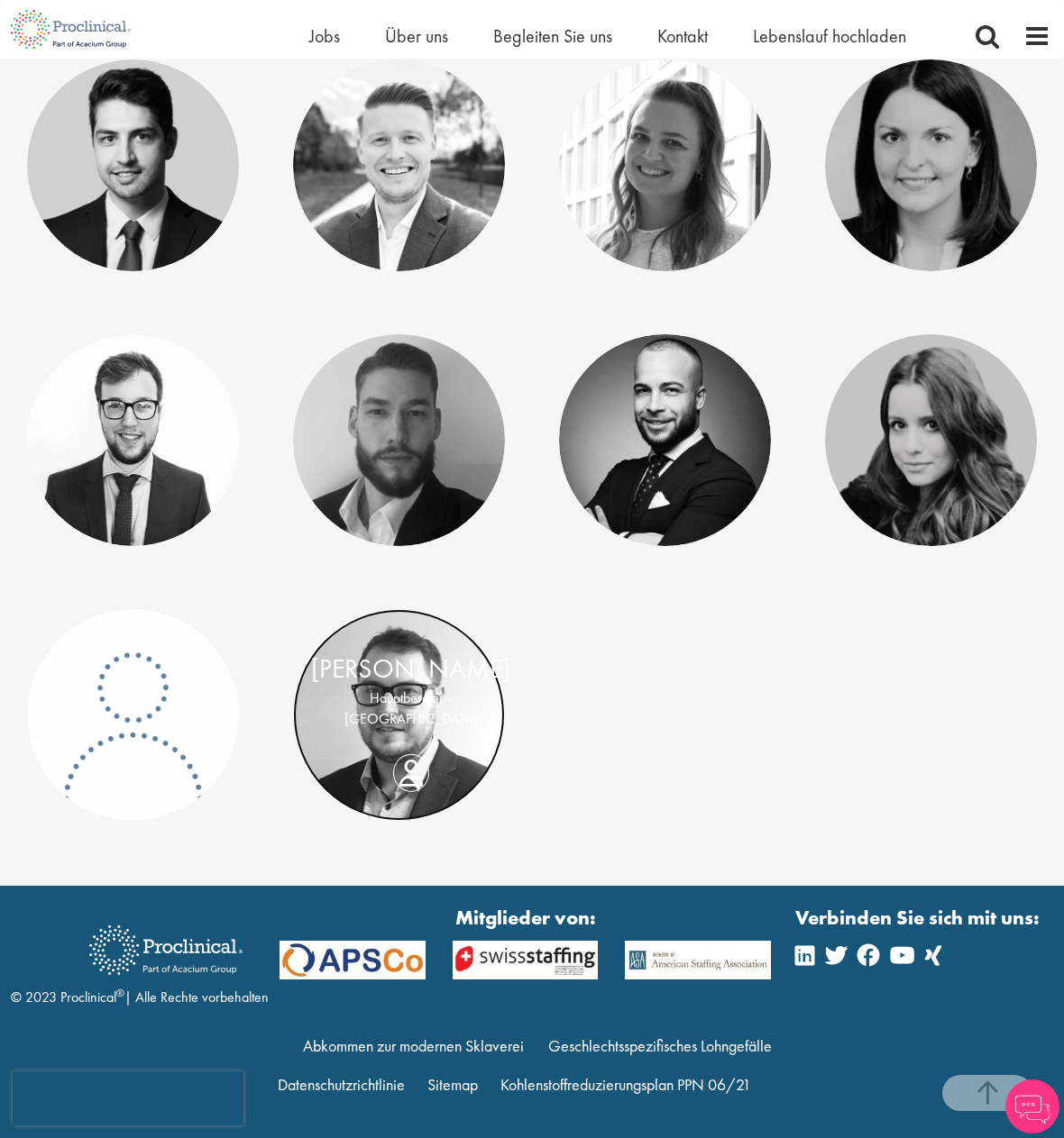
click at [394, 785] on link at bounding box center [398, 714] width 212 height 212
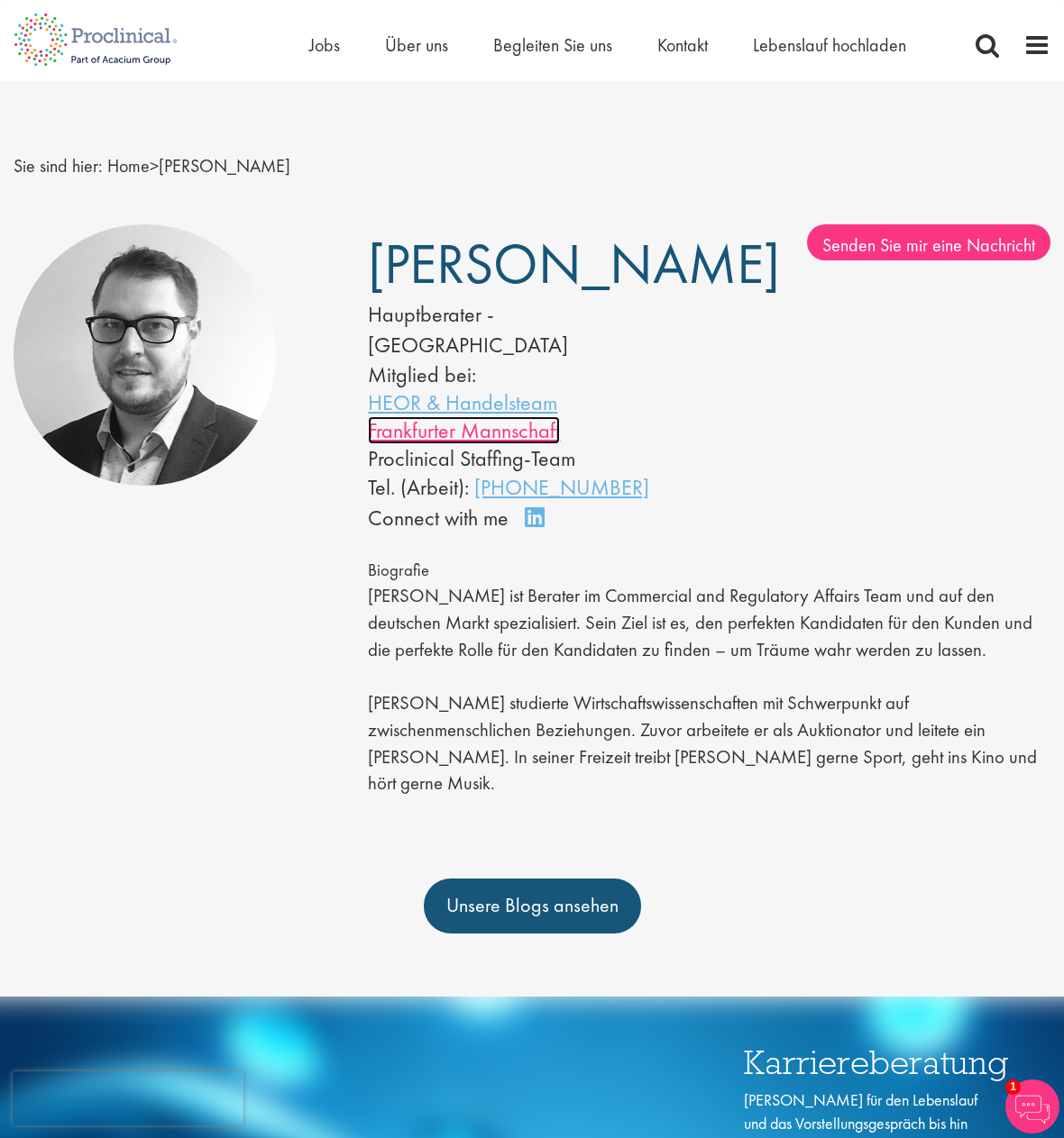
click at [464, 444] on font "Frankfurter Mannschaft" at bounding box center [463, 430] width 192 height 28
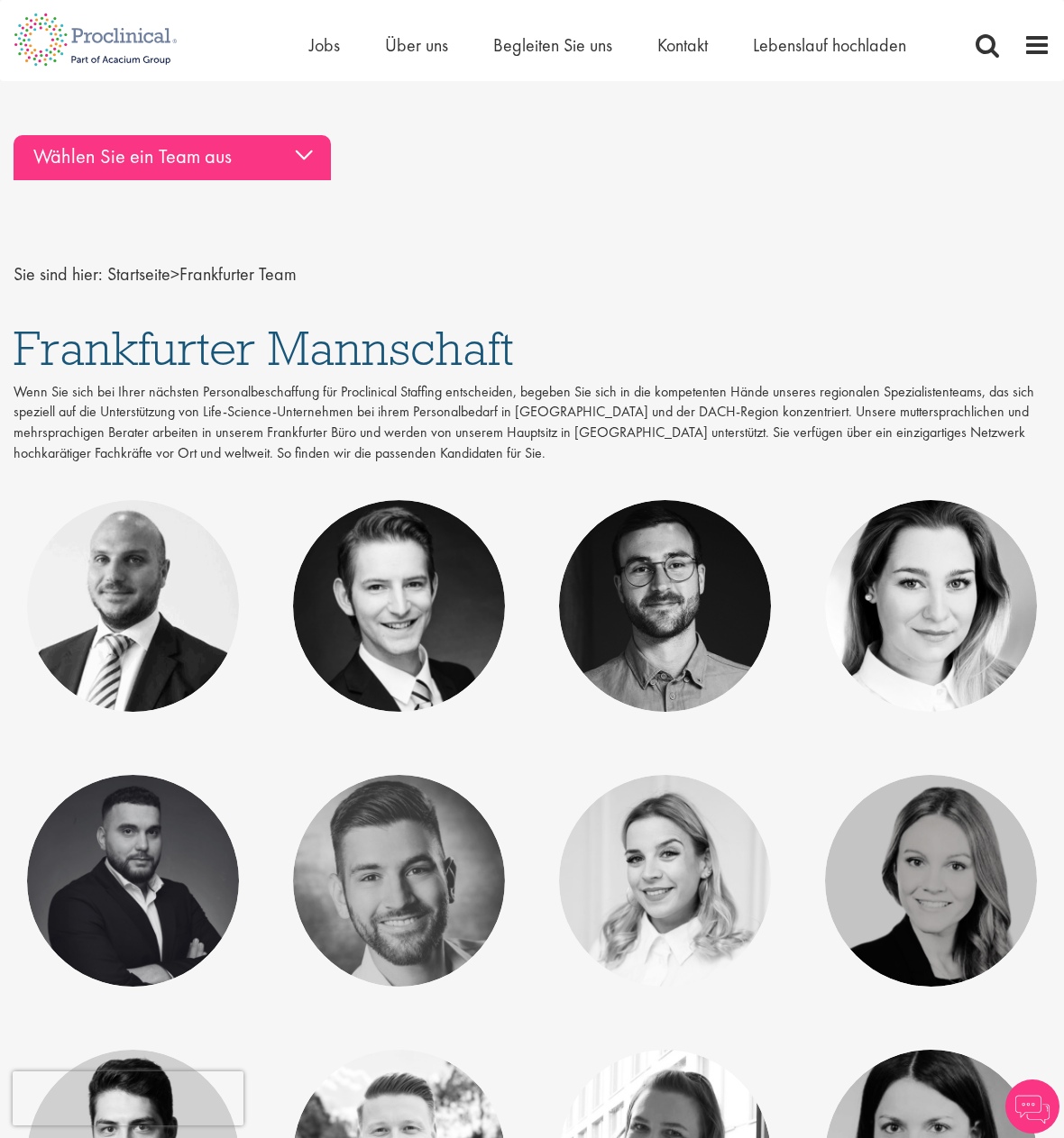
click at [307, 155] on div "Wählen Sie ein Team aus" at bounding box center [172, 157] width 317 height 45
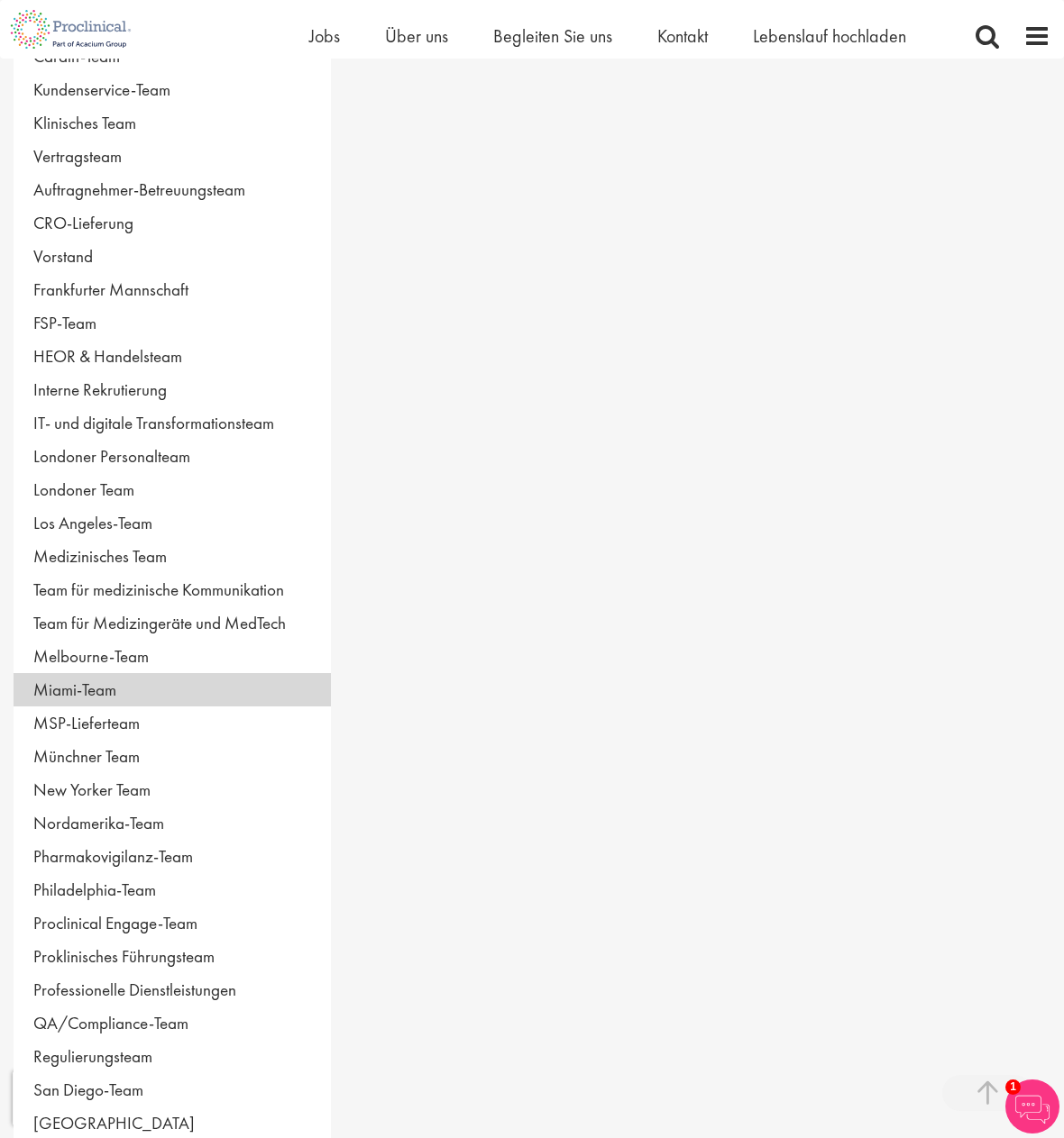
scroll to position [360, 0]
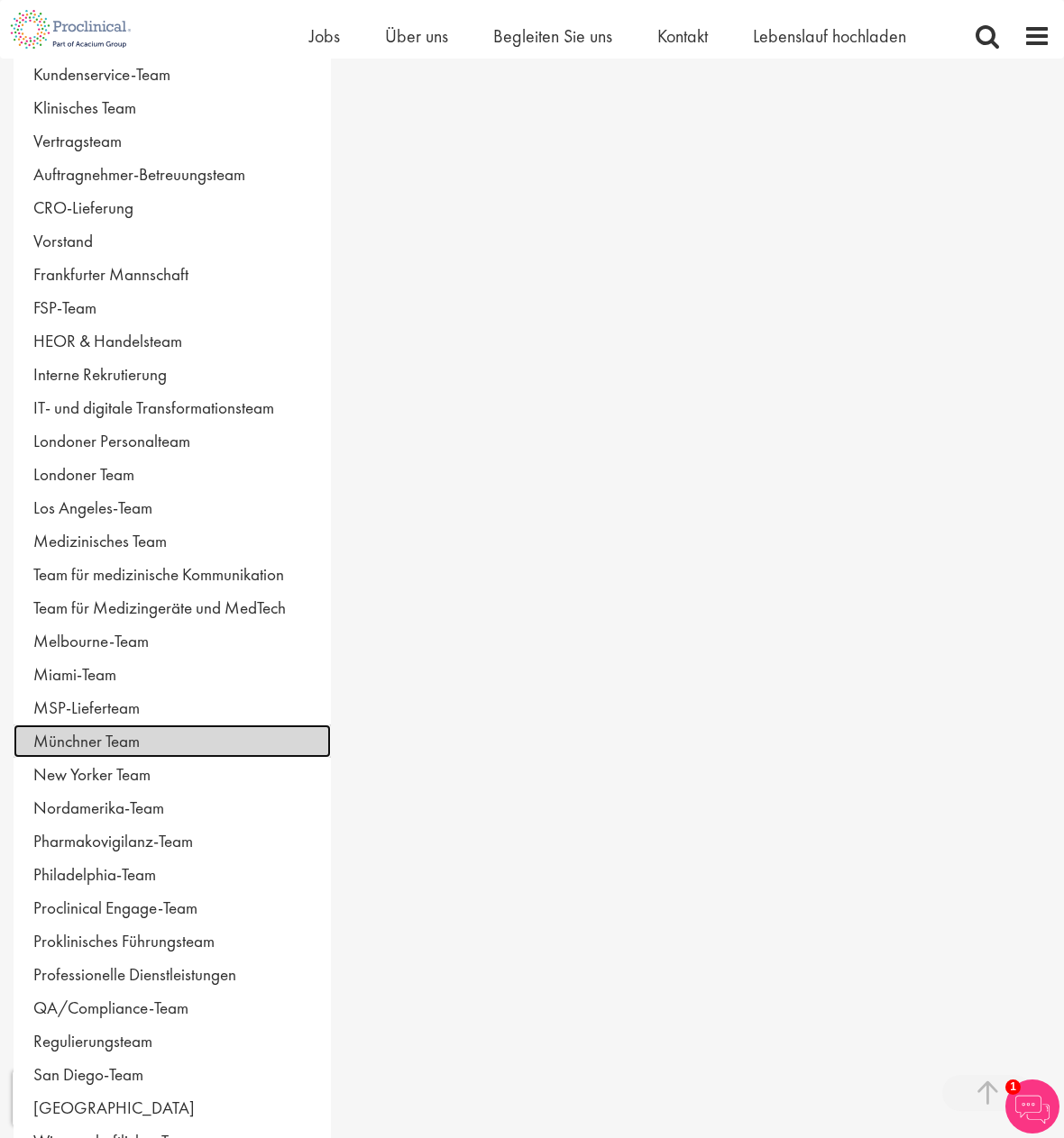
click at [193, 738] on link "Münchner Team" at bounding box center [172, 741] width 317 height 33
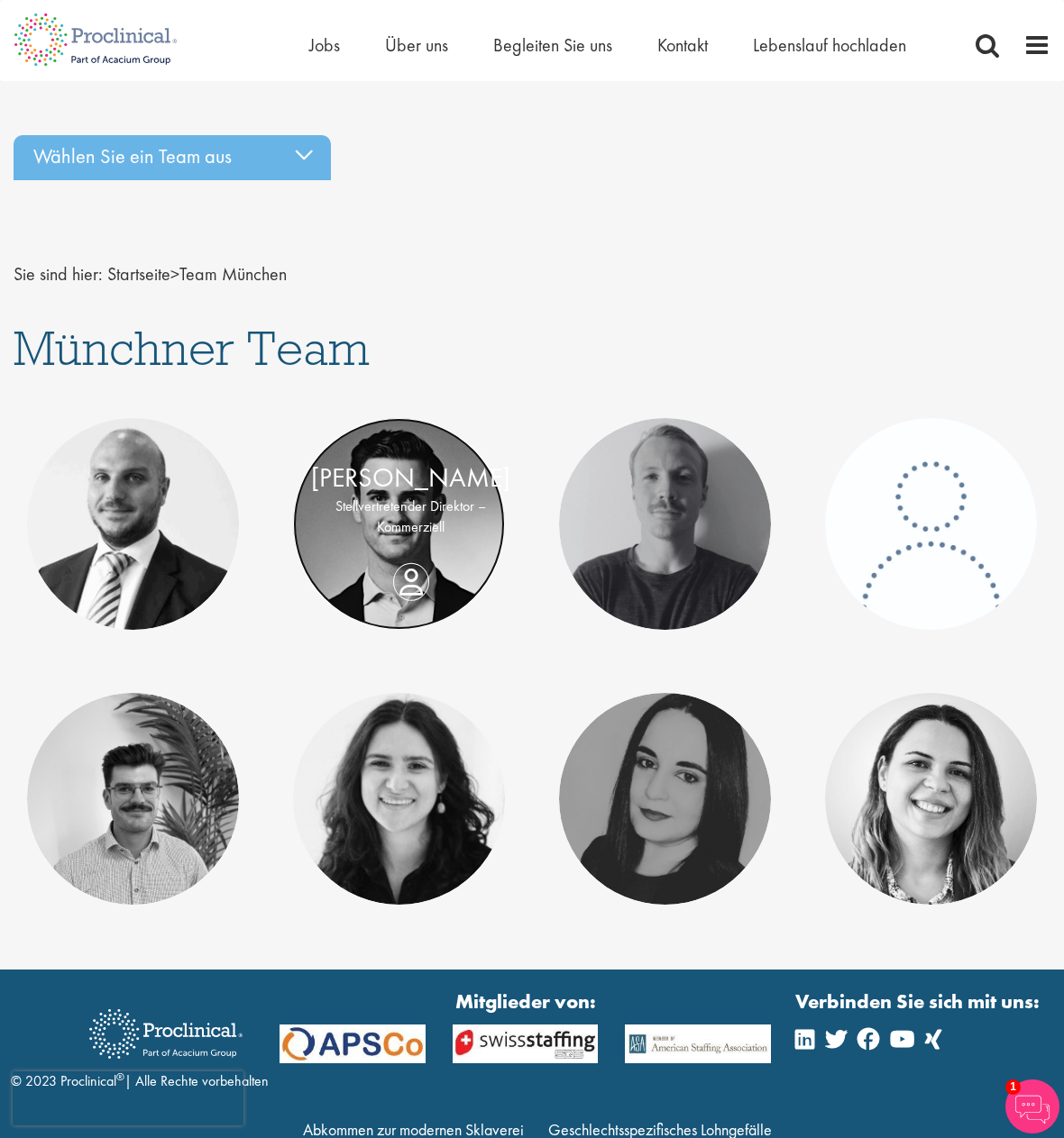
click at [404, 605] on link at bounding box center [398, 524] width 212 height 212
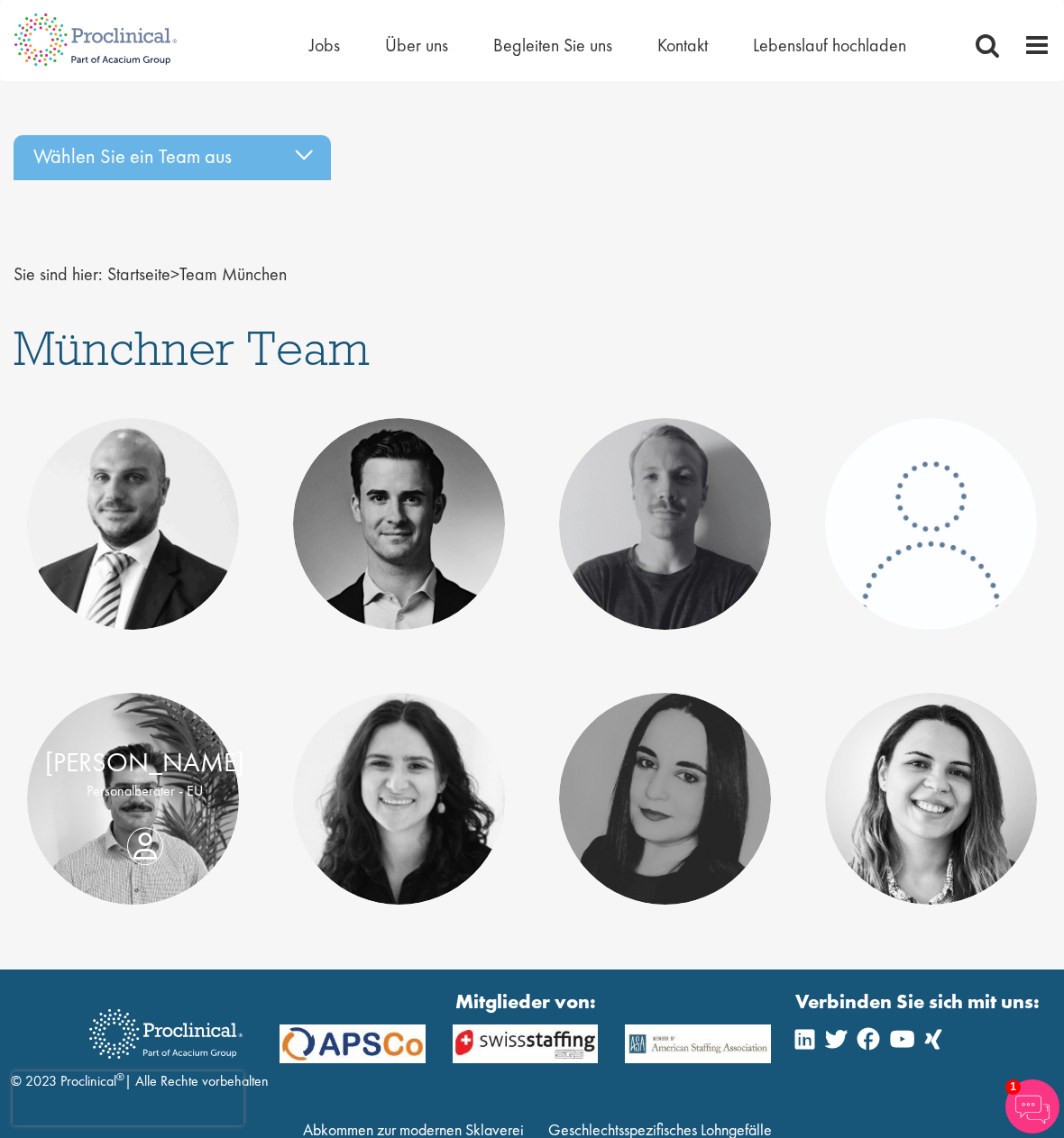
click at [118, 812] on div "Quirin Engelhardt Personalberater - EU" at bounding box center [144, 778] width 235 height 69
click at [135, 812] on div "Quirin Engelhardt Personalberater - EU" at bounding box center [144, 778] width 235 height 69
click at [133, 836] on link at bounding box center [132, 799] width 212 height 212
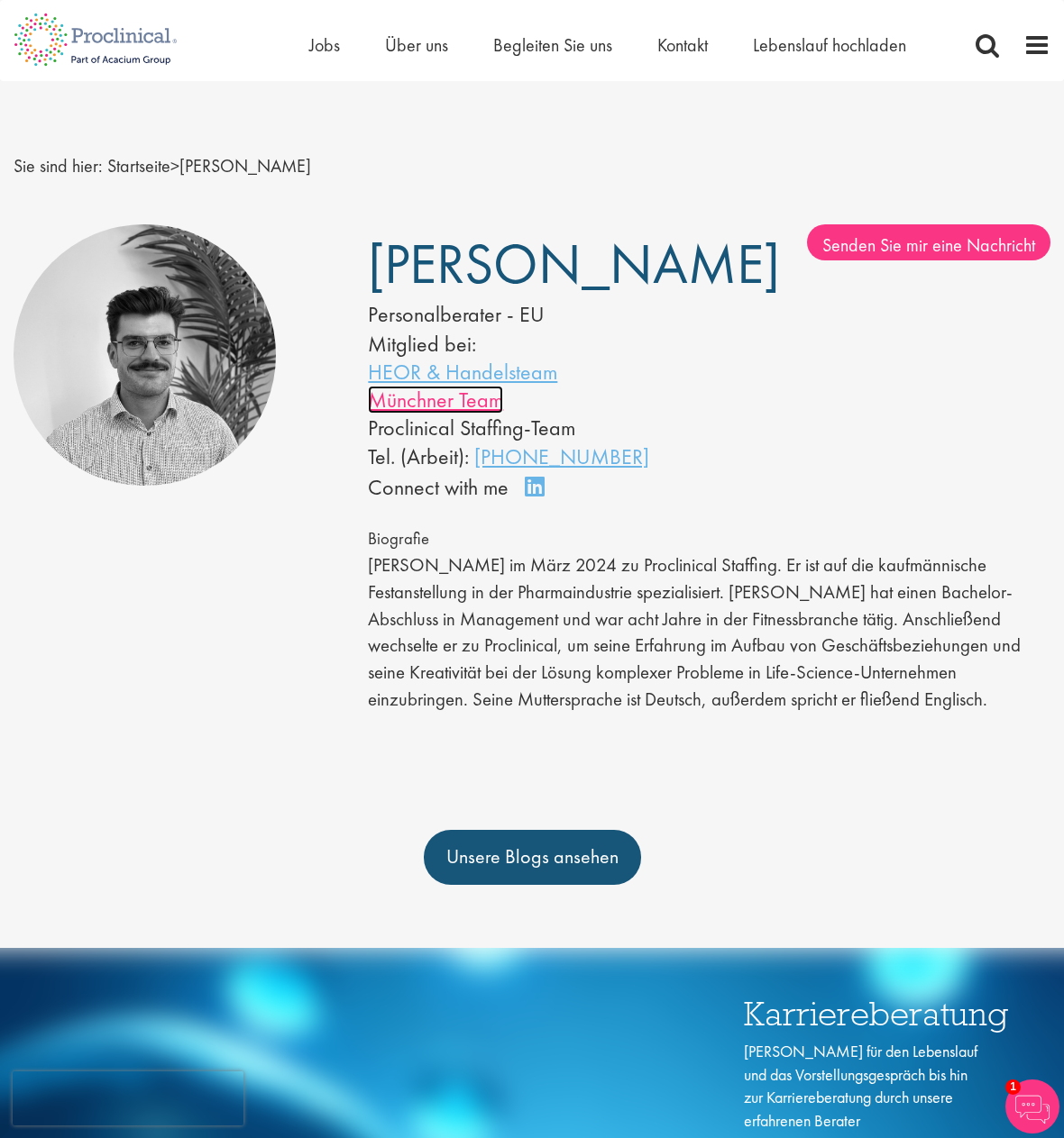
click at [443, 414] on font "Münchner Team" at bounding box center [435, 400] width 135 height 28
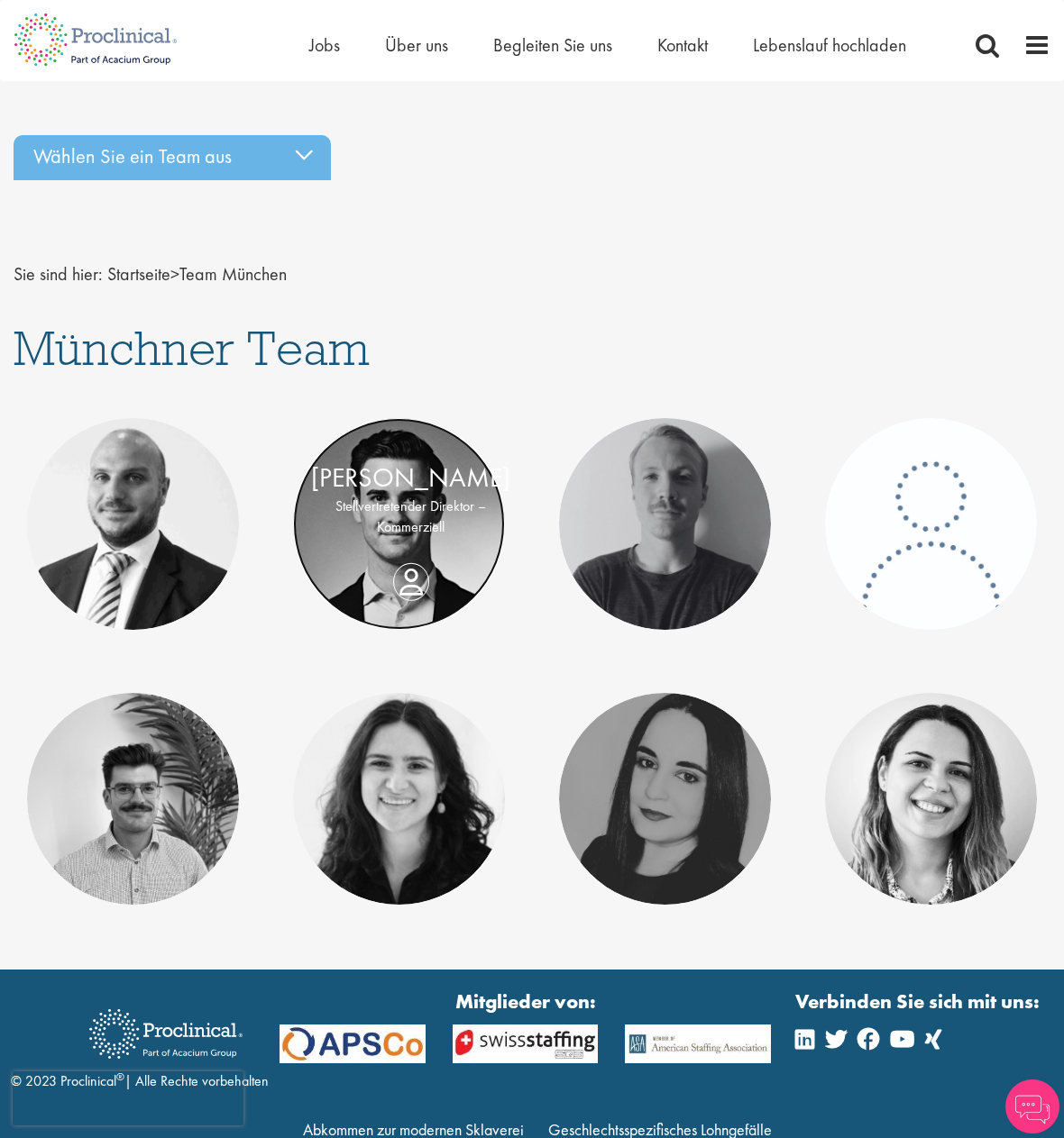
click at [397, 550] on link at bounding box center [398, 524] width 212 height 212
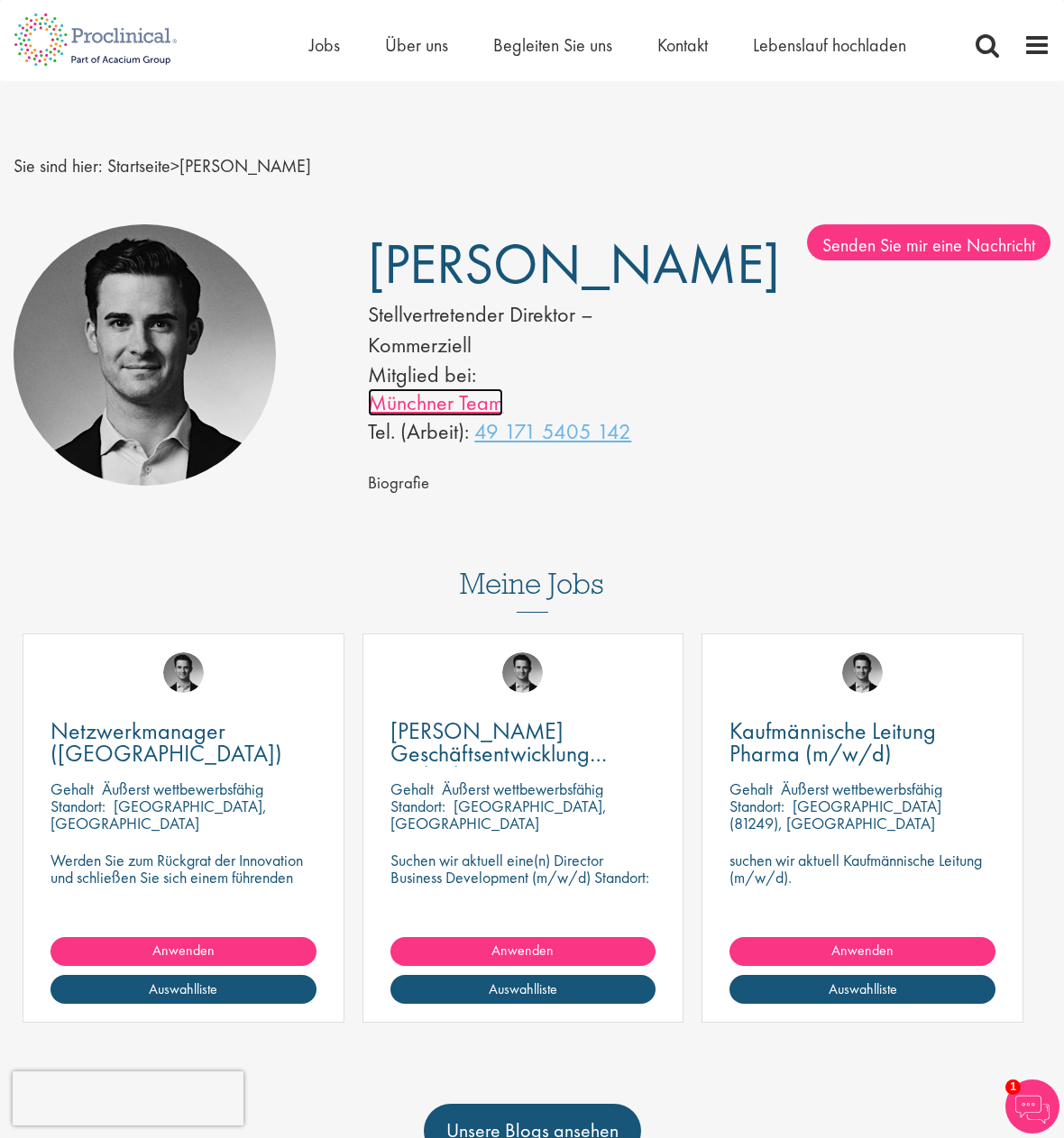
click at [476, 403] on font "Münchner Team" at bounding box center [435, 403] width 135 height 28
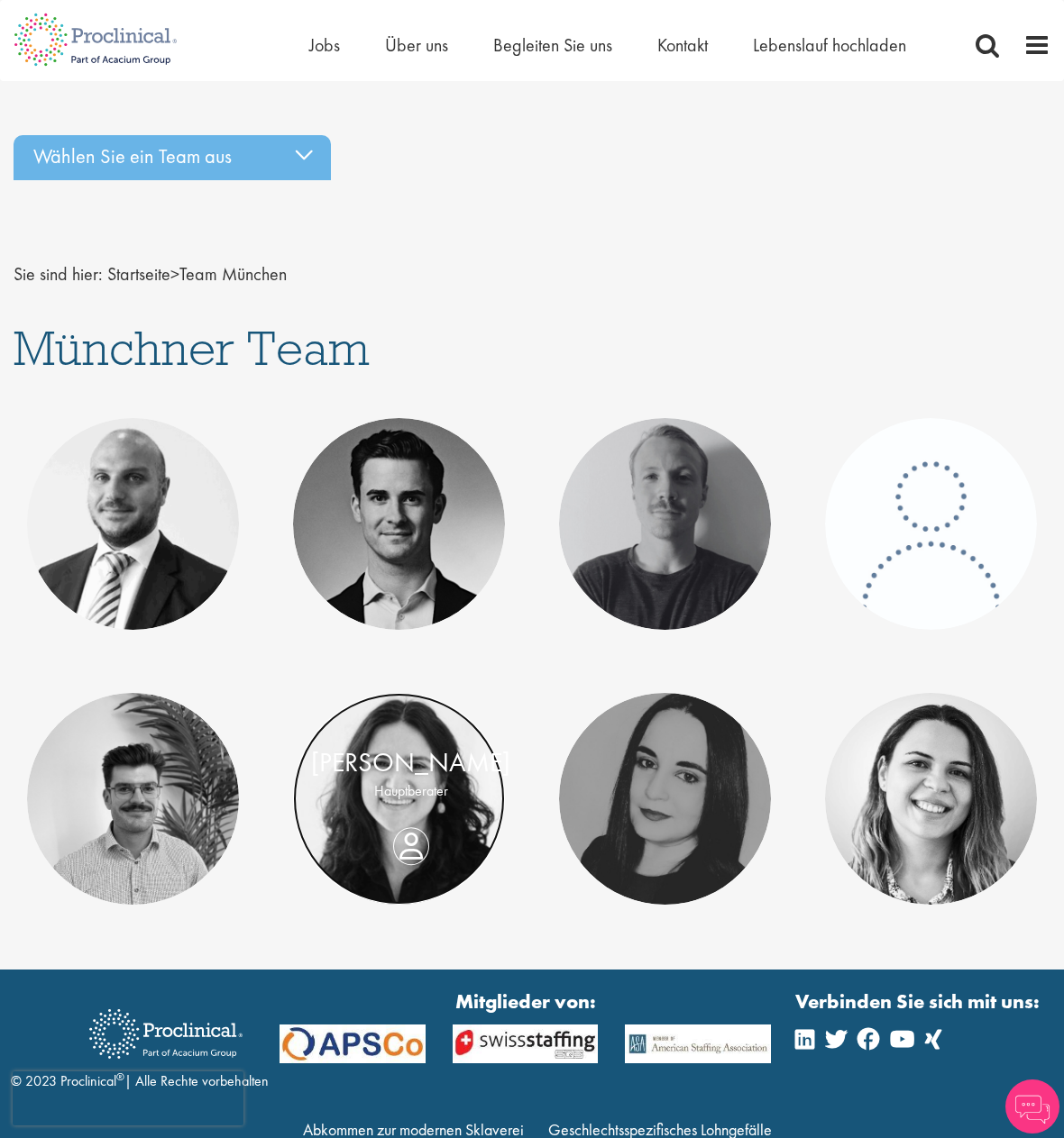
click at [394, 870] on link at bounding box center [398, 799] width 212 height 212
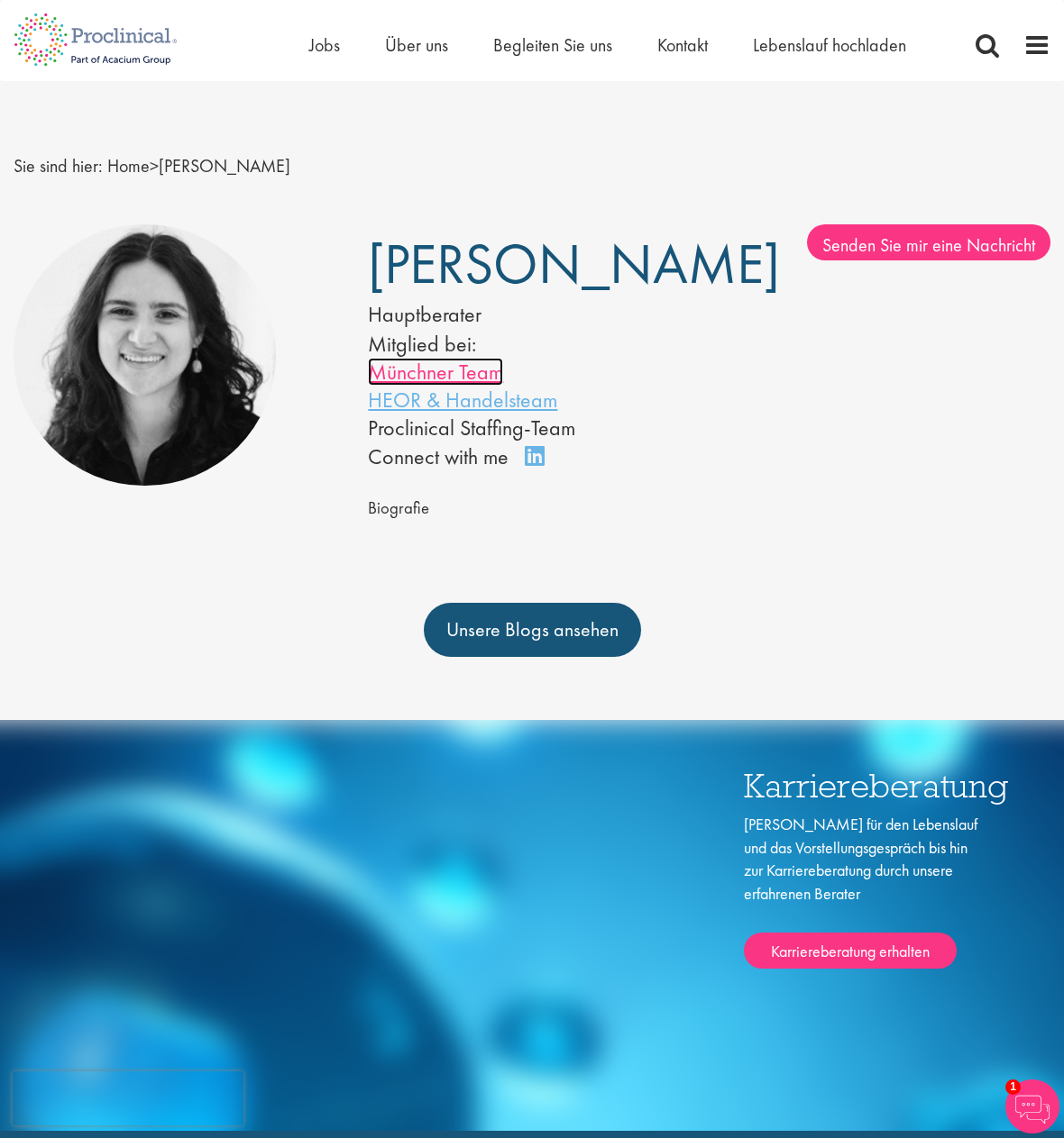
click at [460, 375] on font "Münchner Team" at bounding box center [435, 371] width 135 height 28
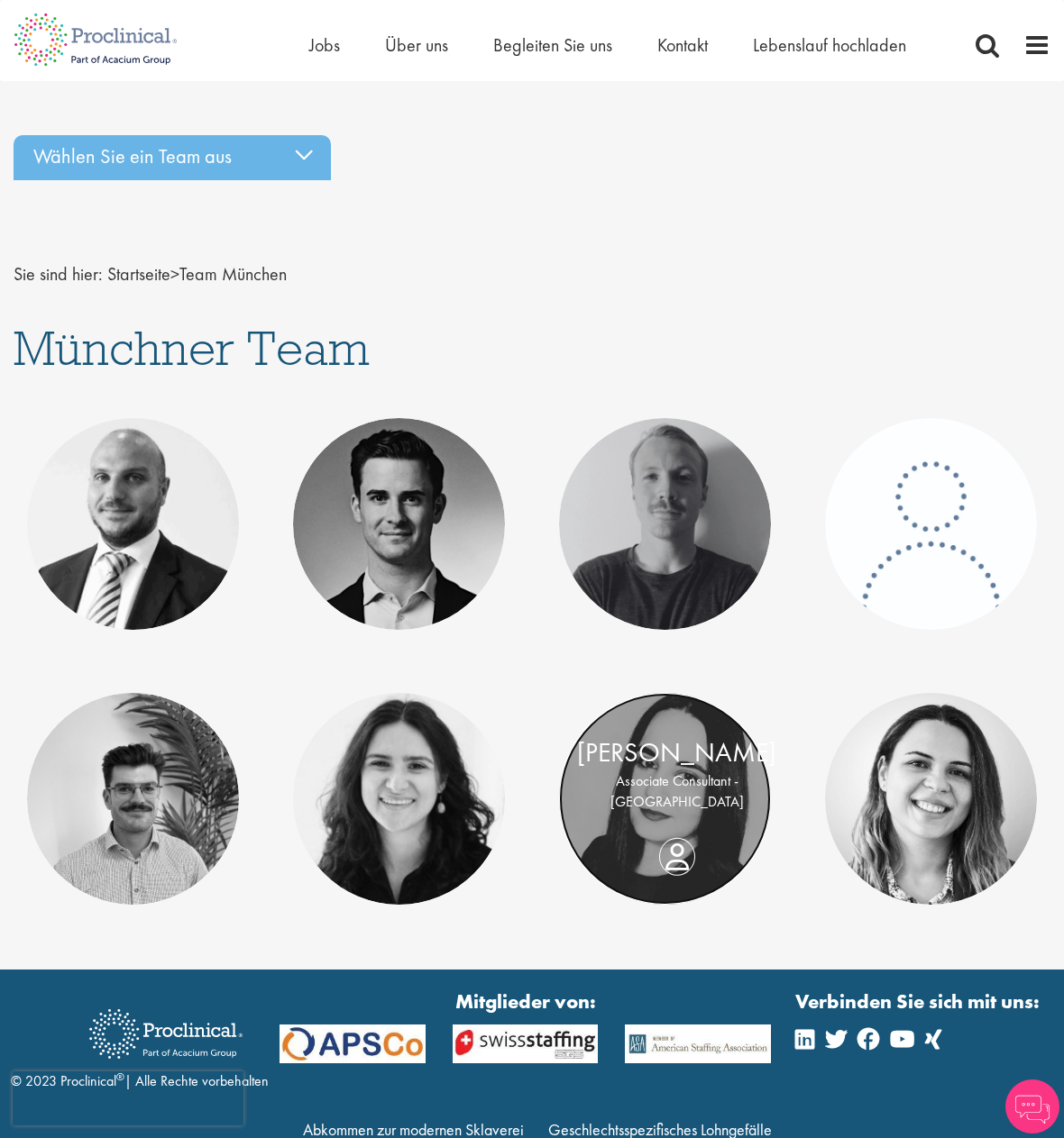
click at [668, 870] on link at bounding box center [664, 799] width 212 height 212
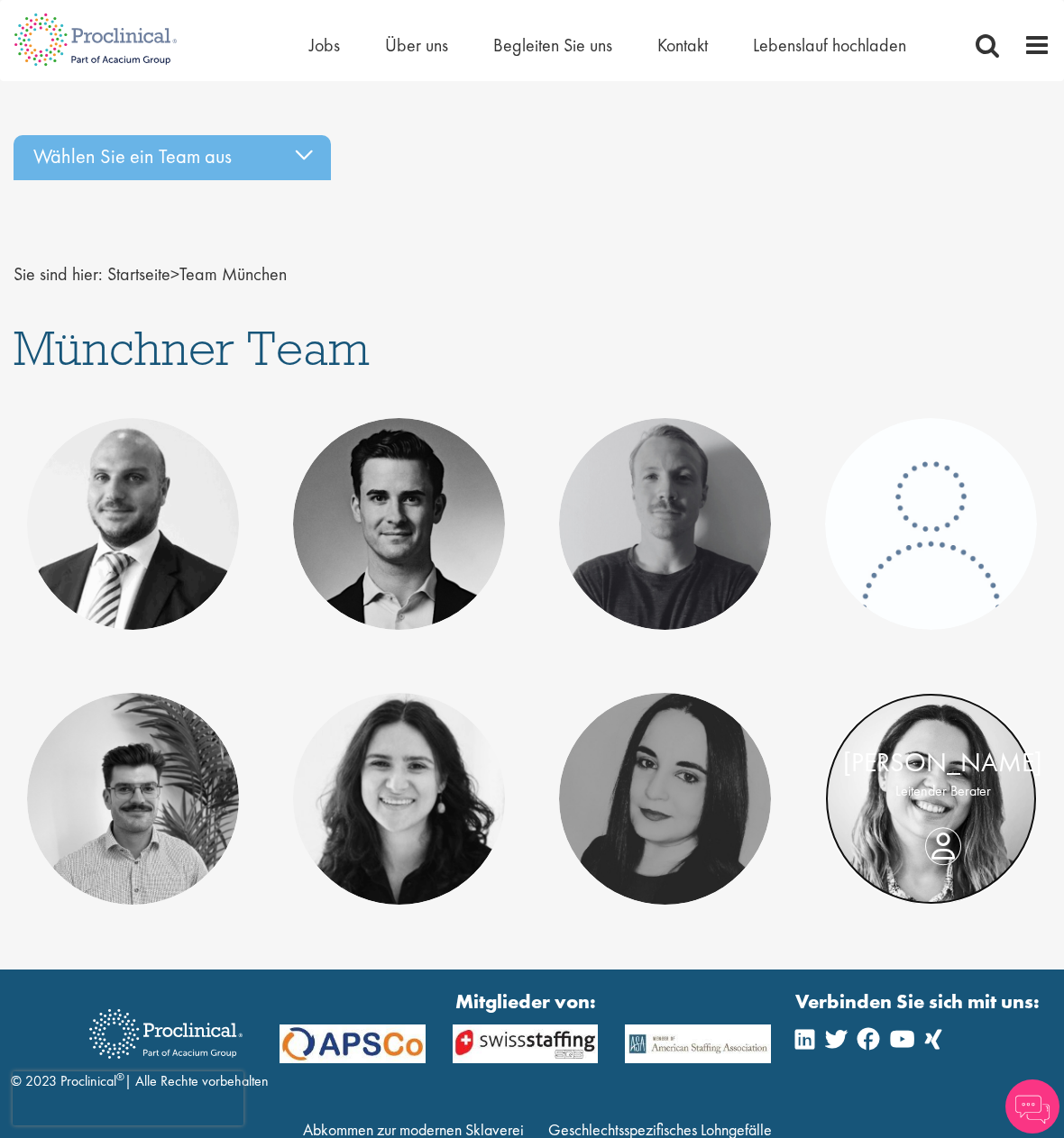
click at [932, 876] on link at bounding box center [930, 799] width 212 height 212
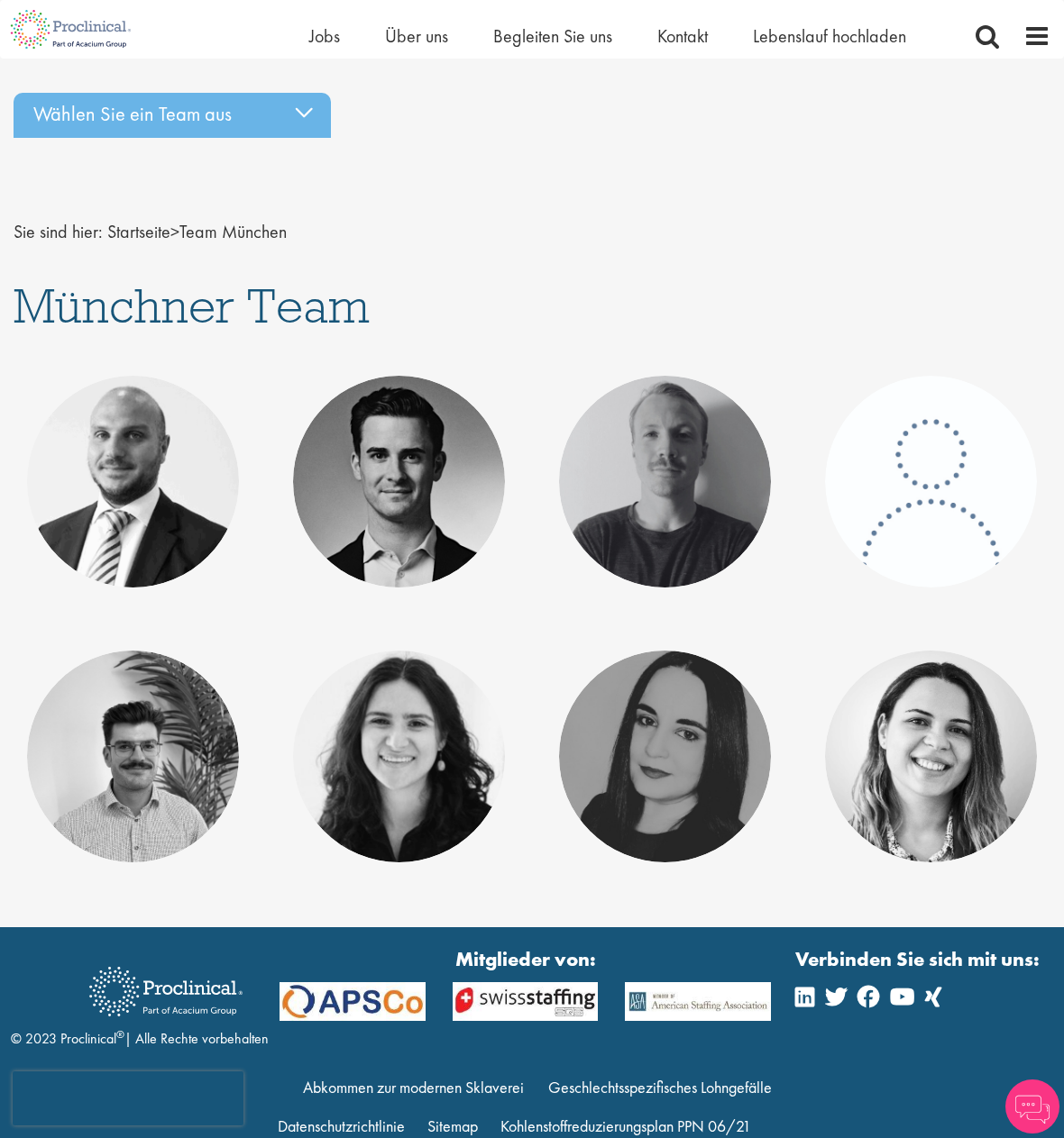
scroll to position [83, 0]
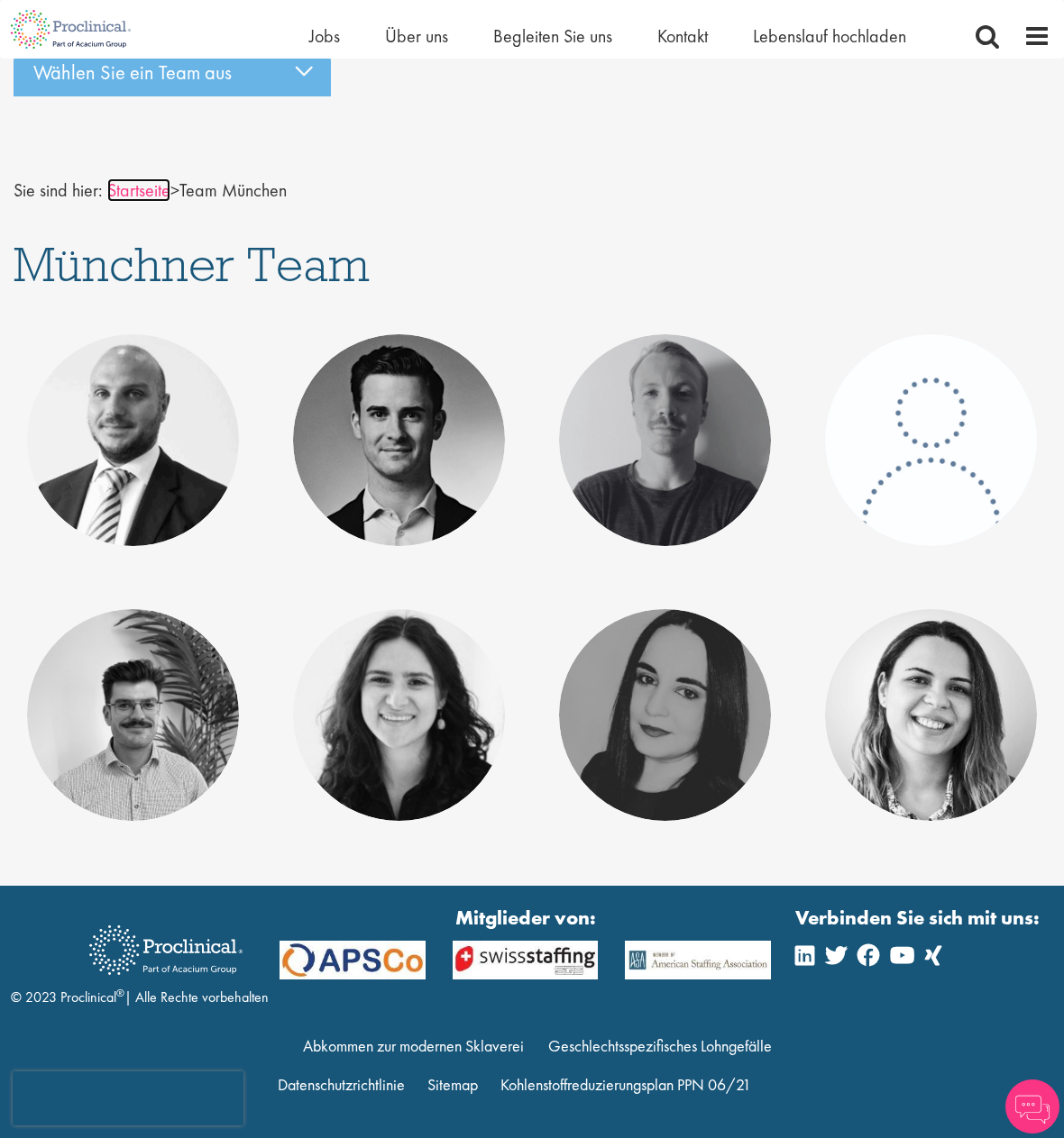
click at [147, 189] on font "Startseite" at bounding box center [139, 191] width 63 height 24
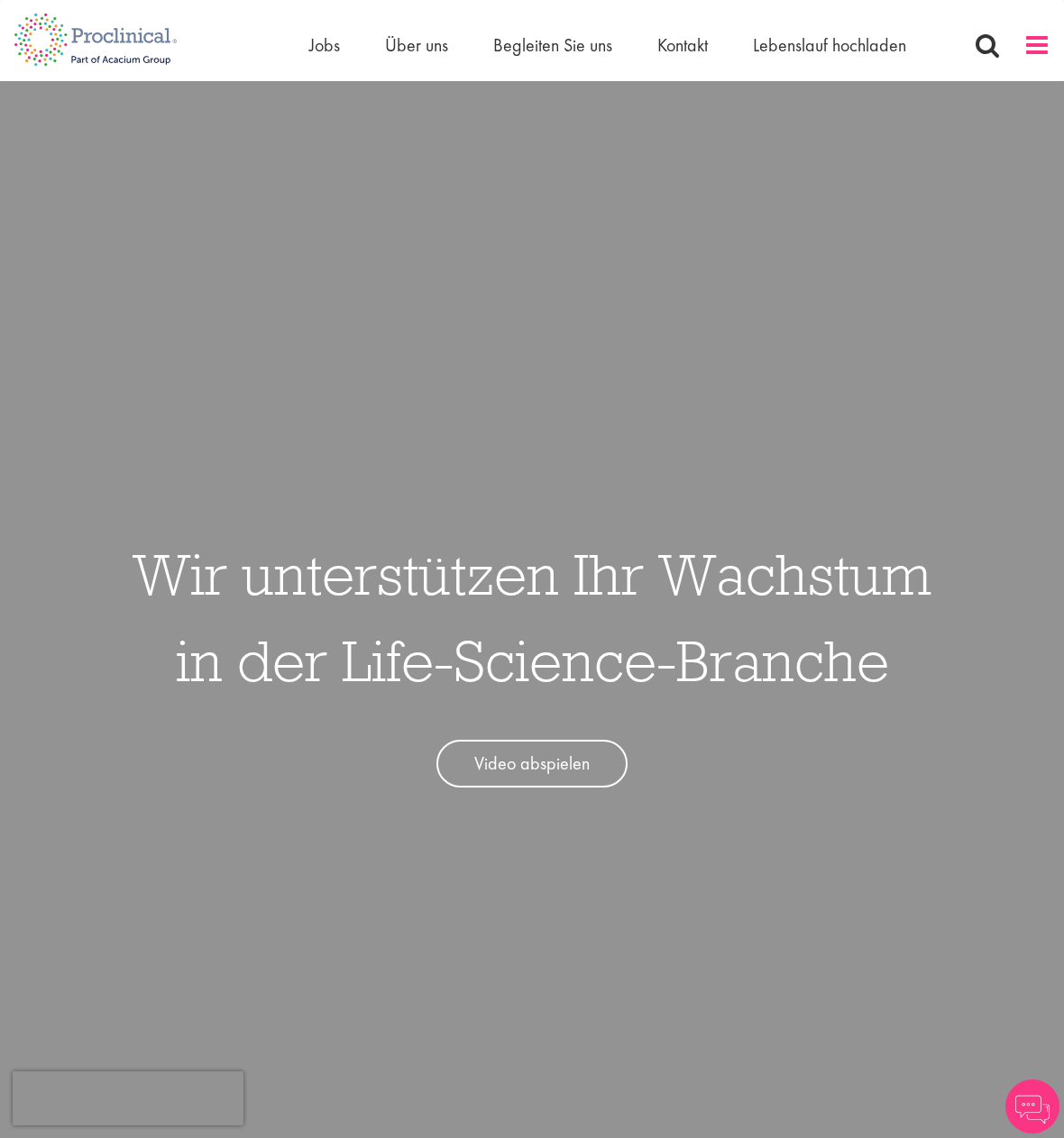
click at [1032, 44] on span at bounding box center [1036, 44] width 27 height 27
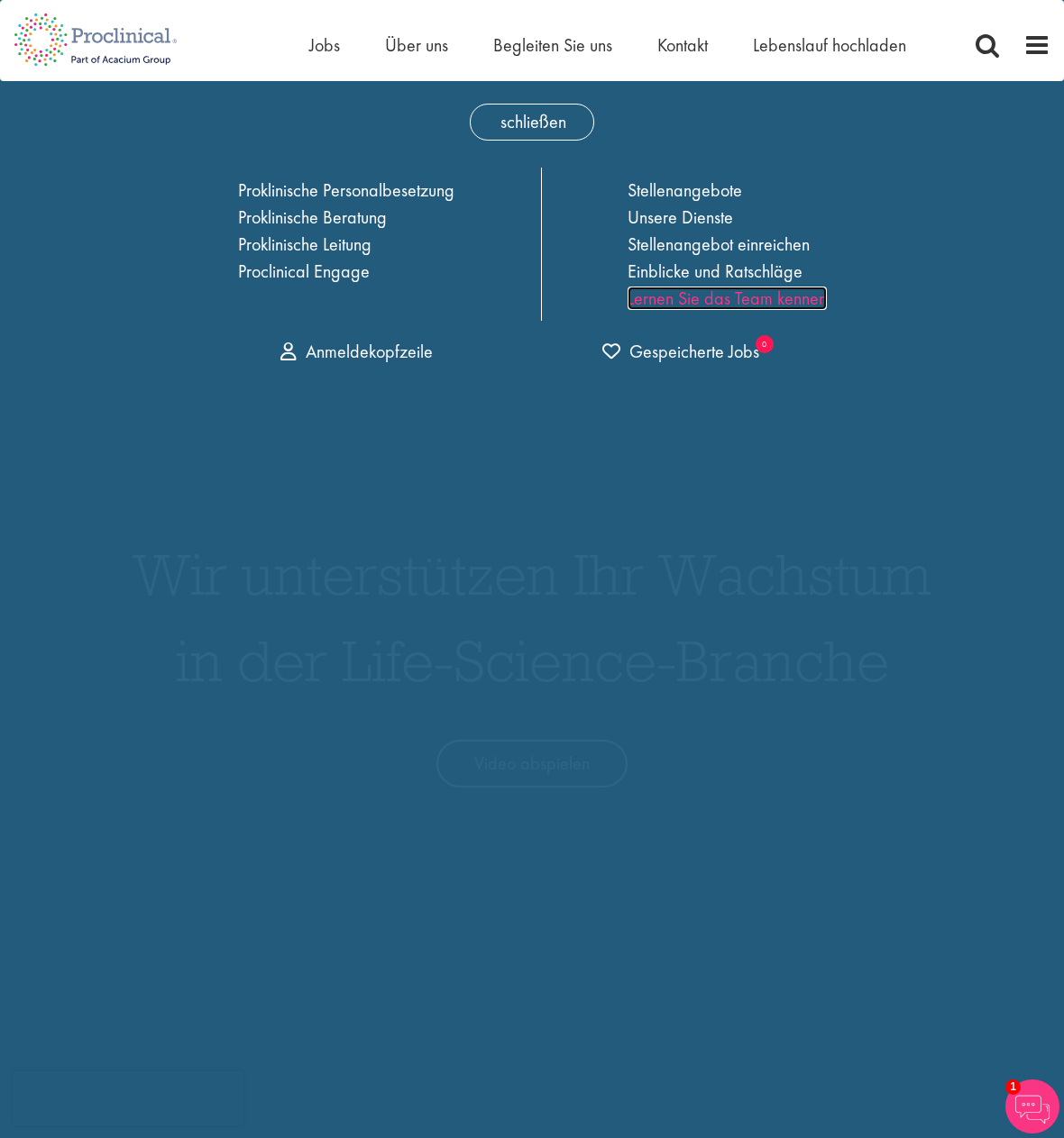
click at [748, 296] on font "Lernen Sie das Team kennen" at bounding box center [726, 298] width 199 height 24
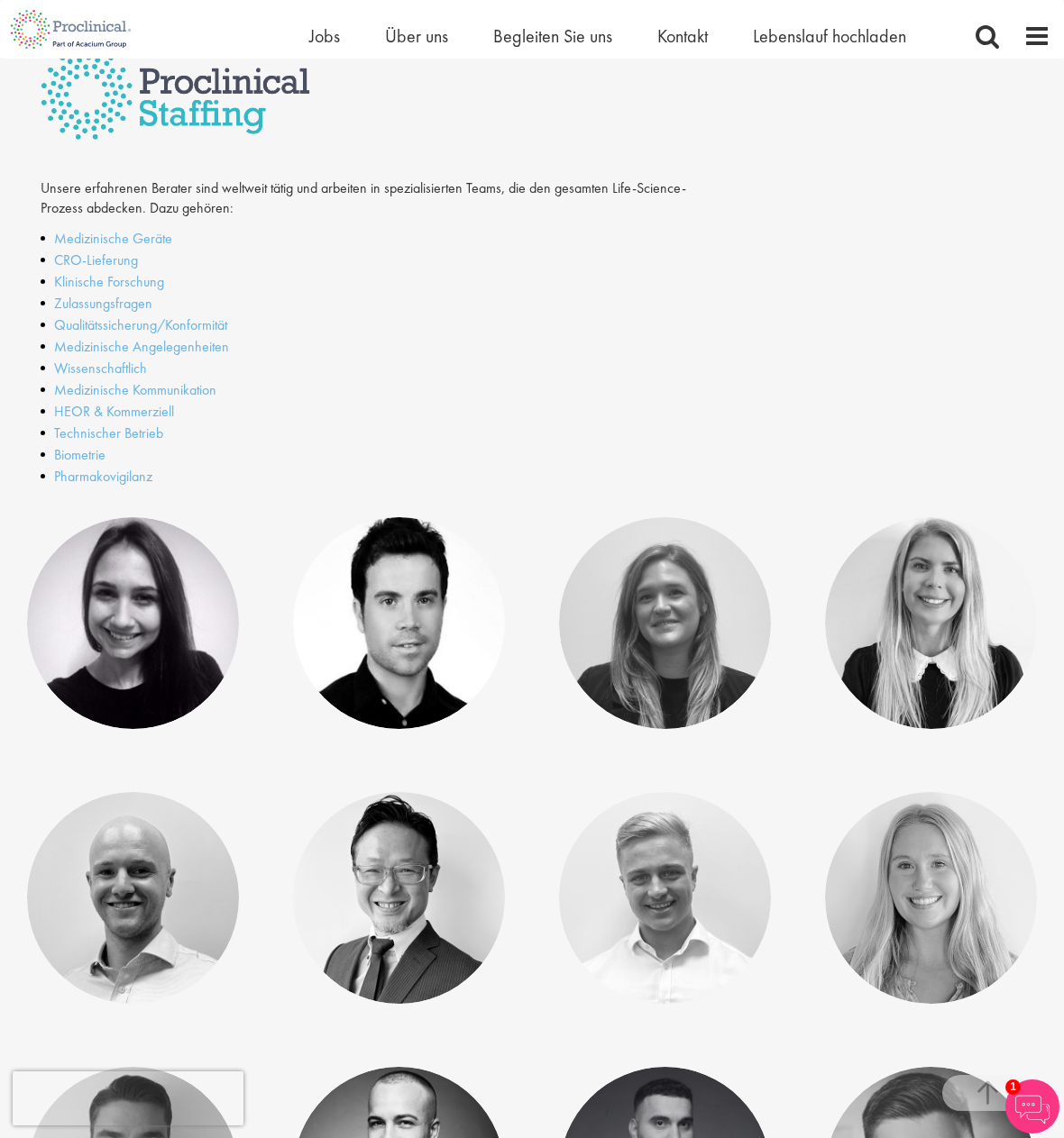
scroll to position [271, 0]
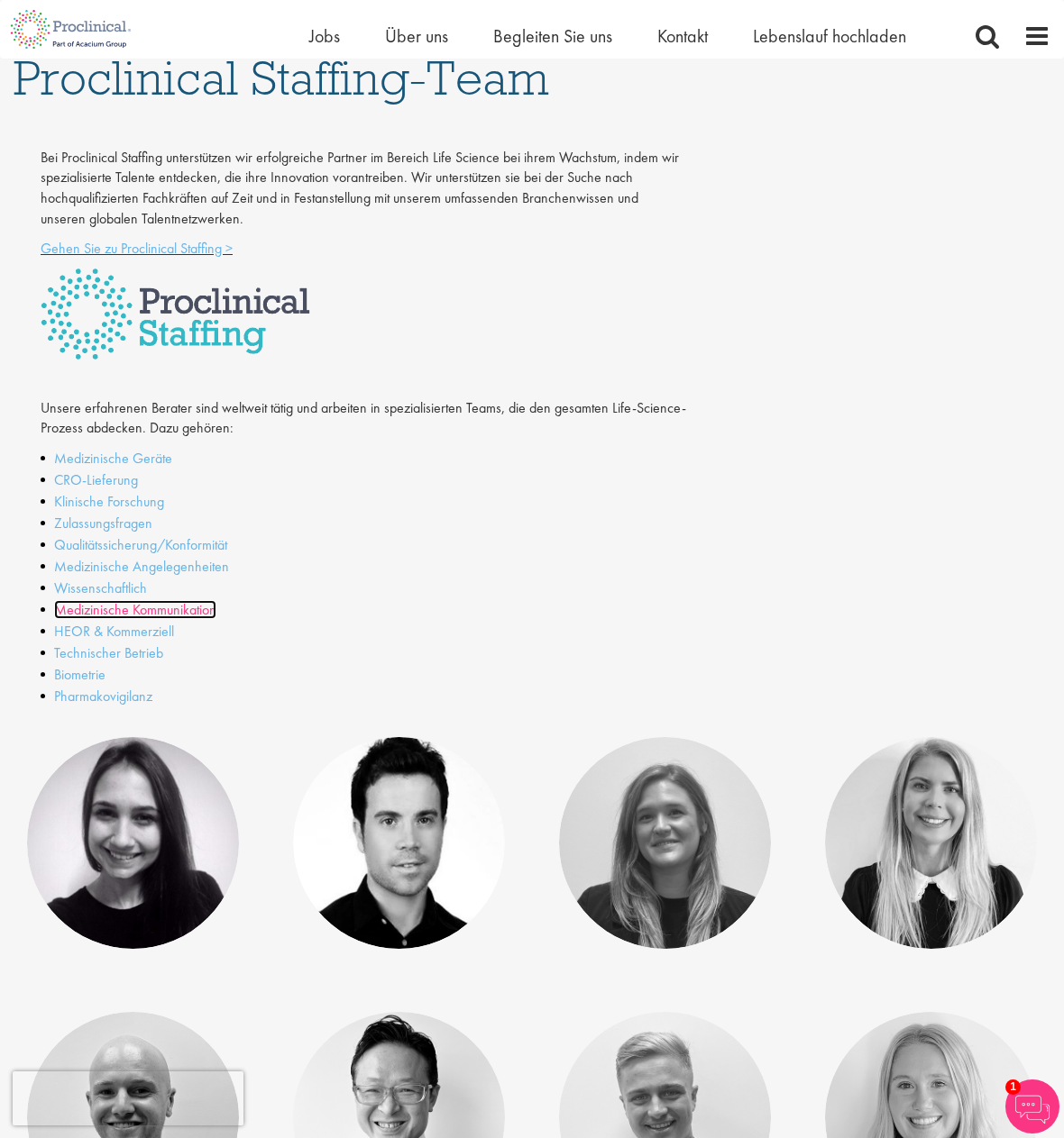
click at [149, 607] on font "Medizinische Kommunikation" at bounding box center [135, 609] width 162 height 19
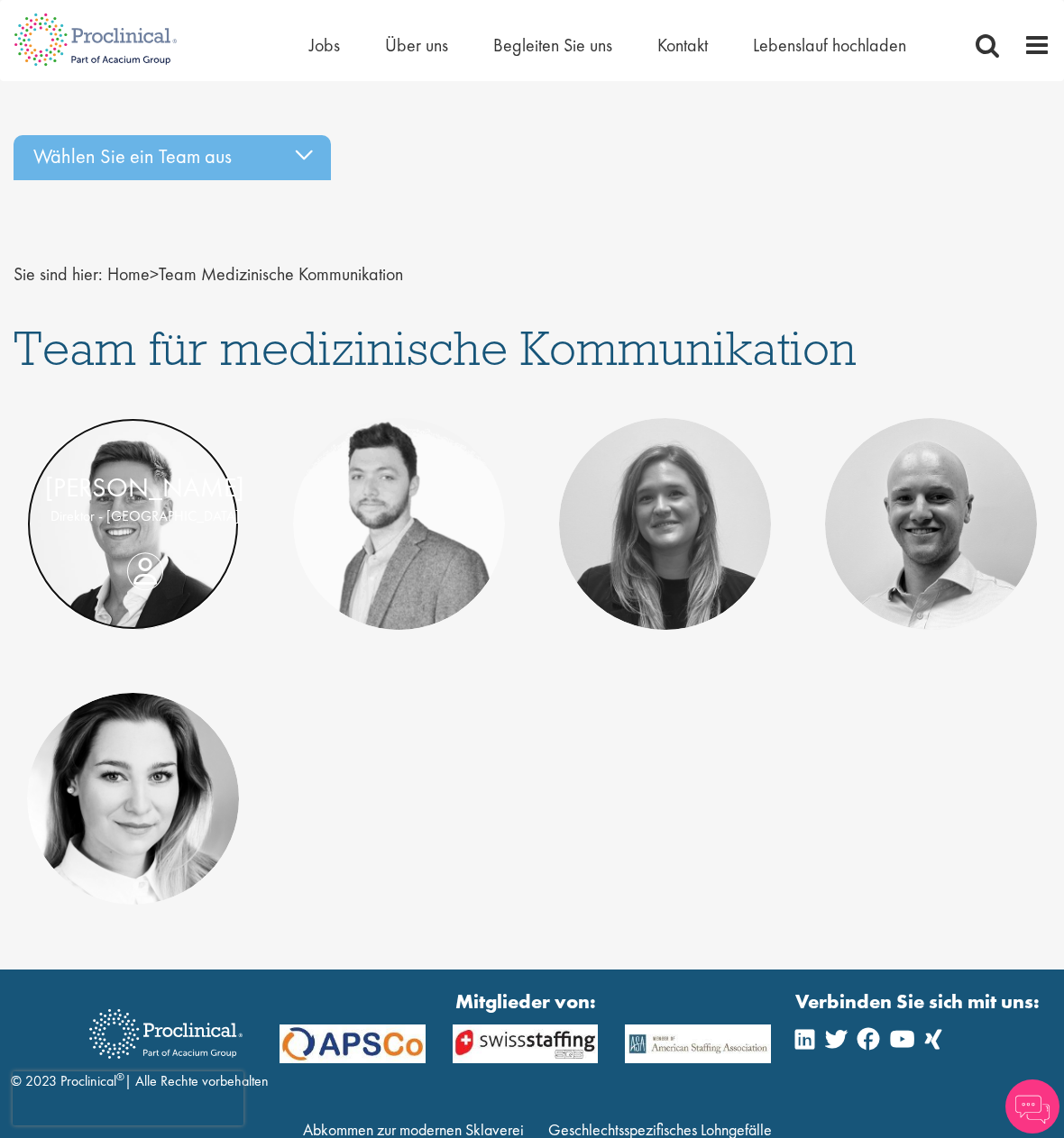
click at [130, 593] on link at bounding box center [132, 524] width 212 height 212
click at [128, 273] on font "Home" at bounding box center [128, 274] width 42 height 24
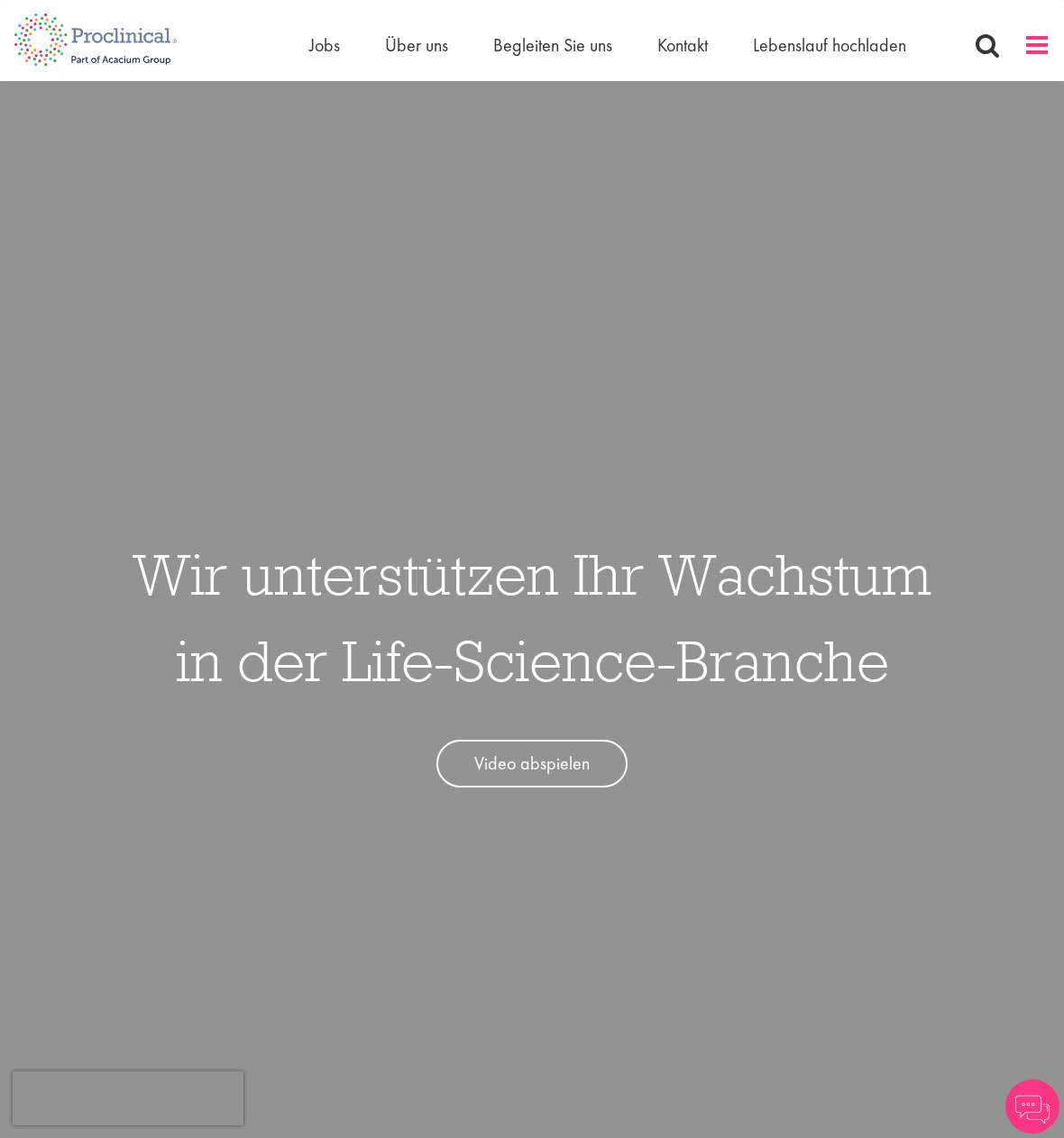
click at [1029, 38] on span at bounding box center [1036, 44] width 27 height 27
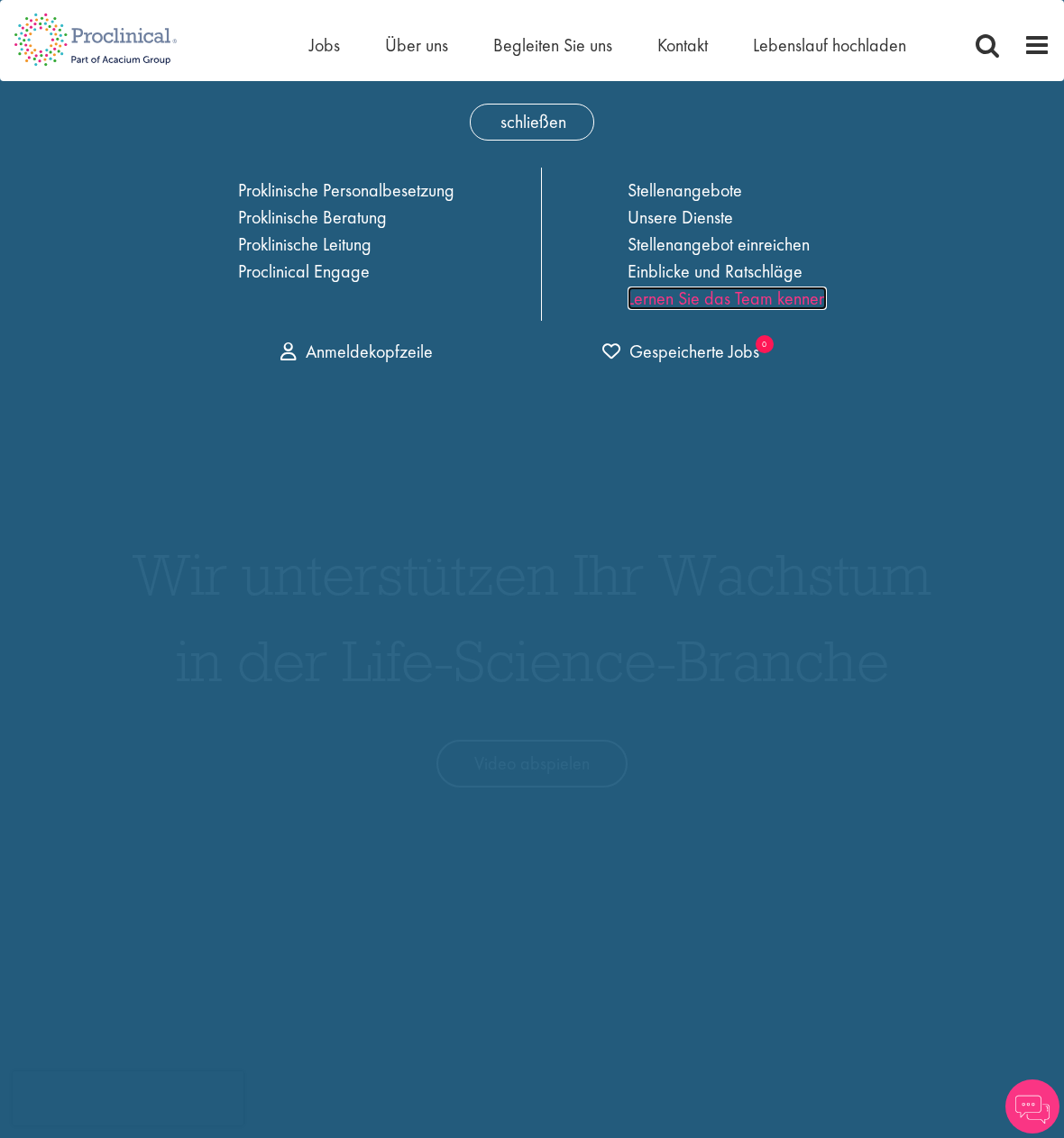
click at [743, 299] on font "Lernen Sie das Team kennen" at bounding box center [726, 298] width 199 height 24
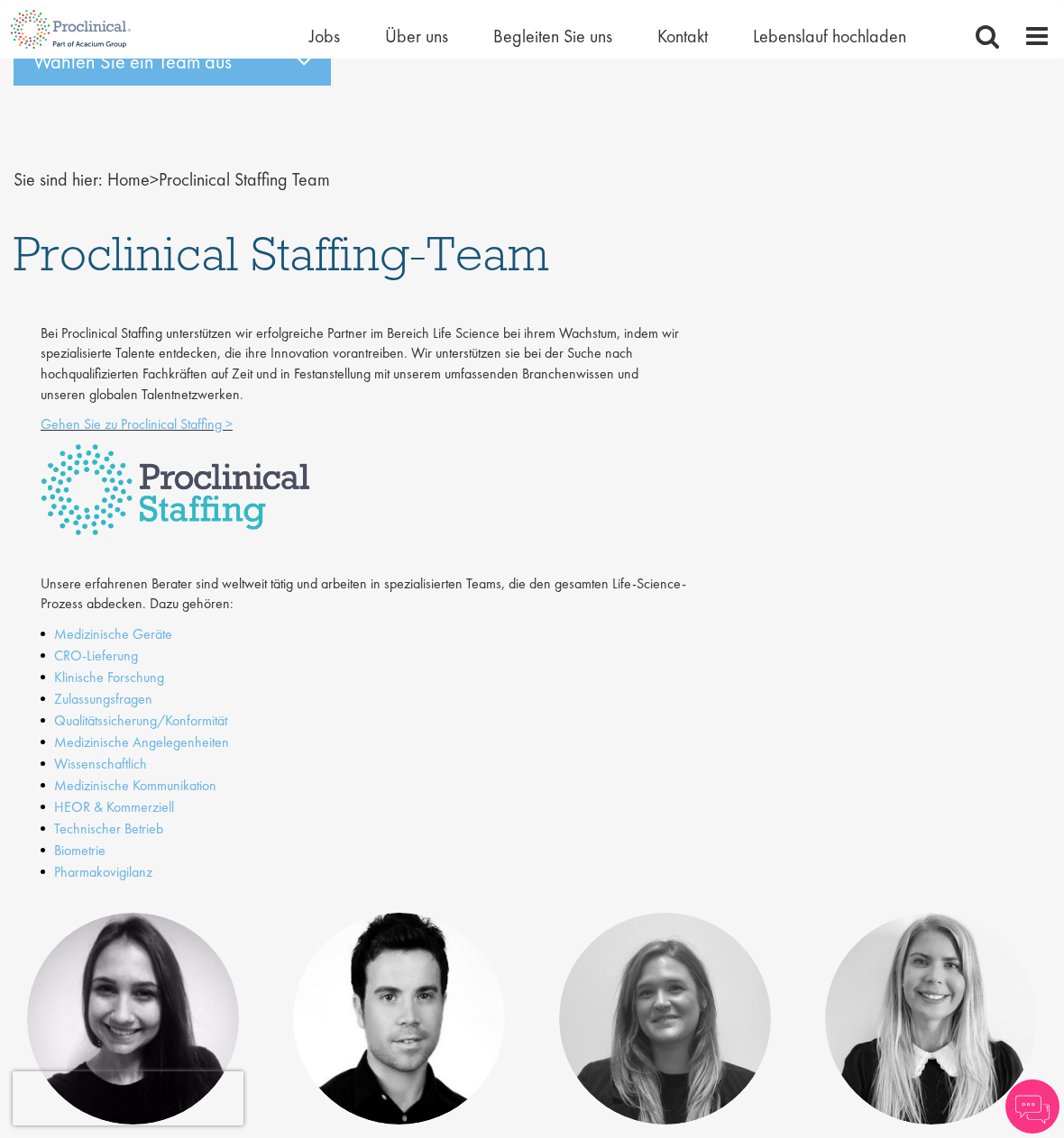
scroll to position [90, 0]
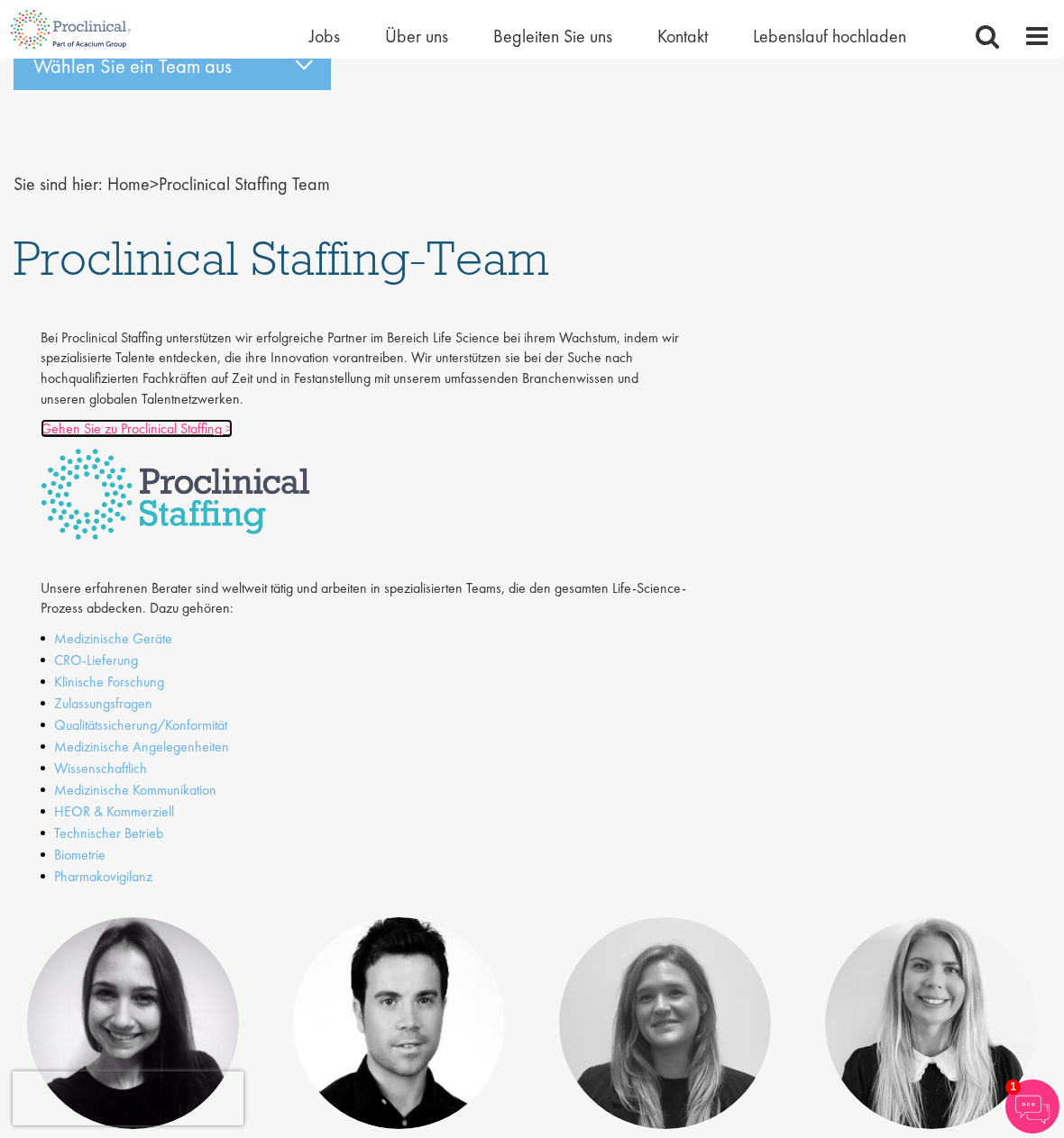
click at [201, 429] on font "Gehen Sie zu Proclinical Staffing >" at bounding box center [136, 428] width 192 height 19
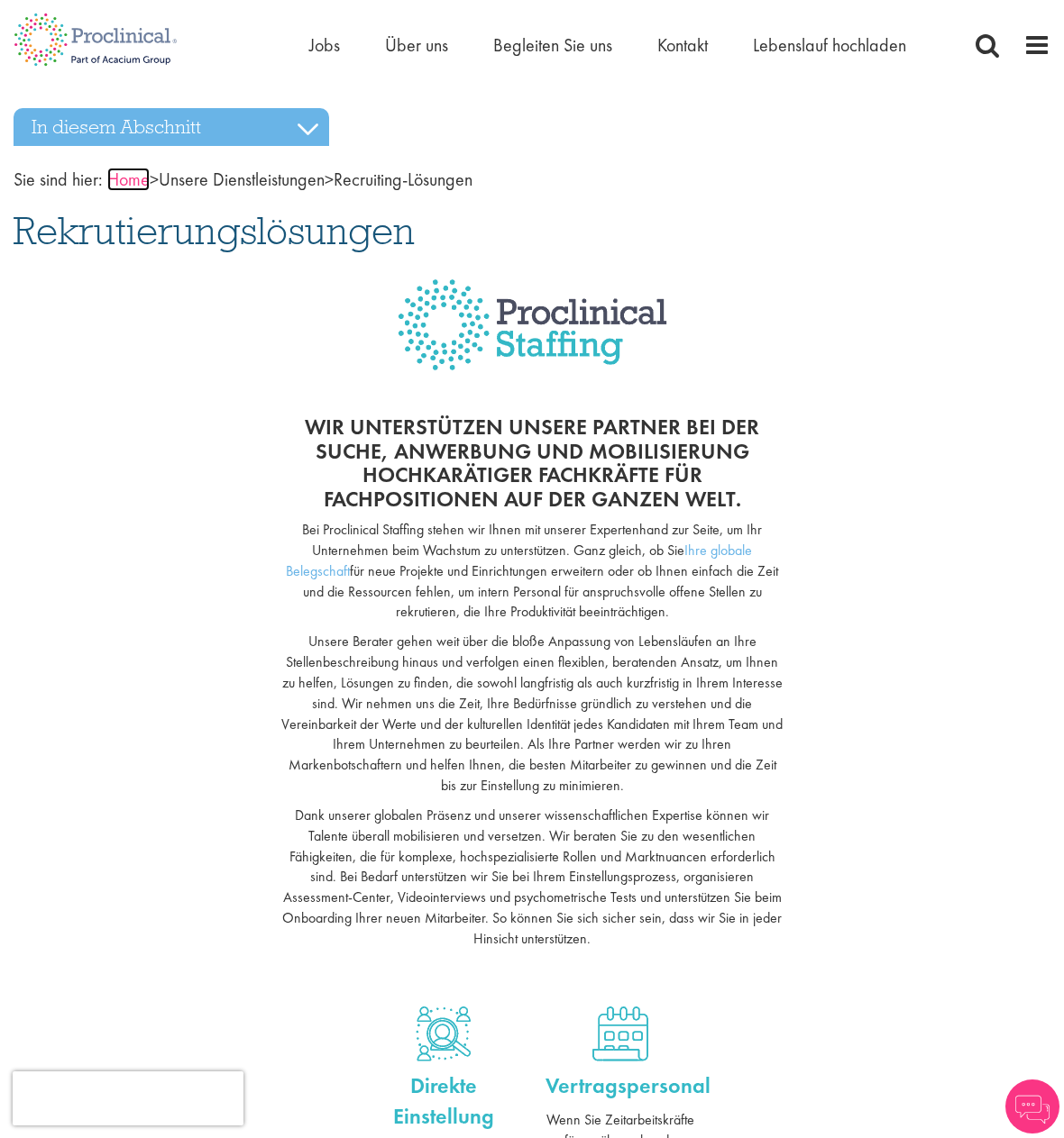
click at [129, 182] on font "Home" at bounding box center [128, 180] width 42 height 24
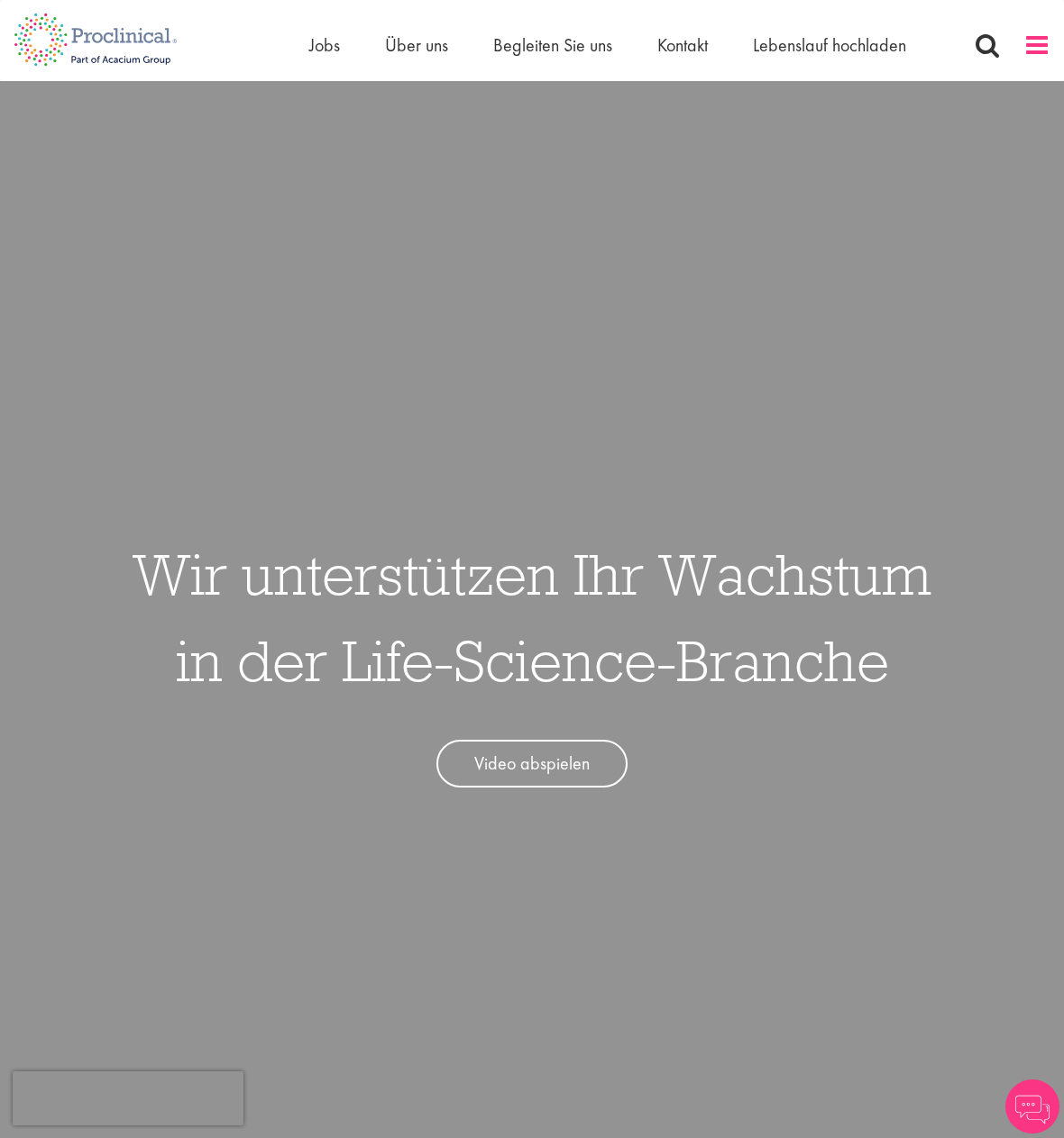
click at [1034, 37] on span at bounding box center [1036, 44] width 27 height 27
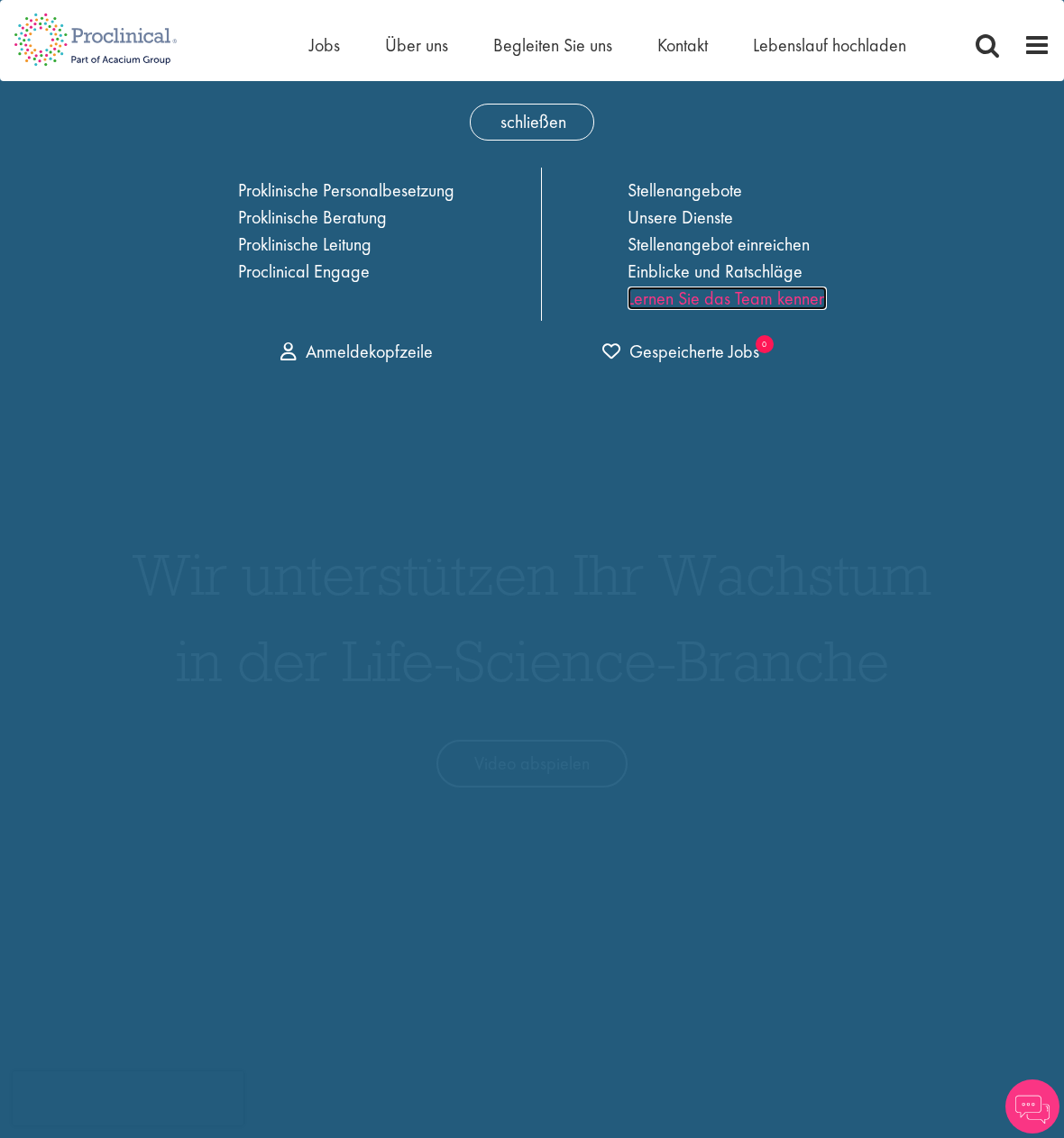
click at [669, 295] on font "Lernen Sie das Team kennen" at bounding box center [726, 298] width 199 height 24
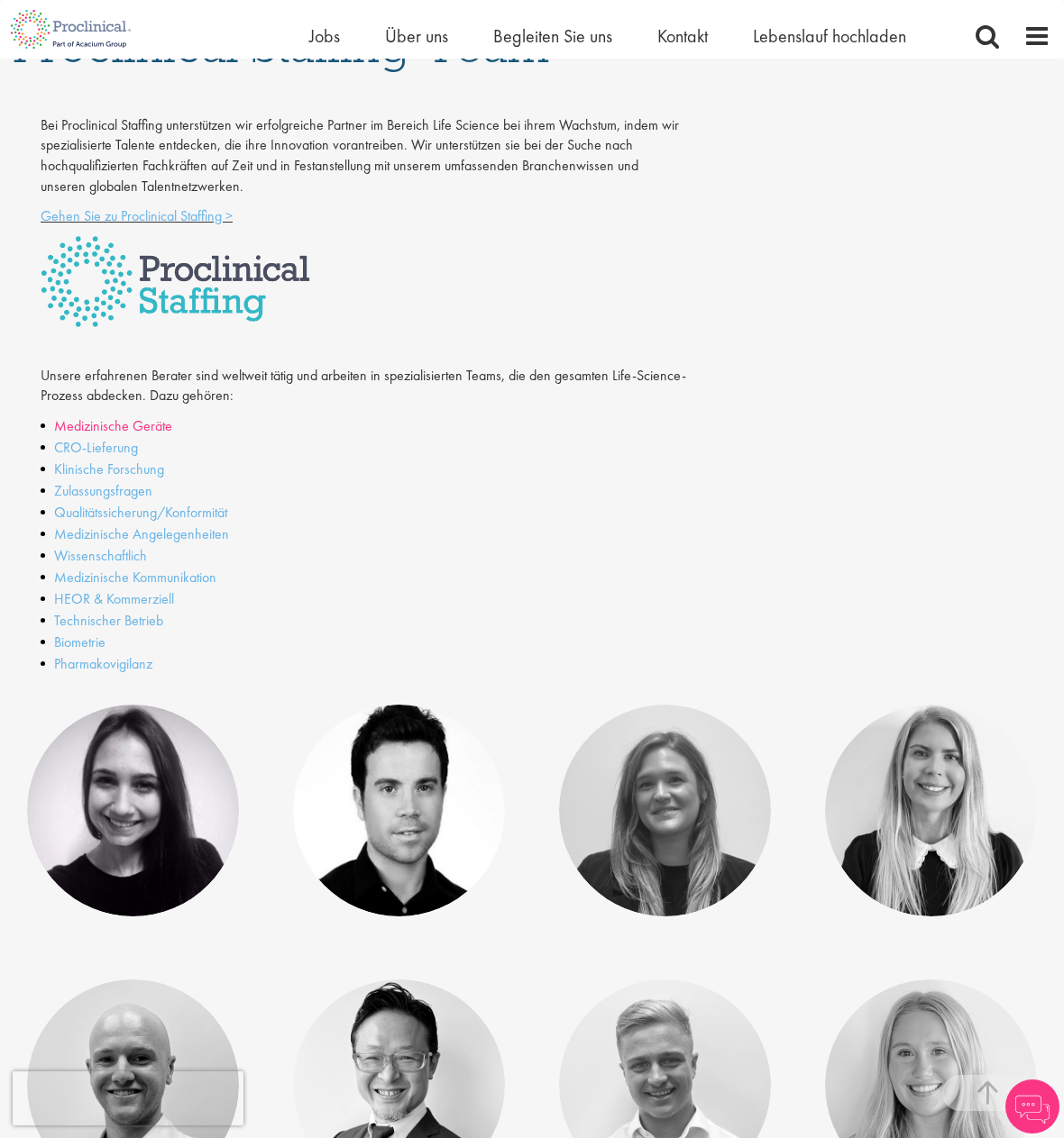
scroll to position [271, 0]
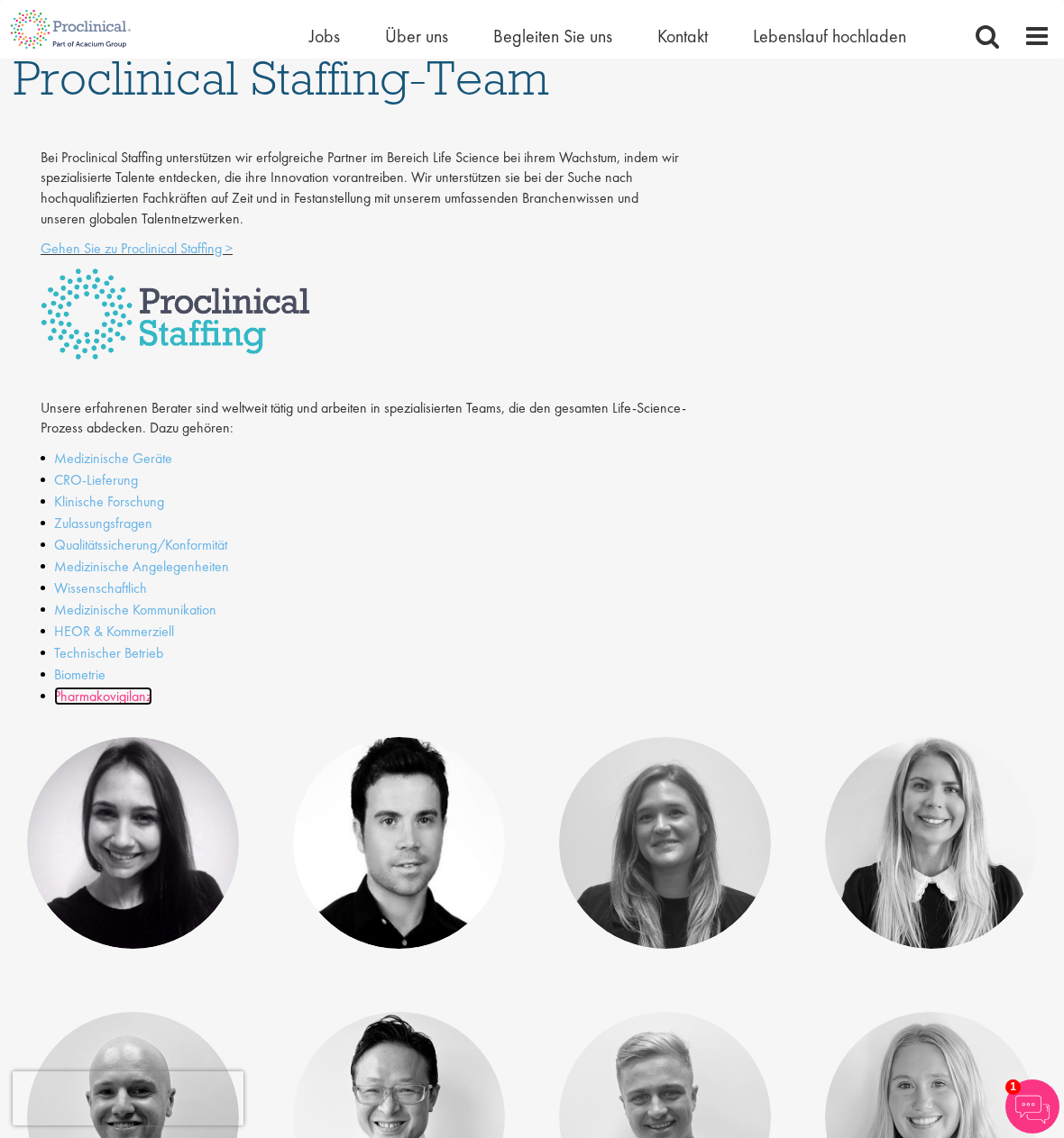
click at [106, 696] on font "Pharmakovigilanz" at bounding box center [103, 696] width 98 height 19
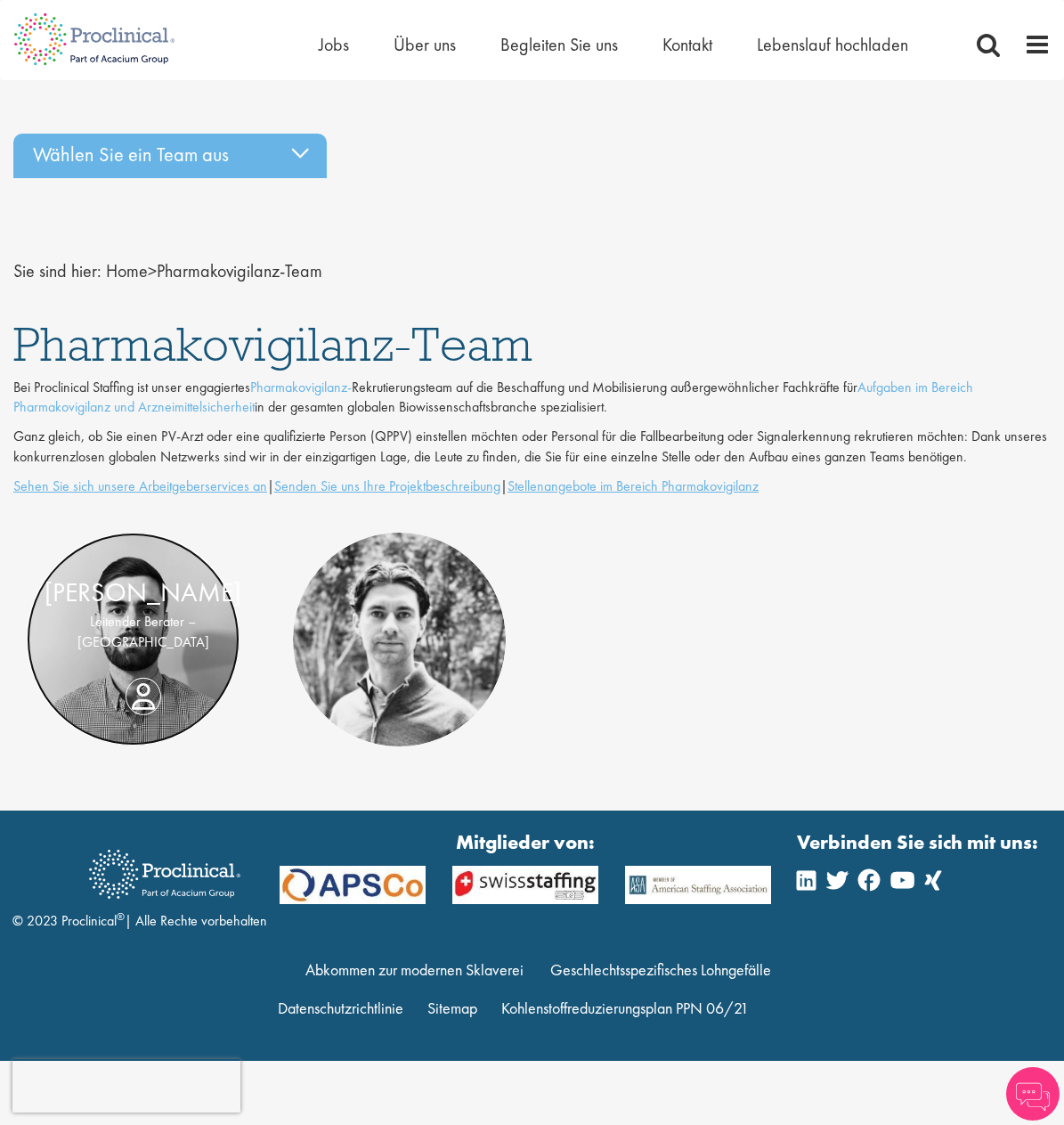
click at [133, 715] on link at bounding box center [132, 639] width 213 height 213
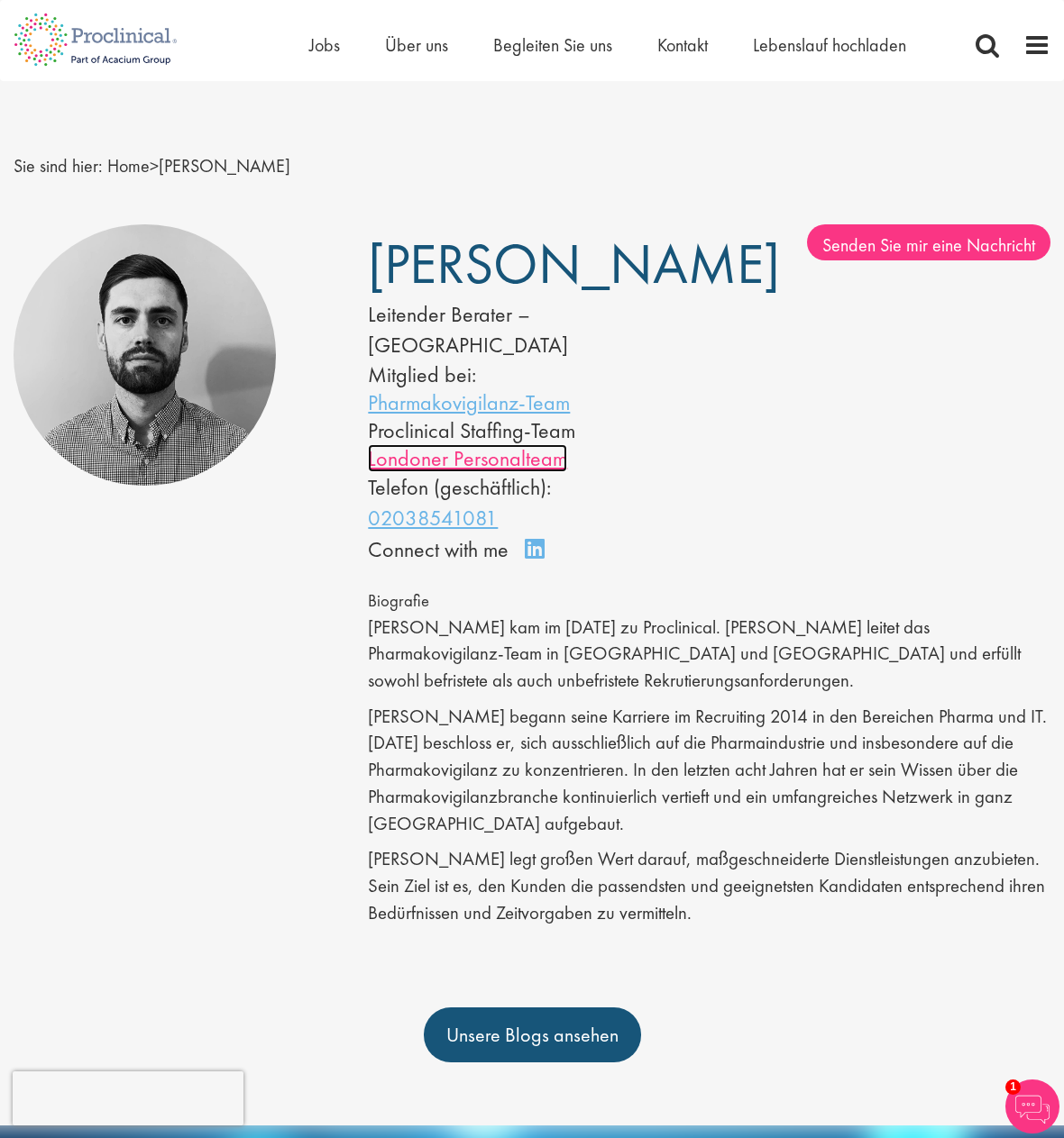
click at [463, 472] on font "Londoner Personalteam" at bounding box center [467, 458] width 199 height 28
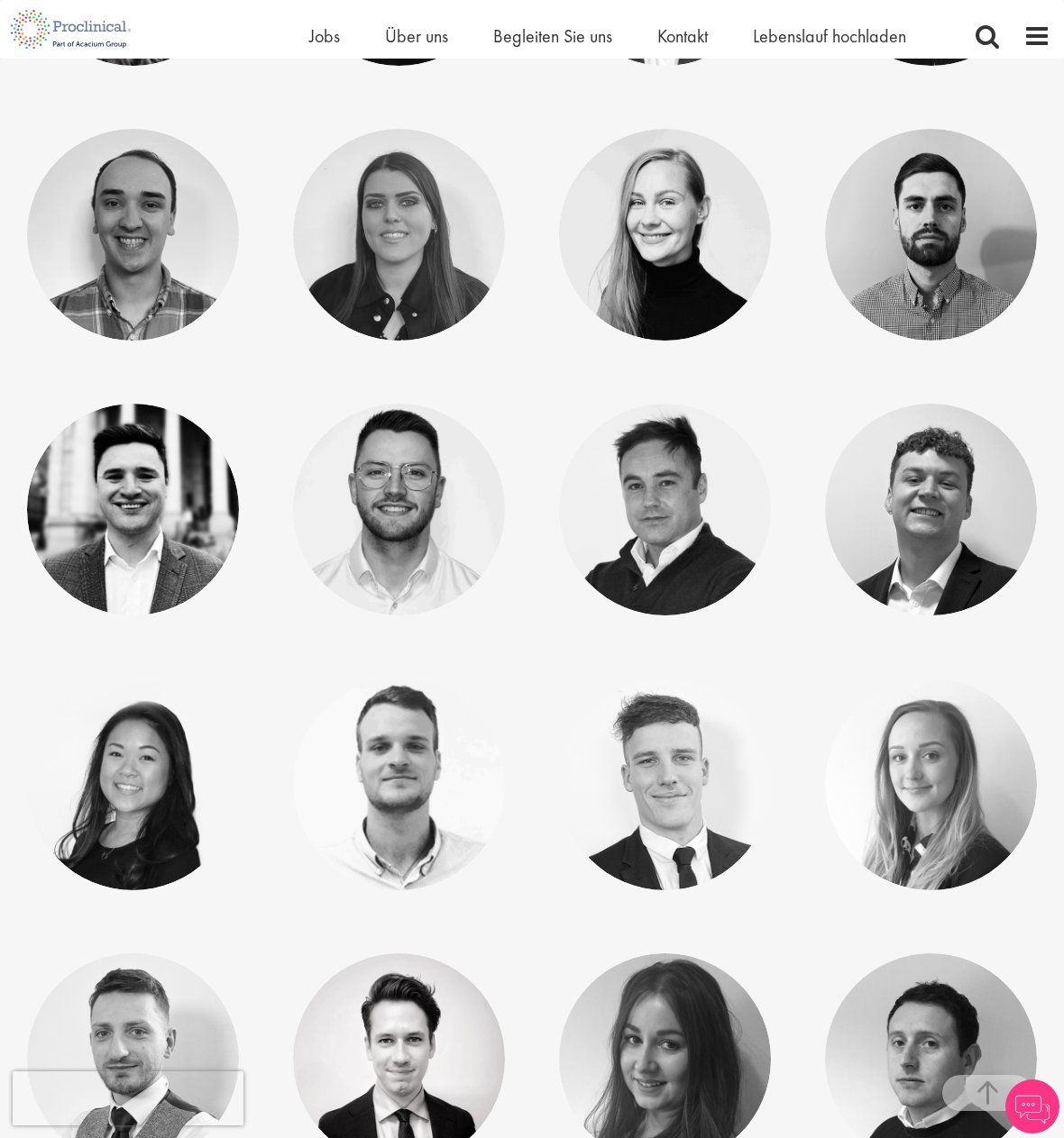
scroll to position [1924, 0]
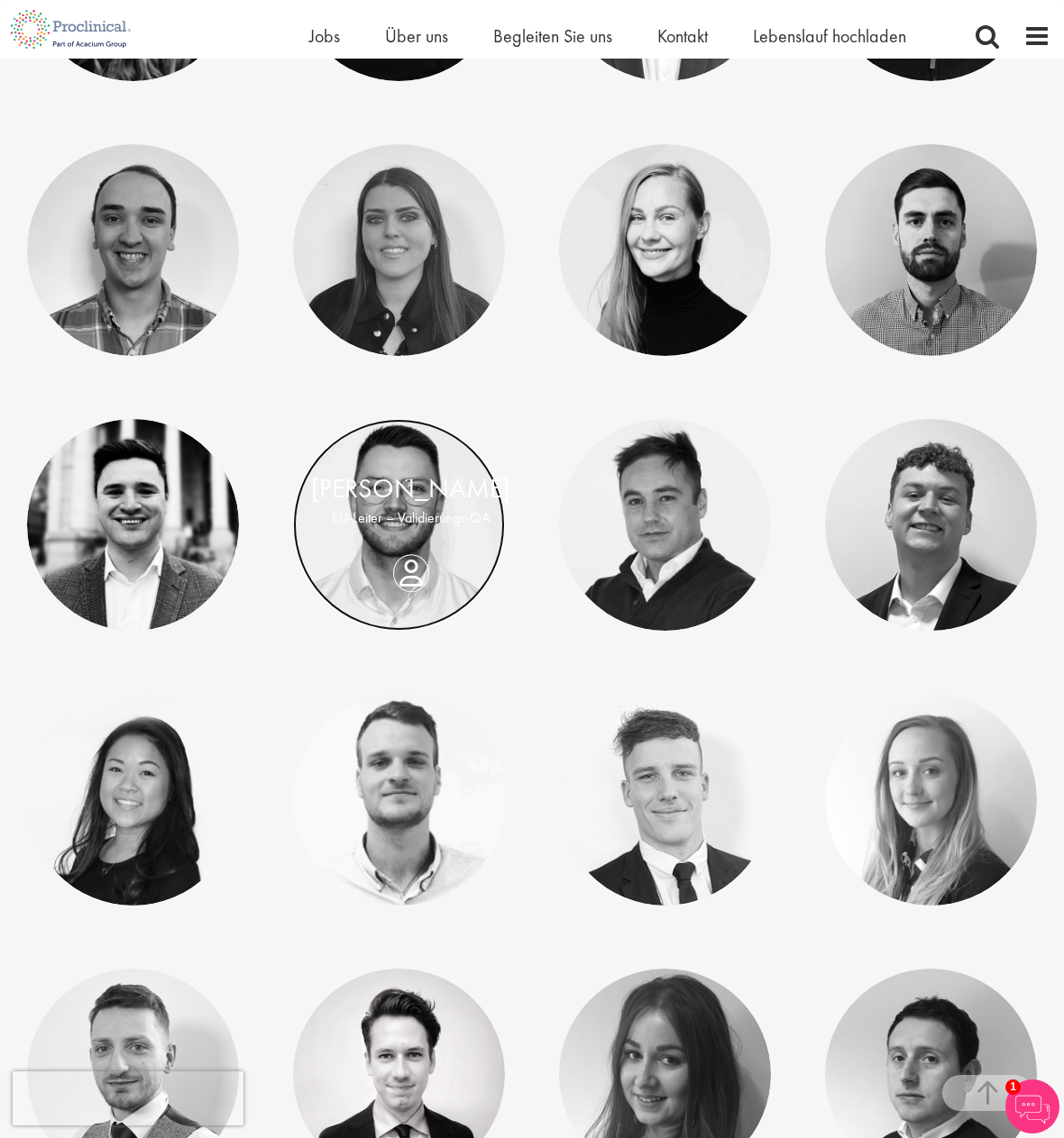
click at [397, 599] on link at bounding box center [398, 525] width 212 height 212
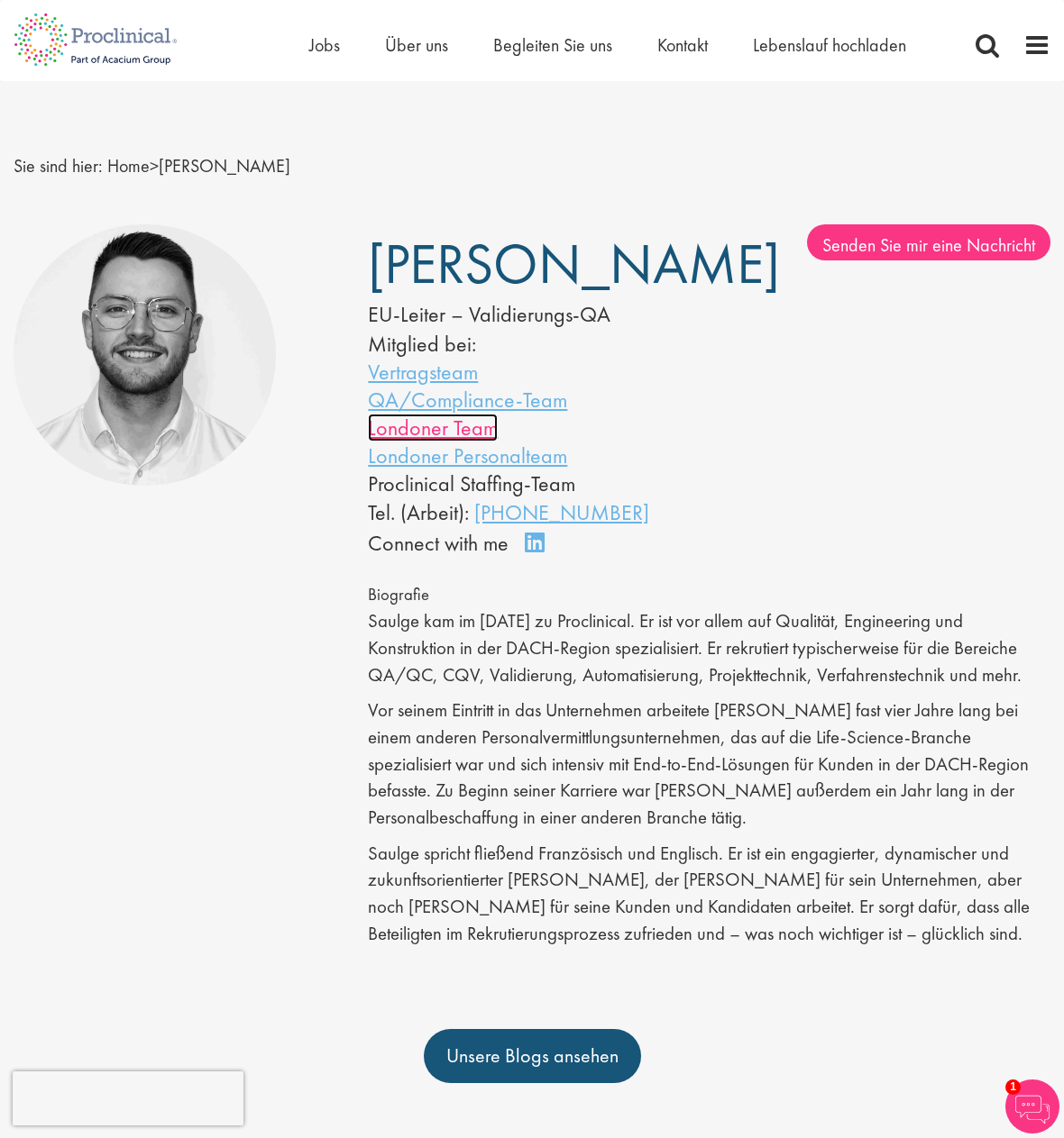
click at [452, 441] on font "Londoner Team" at bounding box center [432, 427] width 129 height 28
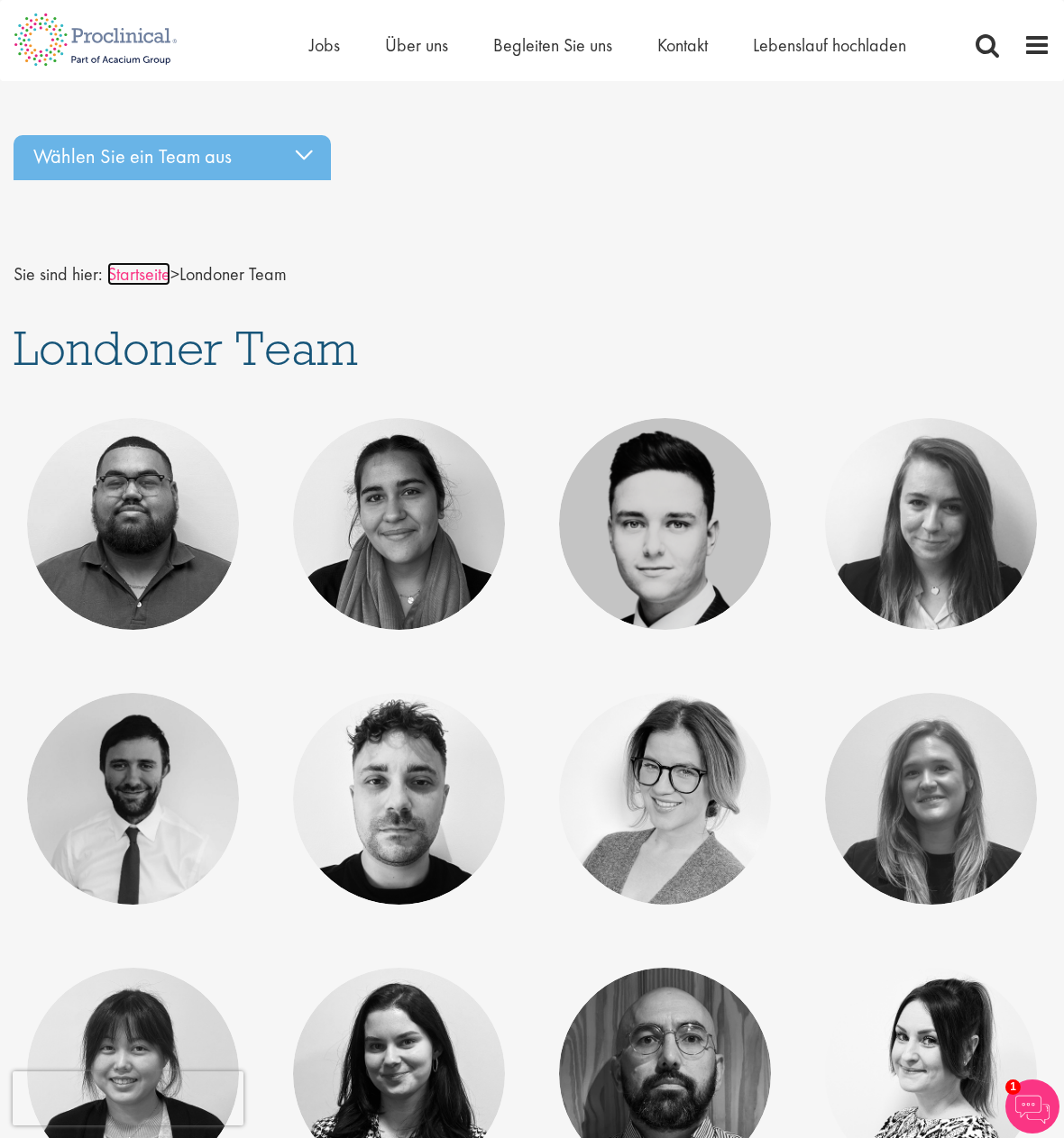
click at [161, 278] on font "Startseite" at bounding box center [139, 274] width 63 height 24
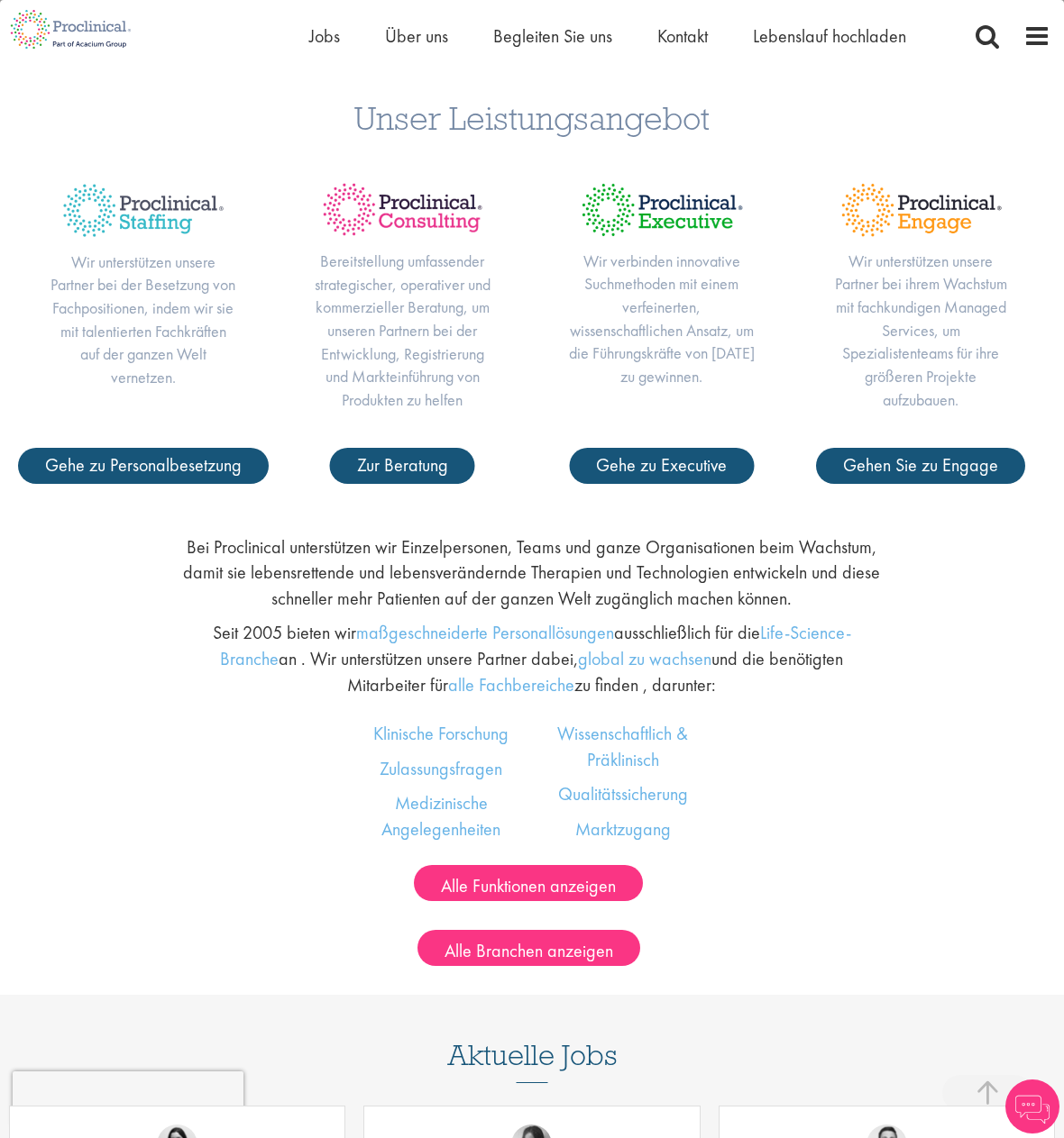
scroll to position [1442, 0]
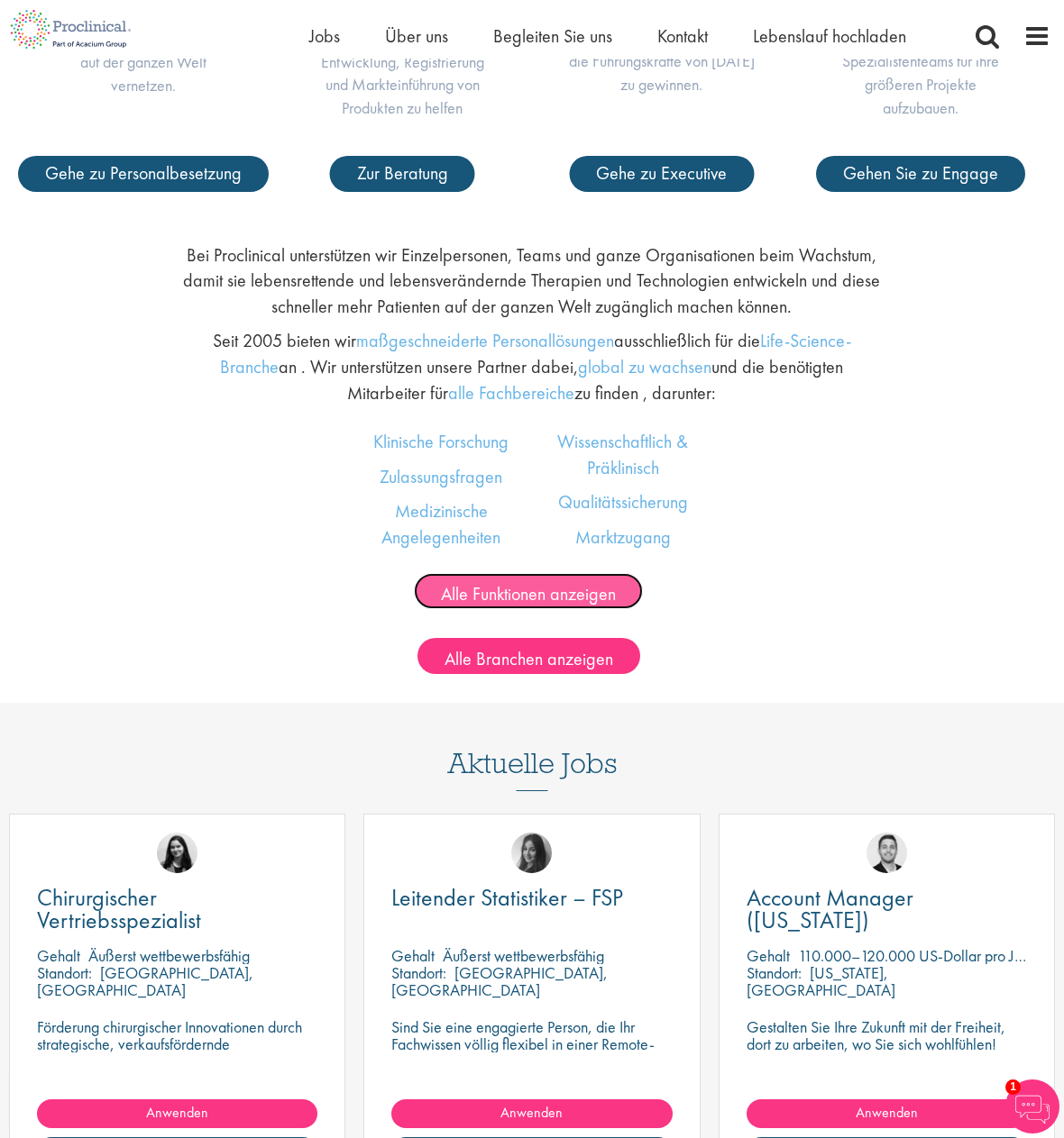
click at [481, 591] on font "Alle Funktionen anzeigen" at bounding box center [528, 593] width 175 height 24
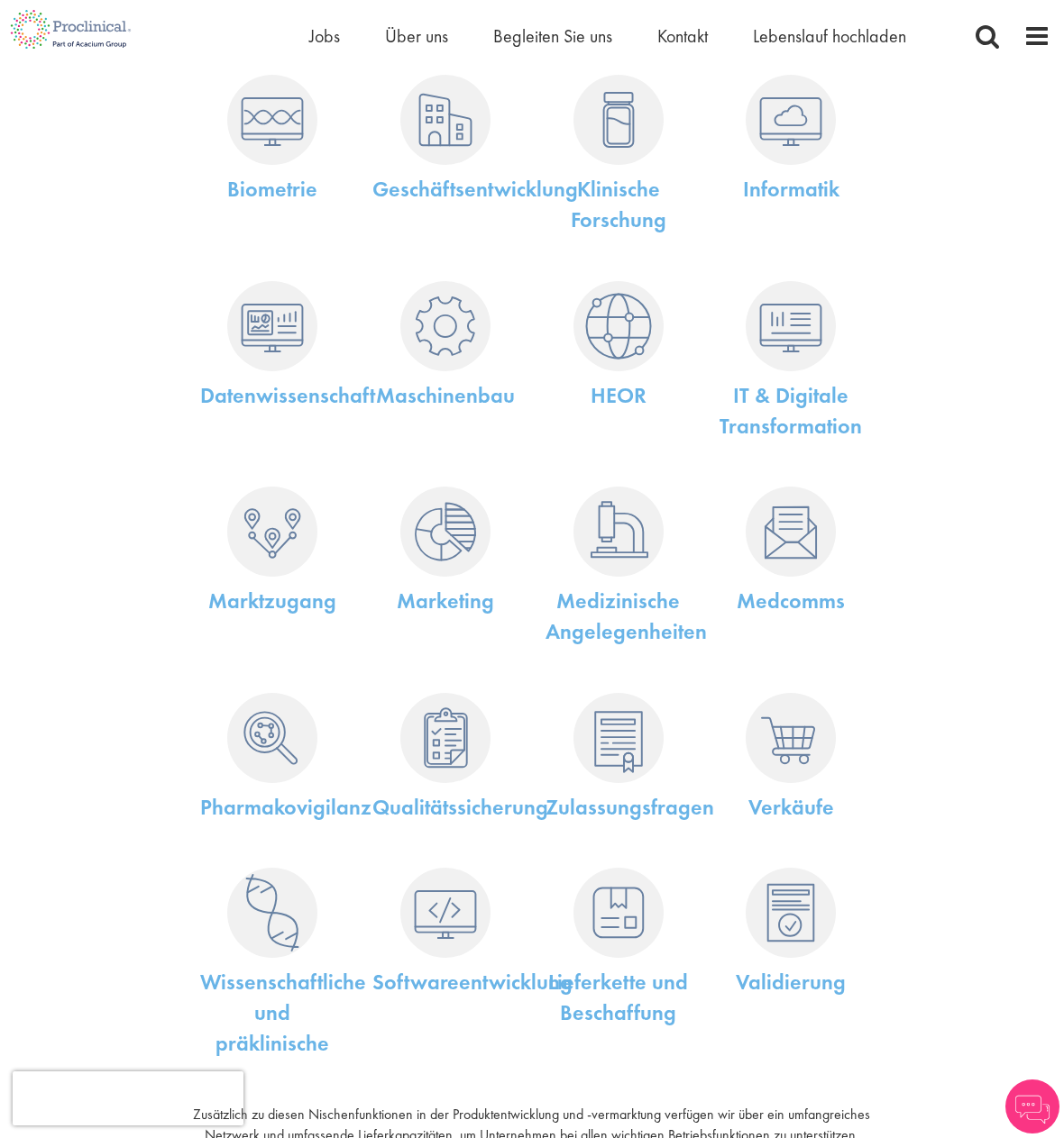
scroll to position [360, 0]
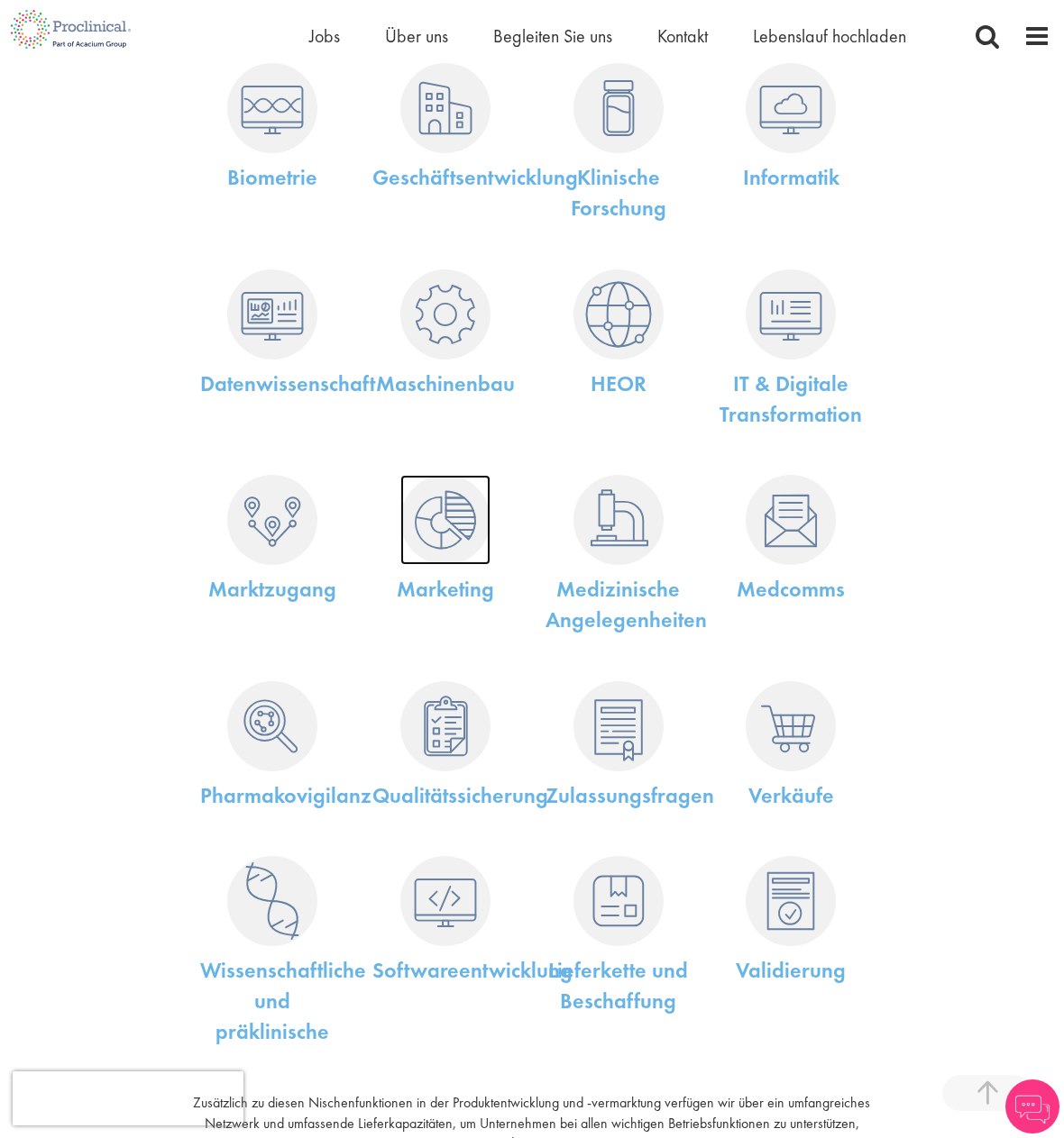
click at [445, 525] on img at bounding box center [445, 520] width 90 height 90
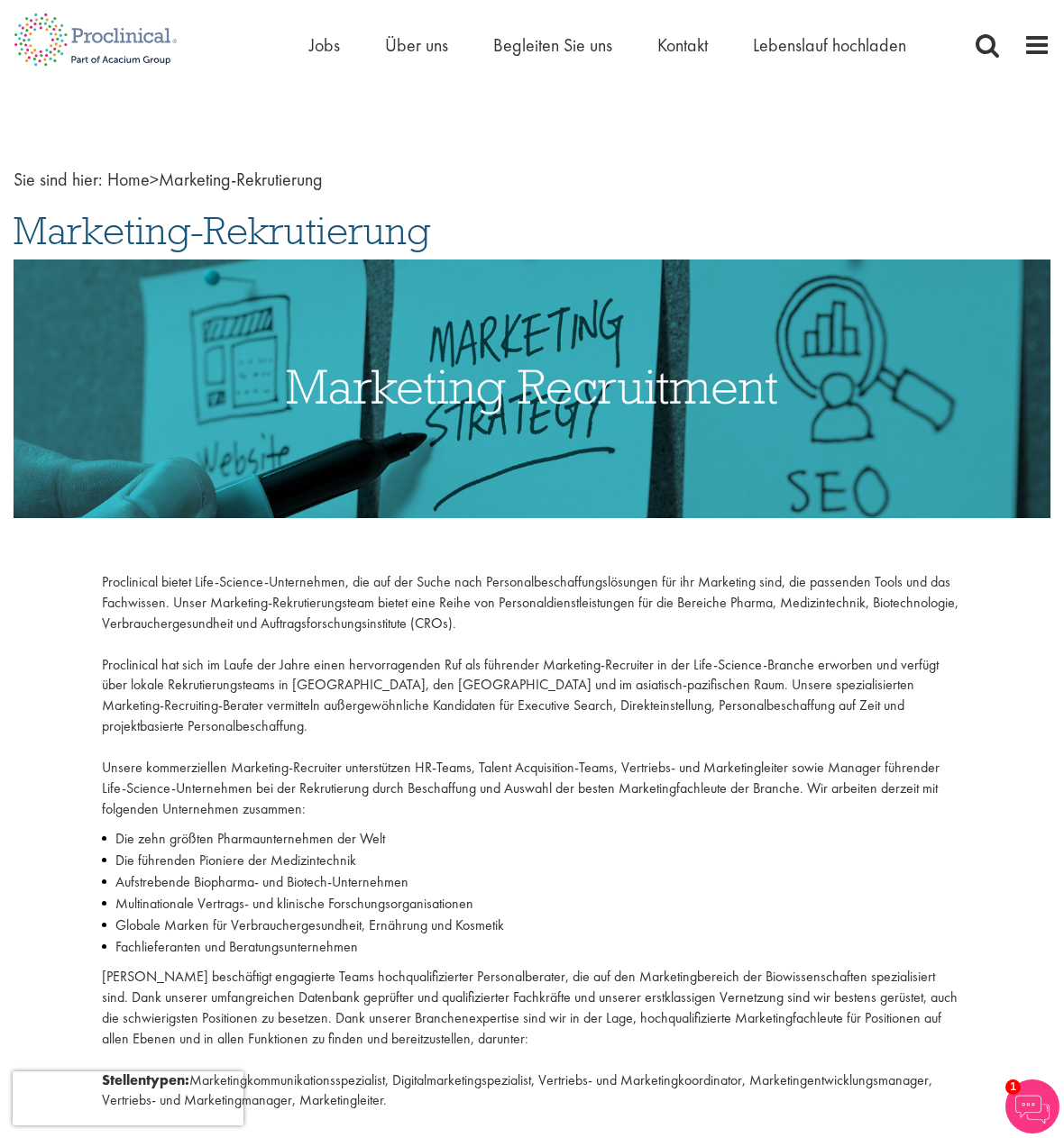
click at [216, 182] on font "Marketing-Rekrutierung" at bounding box center [240, 180] width 164 height 24
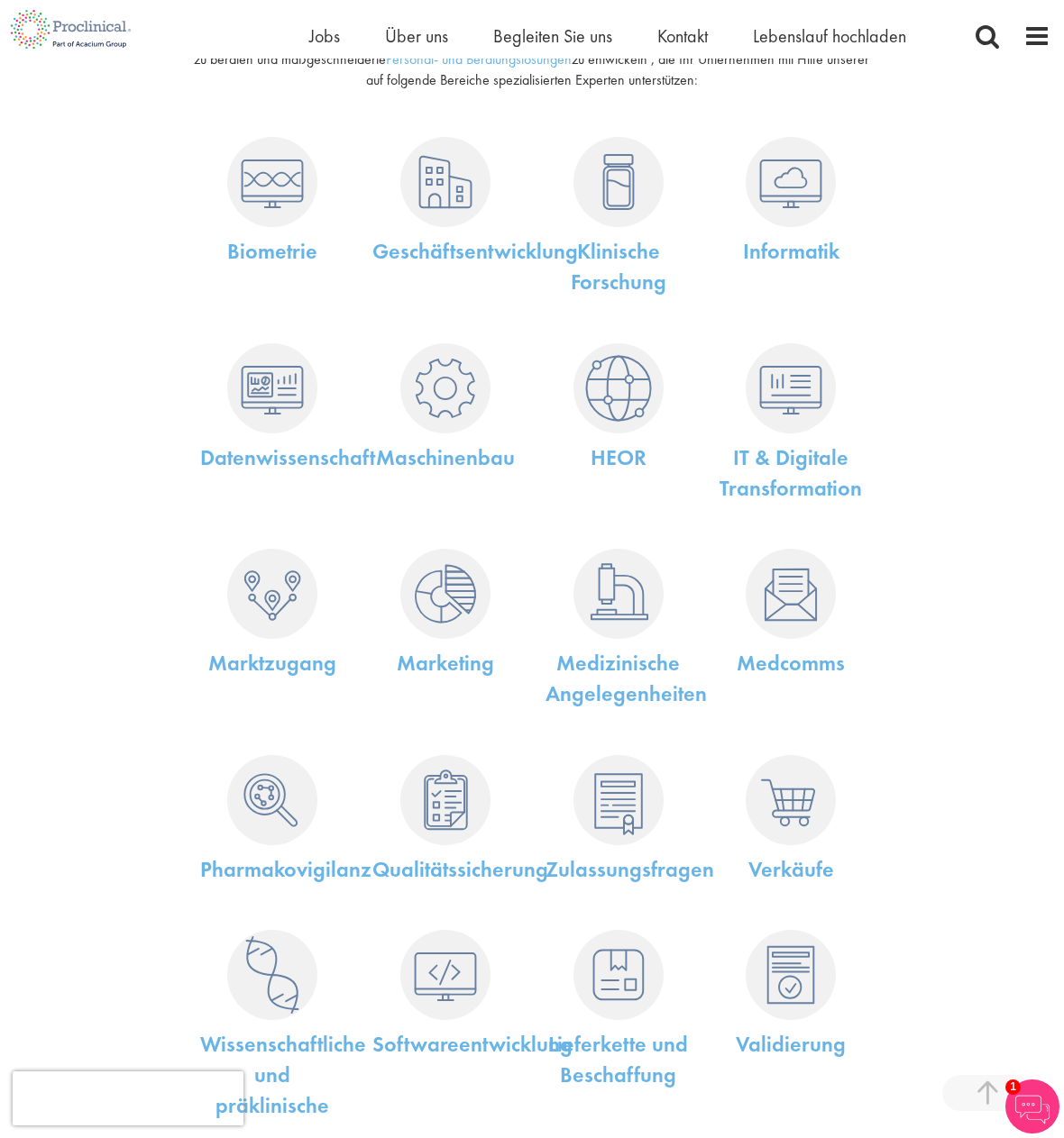
scroll to position [360, 0]
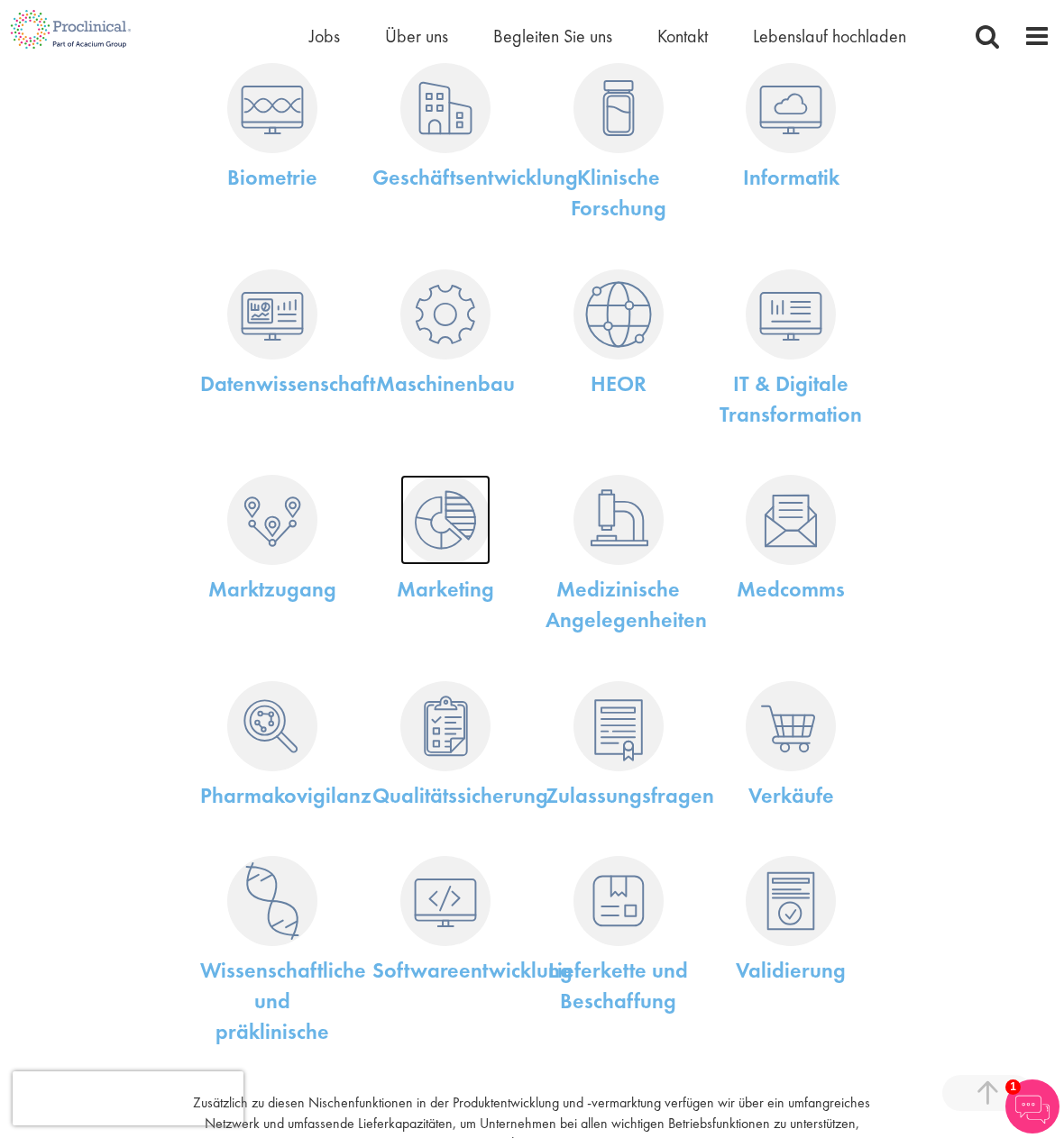
click at [442, 529] on img at bounding box center [445, 520] width 90 height 90
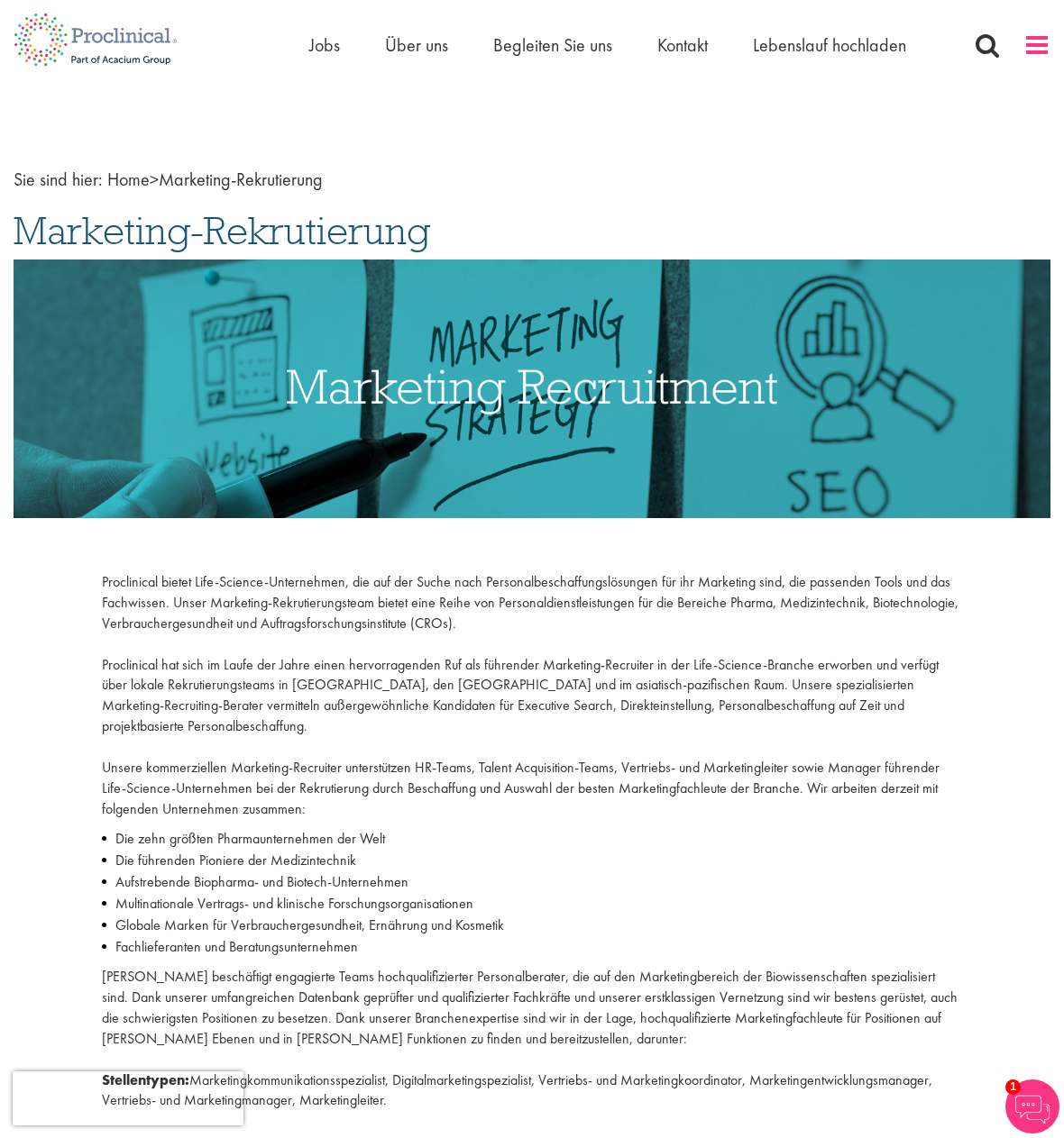
click at [1038, 44] on span at bounding box center [1036, 44] width 27 height 27
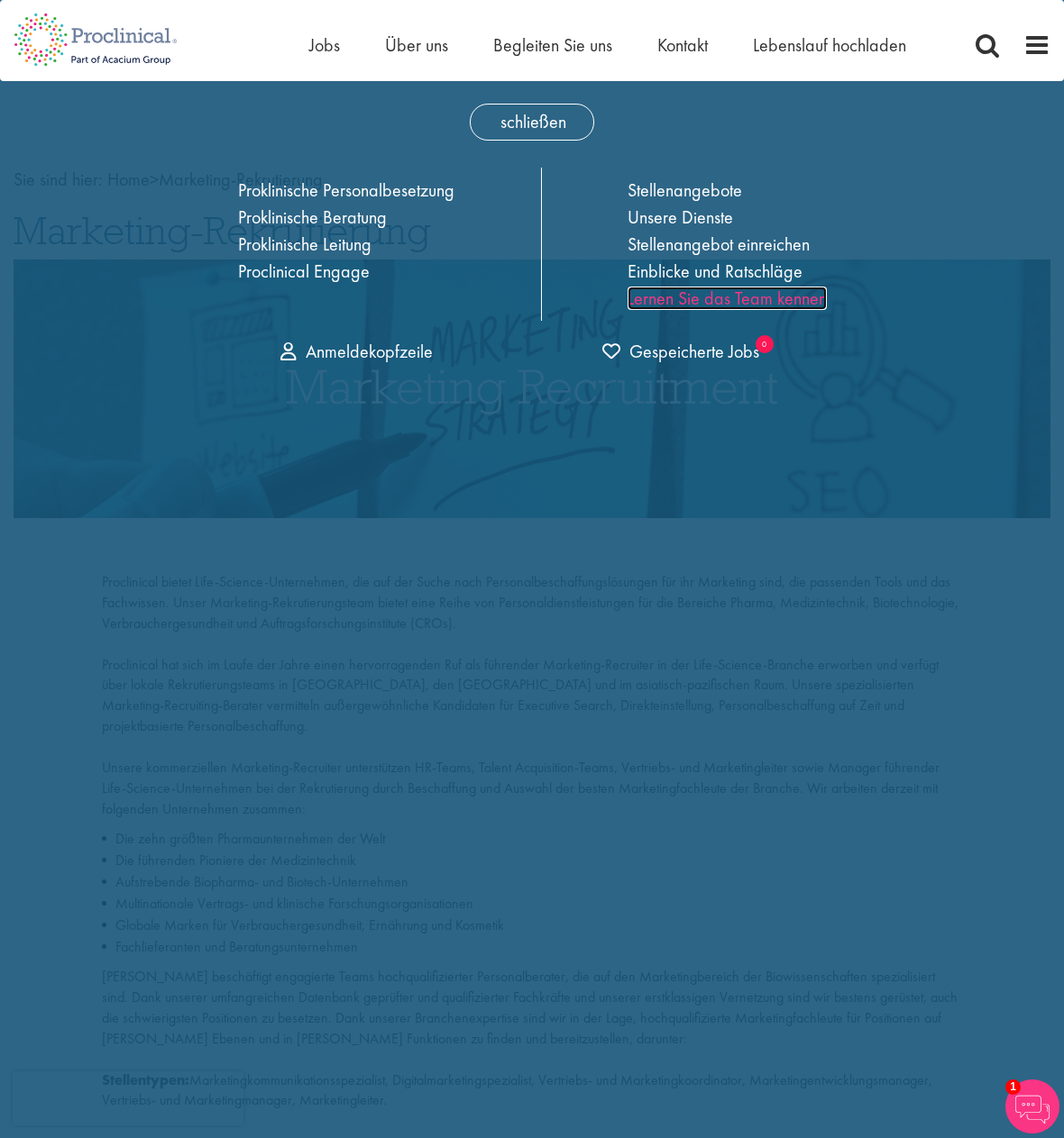
click at [732, 298] on font "Lernen Sie das Team kennen" at bounding box center [726, 298] width 199 height 24
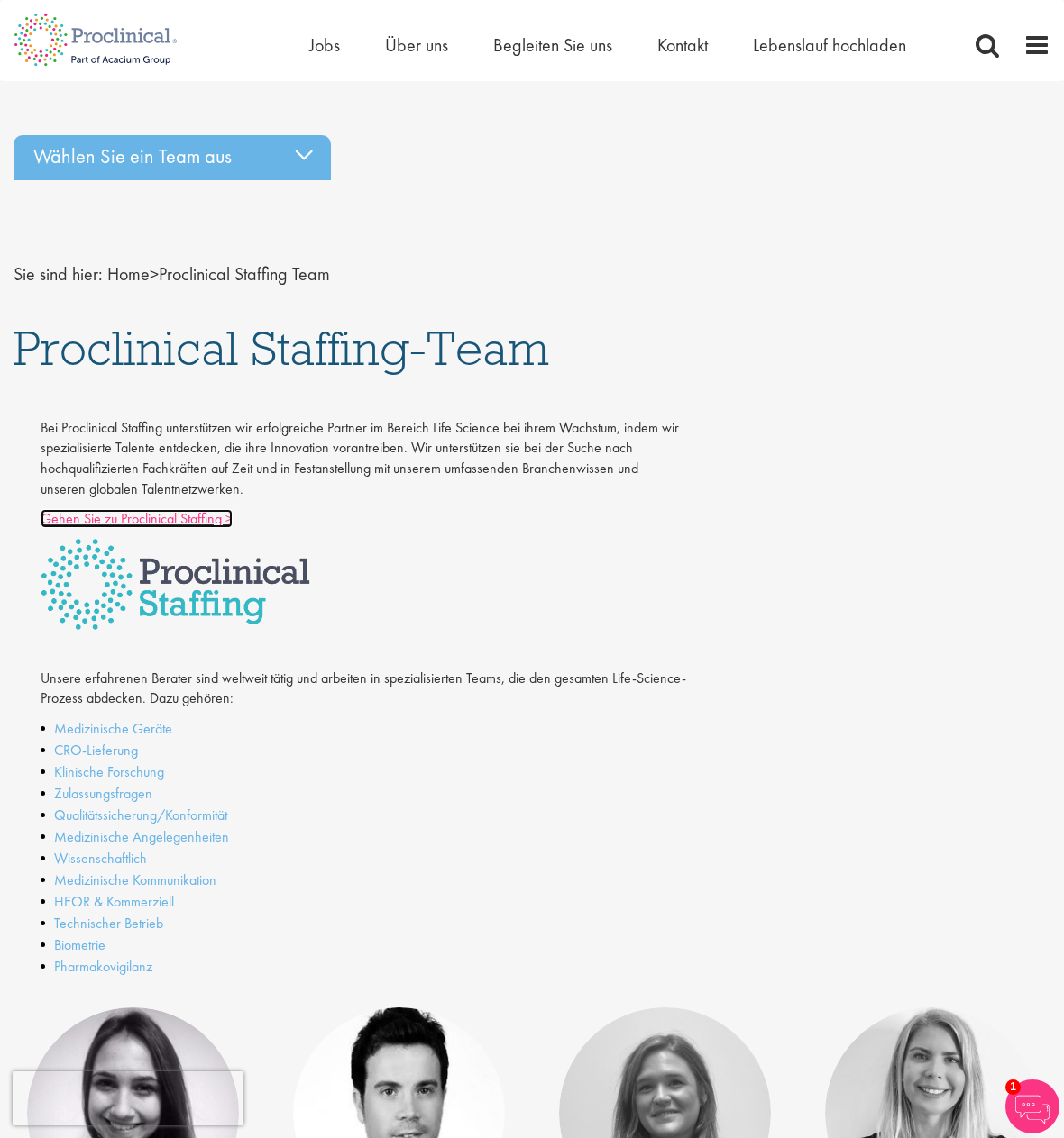
click at [213, 520] on font "Gehen Sie zu Proclinical Staffing >" at bounding box center [136, 518] width 192 height 19
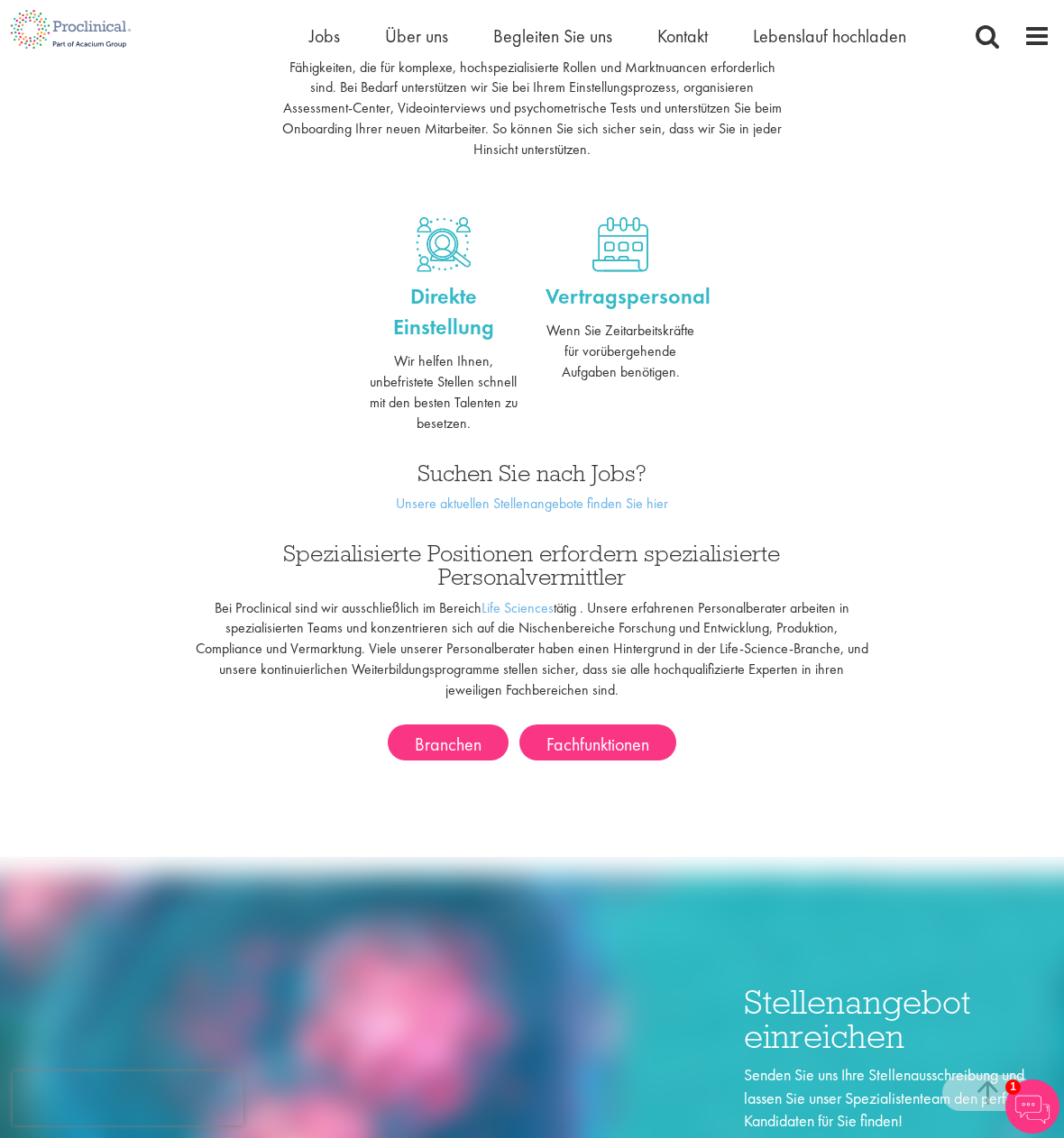
scroll to position [991, 0]
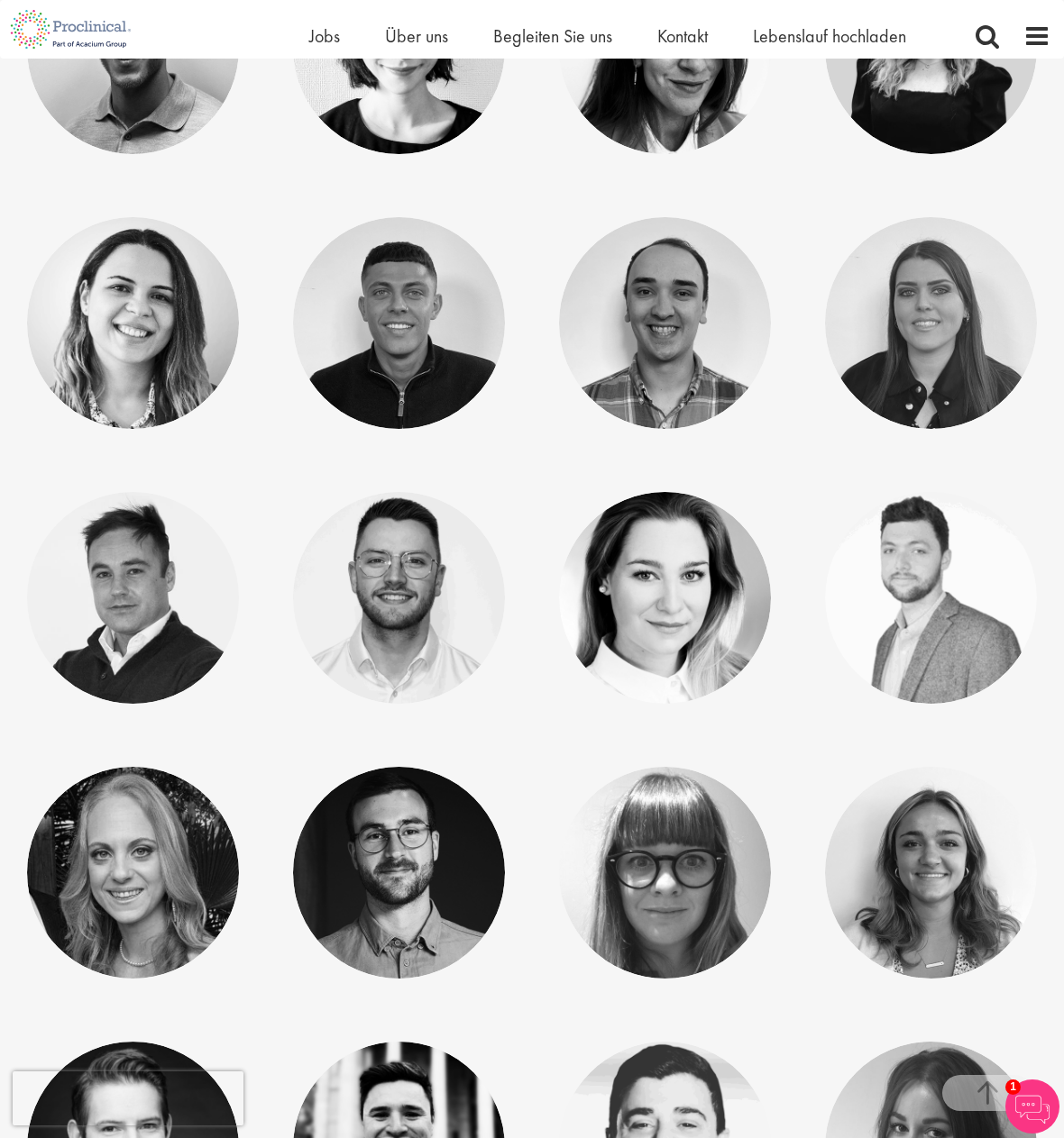
scroll to position [5559, 0]
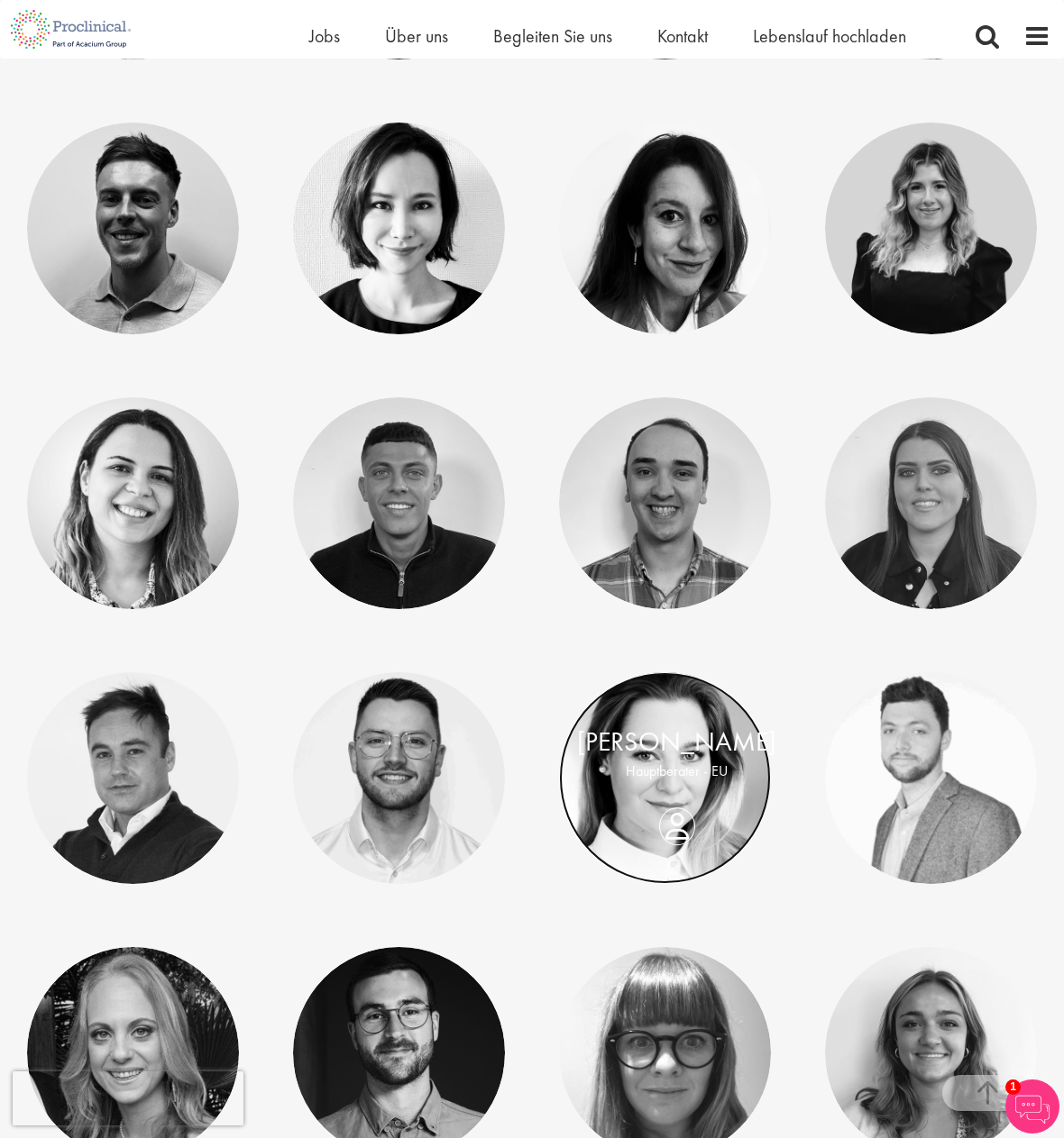
click at [667, 856] on link at bounding box center [664, 778] width 212 height 212
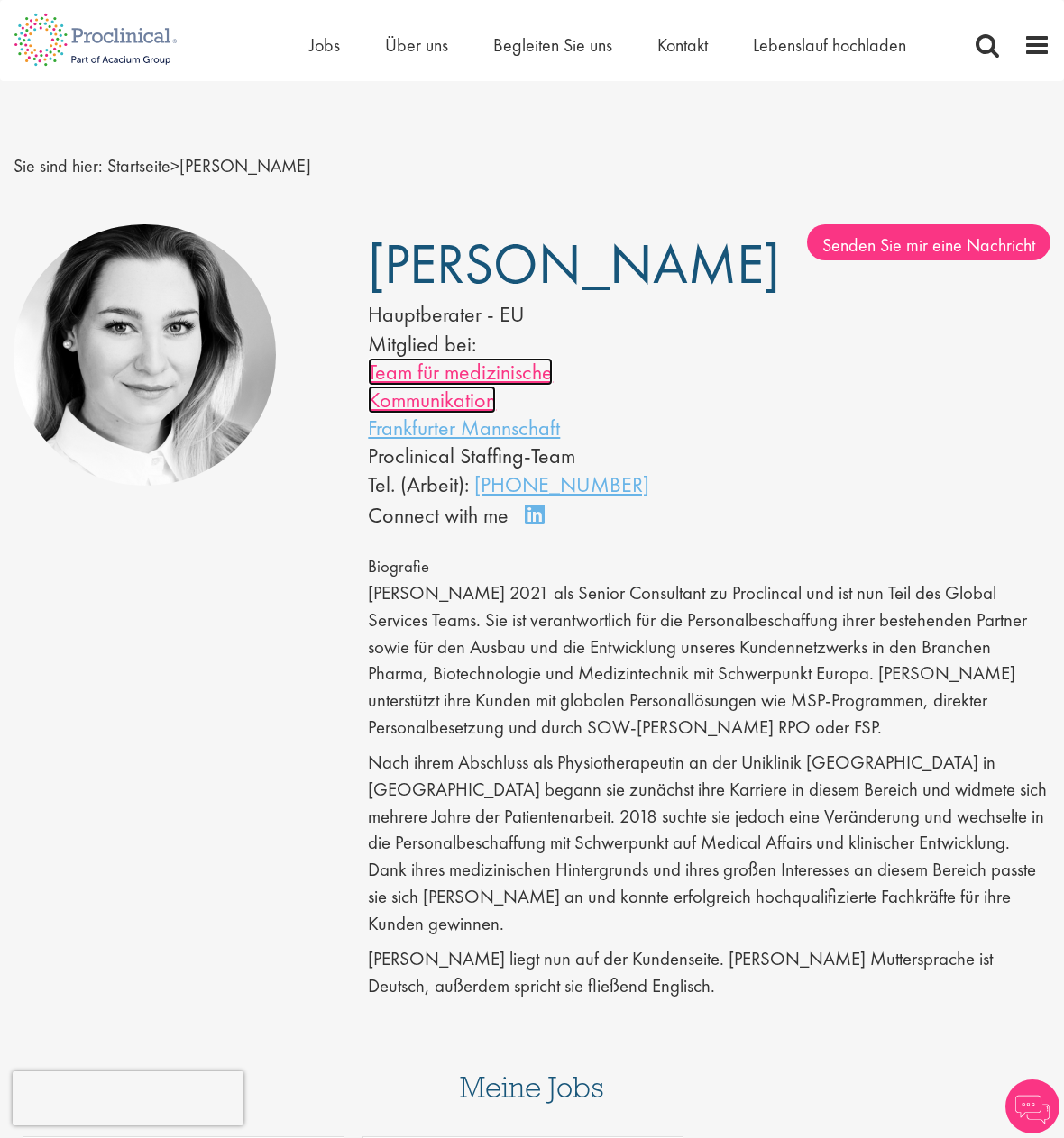
click at [454, 374] on font "Team für medizinische Kommunikation" at bounding box center [460, 385] width 184 height 56
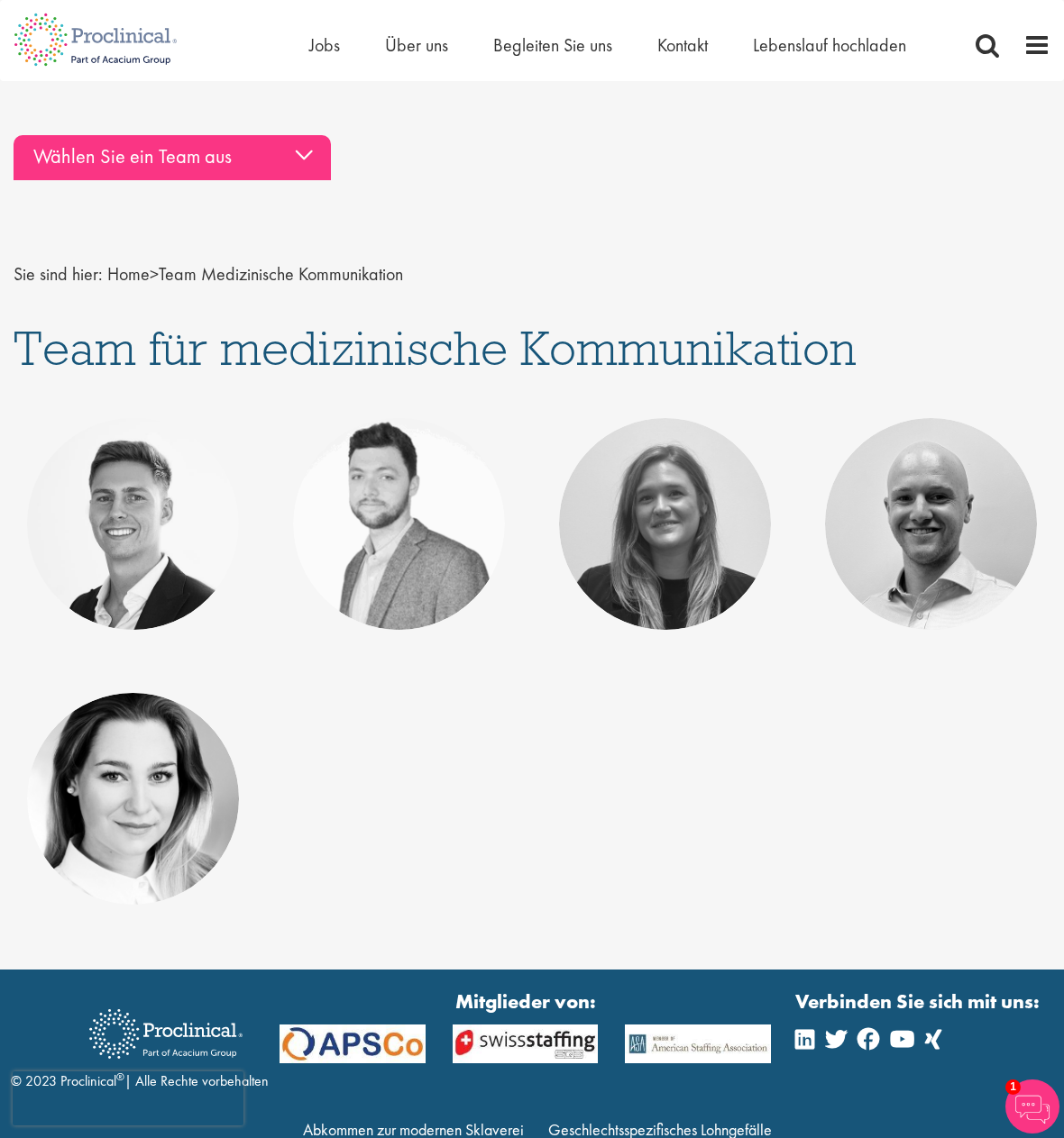
click at [300, 149] on div "Wählen Sie ein Team aus" at bounding box center [172, 157] width 317 height 45
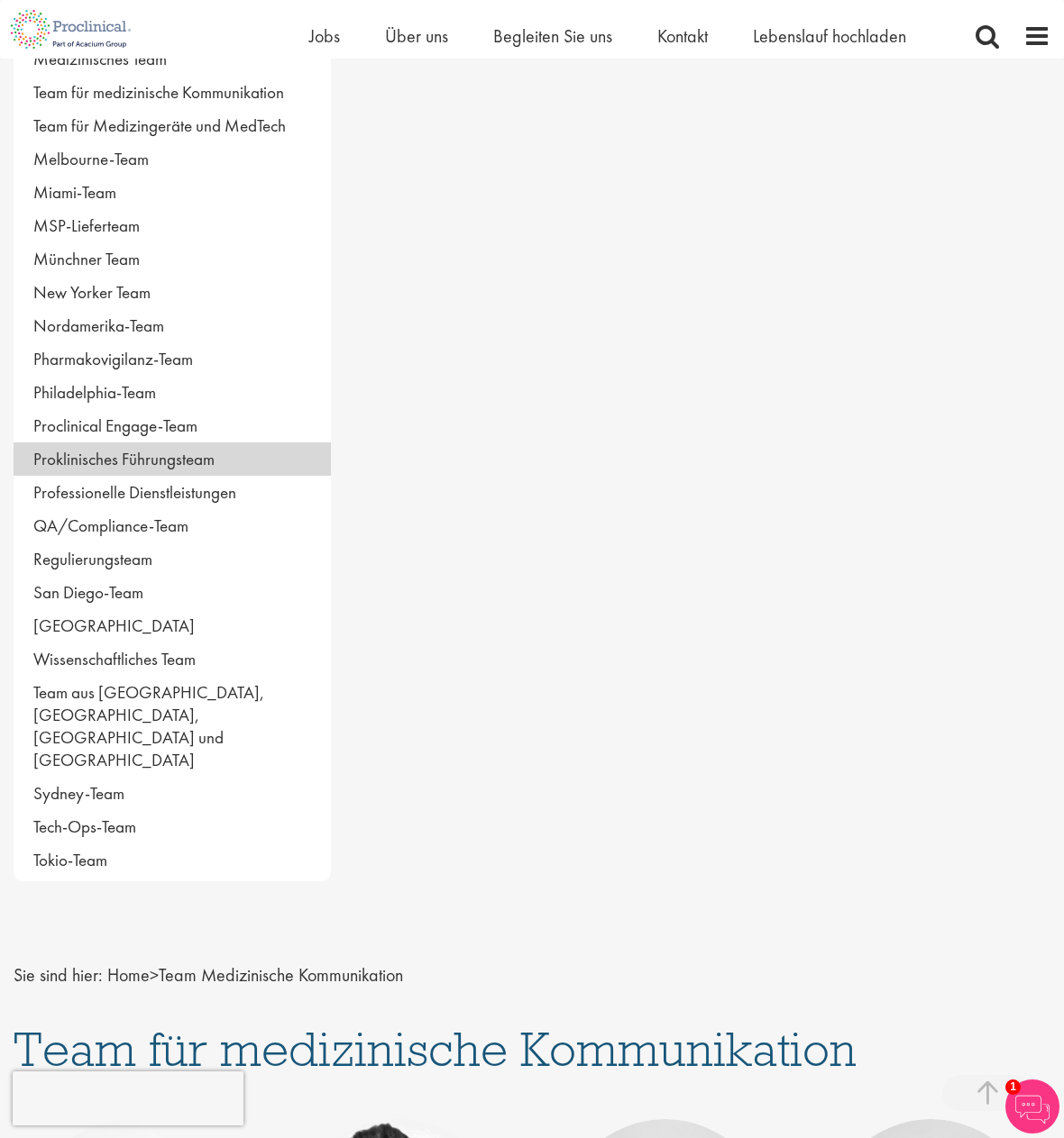
scroll to position [811, 0]
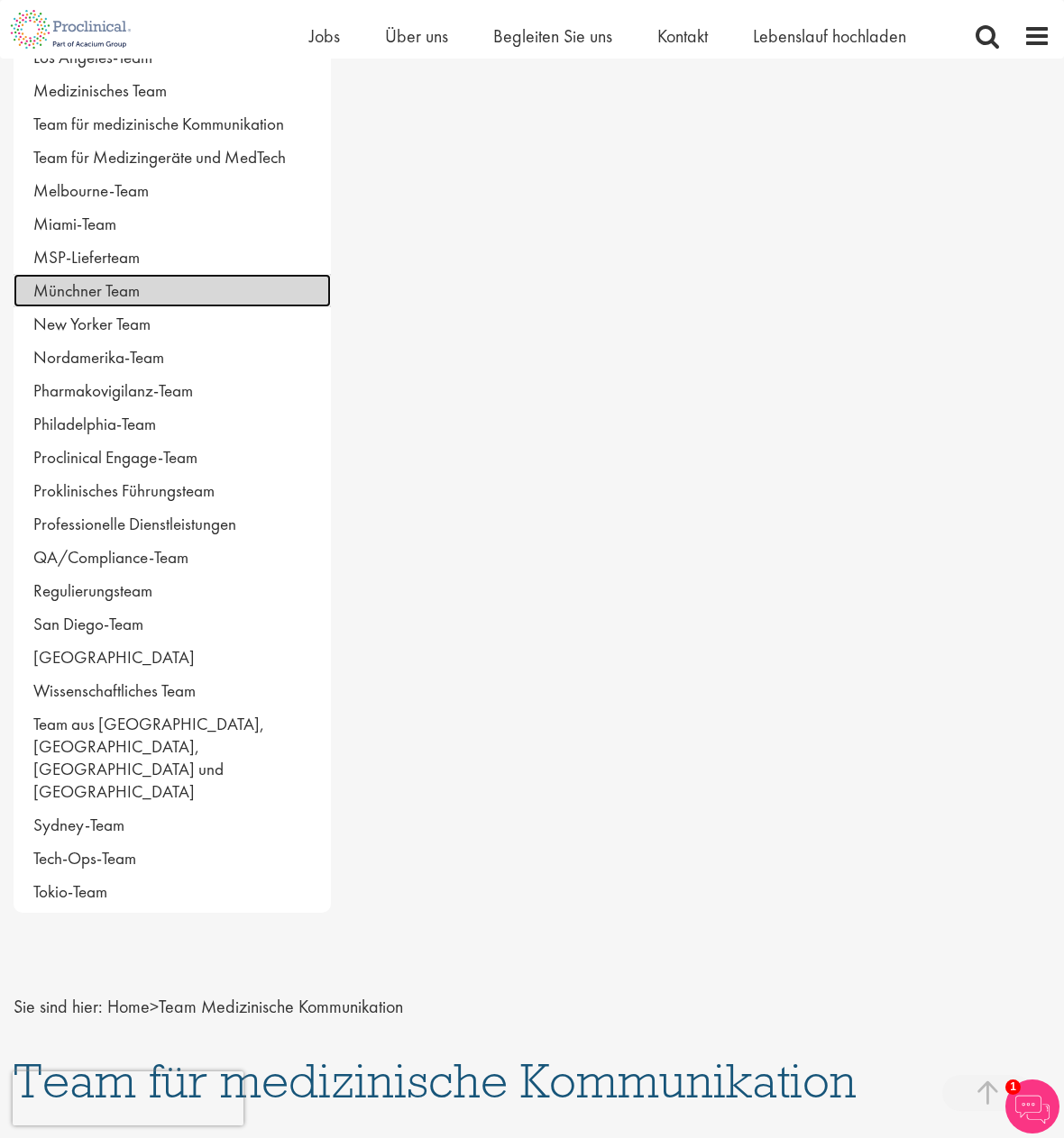
click at [135, 290] on font "Münchner Team" at bounding box center [86, 291] width 106 height 23
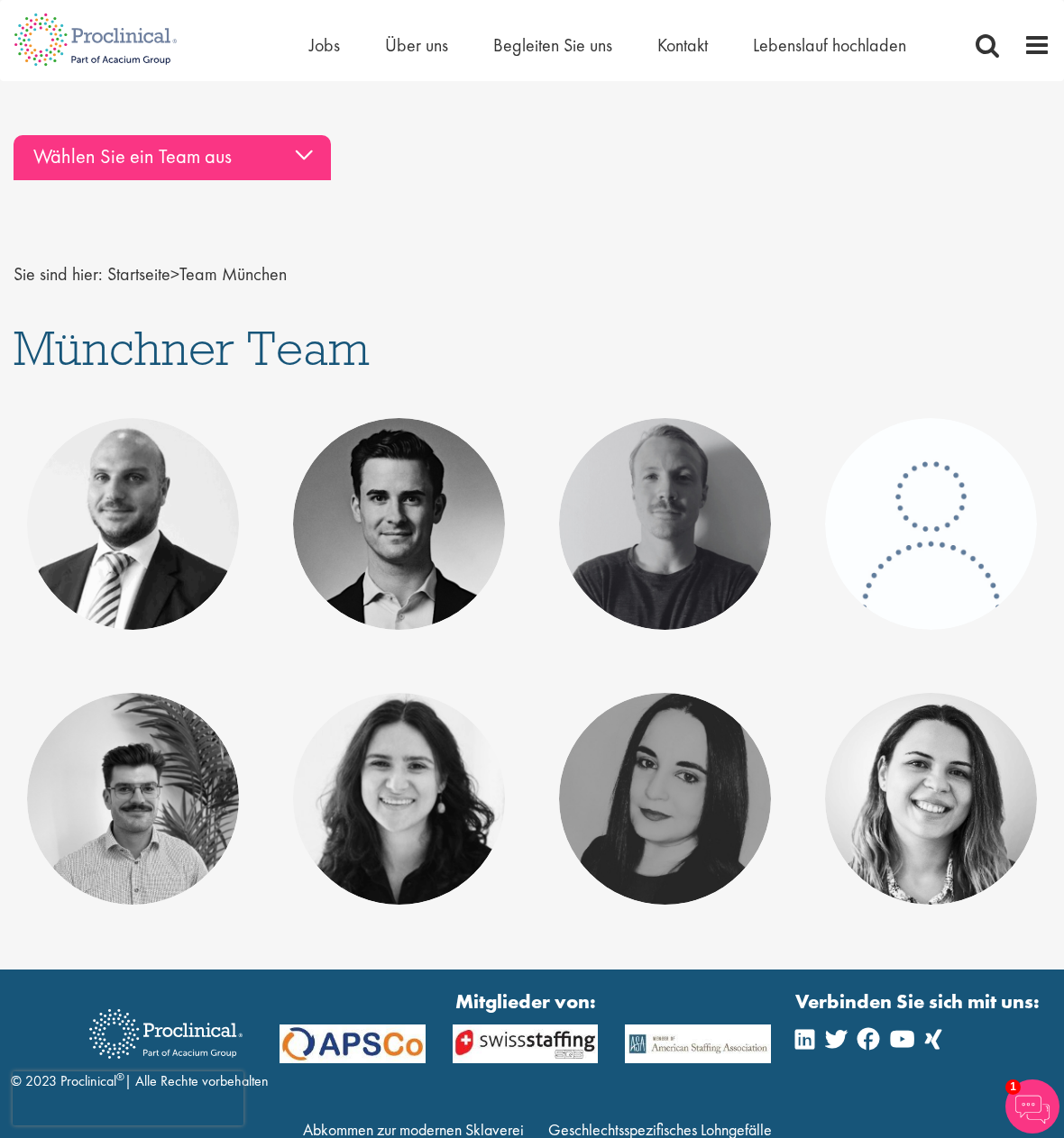
click at [299, 155] on div "Wählen Sie ein Team aus" at bounding box center [172, 157] width 317 height 45
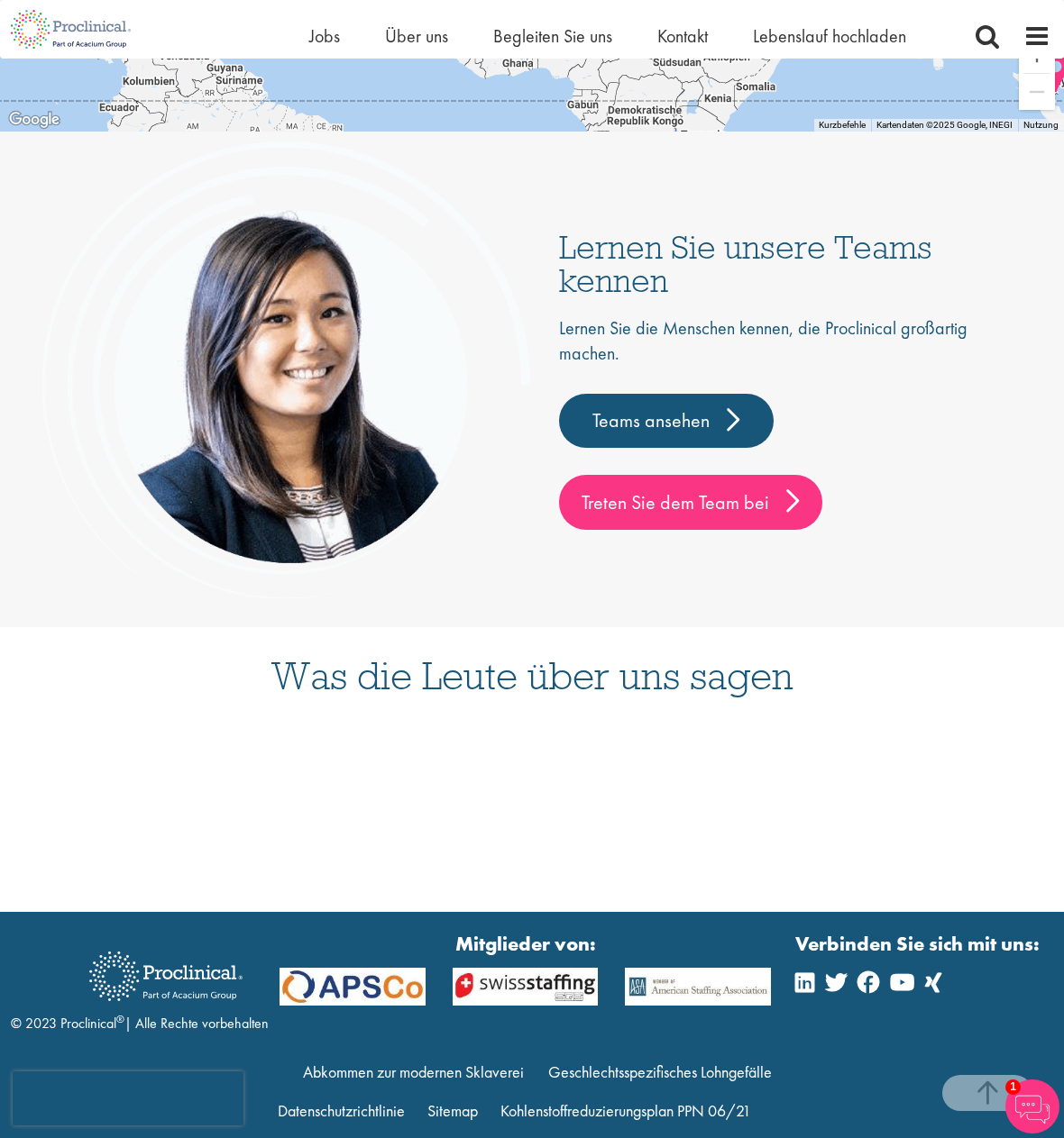
scroll to position [4912, 0]
